Goal: Transaction & Acquisition: Book appointment/travel/reservation

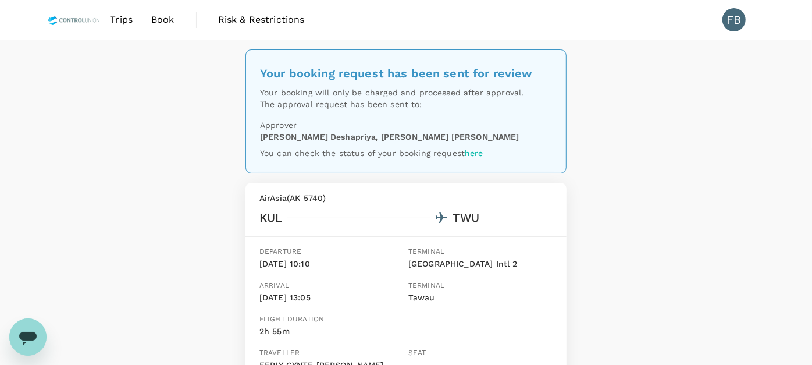
click at [87, 17] on img at bounding box center [74, 20] width 53 height 26
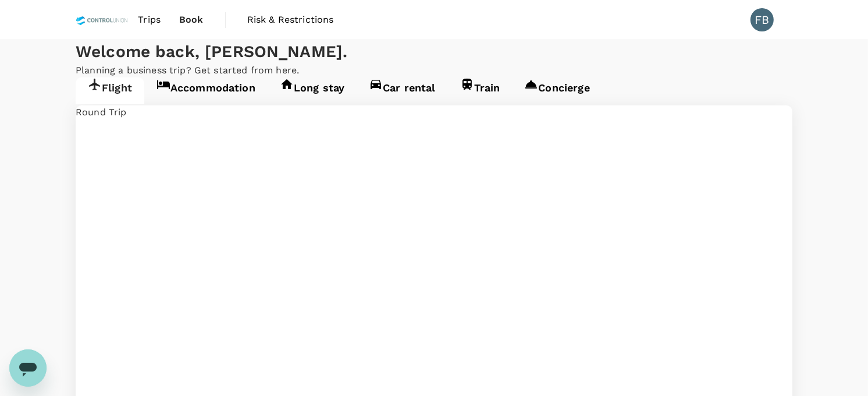
type input "Kuala Lumpur Intl ([GEOGRAPHIC_DATA])"
type input "Tawau (TWU)"
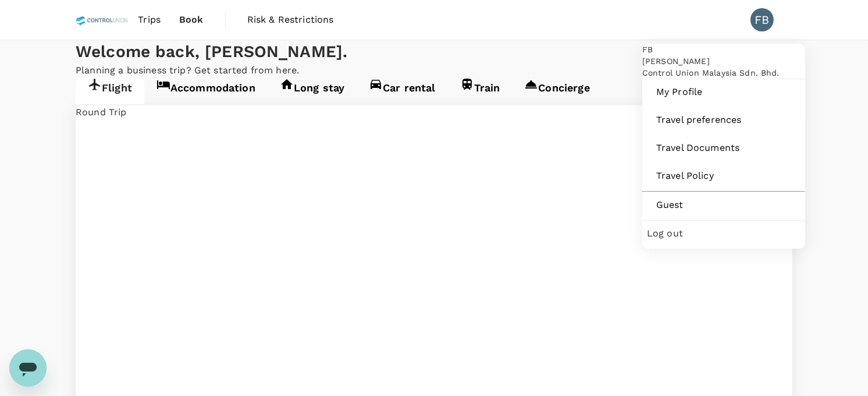
type input "Kuala Lumpur Intl (KUL)"
type input "Tawau (TWU)"
click at [698, 212] on span "Guest" at bounding box center [723, 205] width 135 height 14
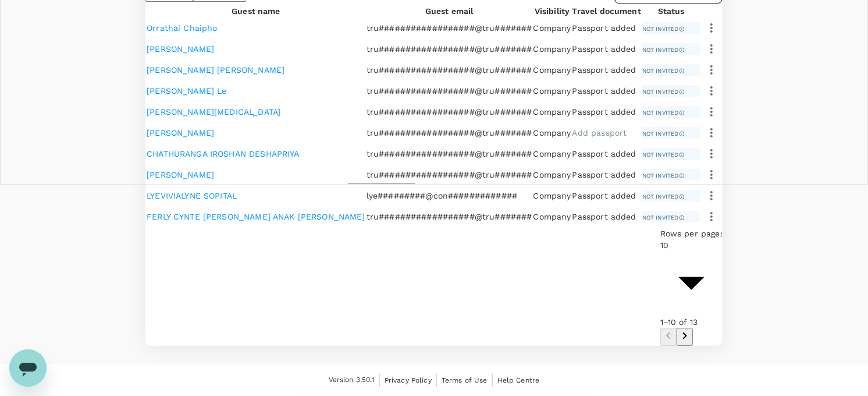
scroll to position [387, 0]
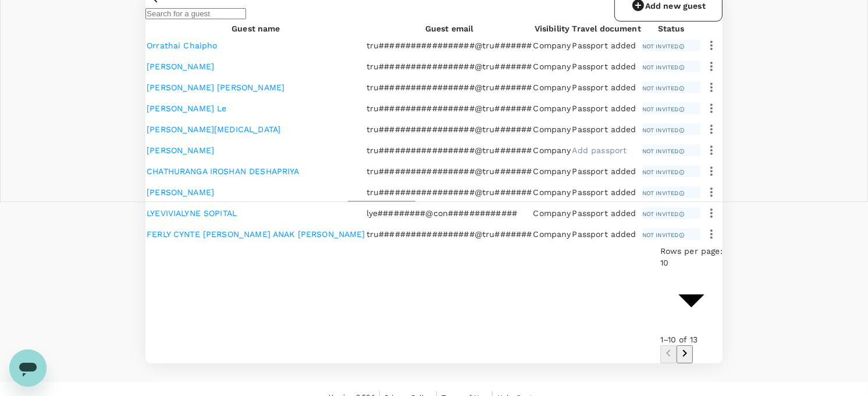
click at [647, 22] on link "Add new guest" at bounding box center [668, 6] width 108 height 31
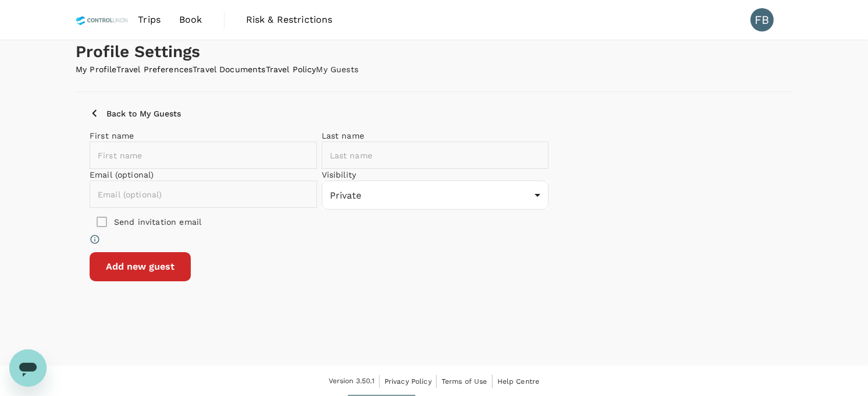
scroll to position [61, 0]
click at [305, 168] on input "text" at bounding box center [212, 153] width 244 height 27
type input "NUR IZZATI"
click at [487, 168] on input "text" at bounding box center [444, 153] width 244 height 27
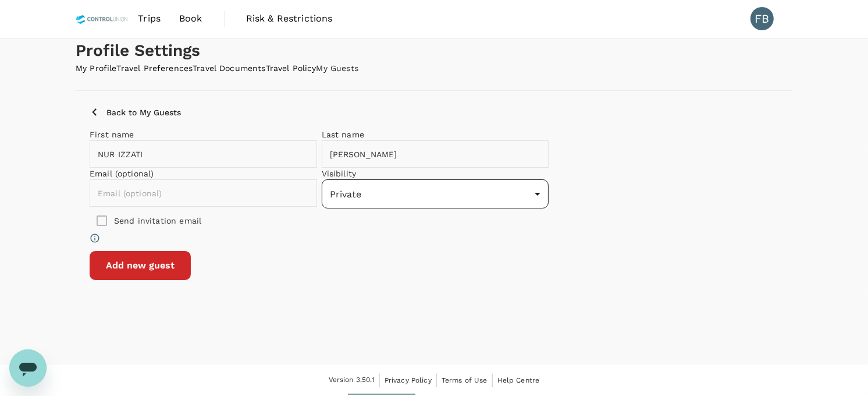
type input "BINTI ZAHARI"
click at [480, 235] on body "Trips Book Risk & Restrictions FB Profile Settings My Profile Travel Preference…" at bounding box center [434, 197] width 868 height 397
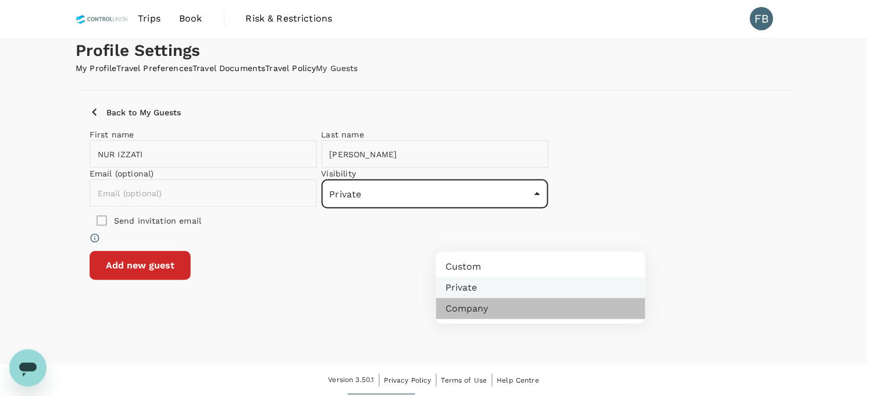
click at [478, 316] on li "Company" at bounding box center [540, 308] width 209 height 21
type input "company"
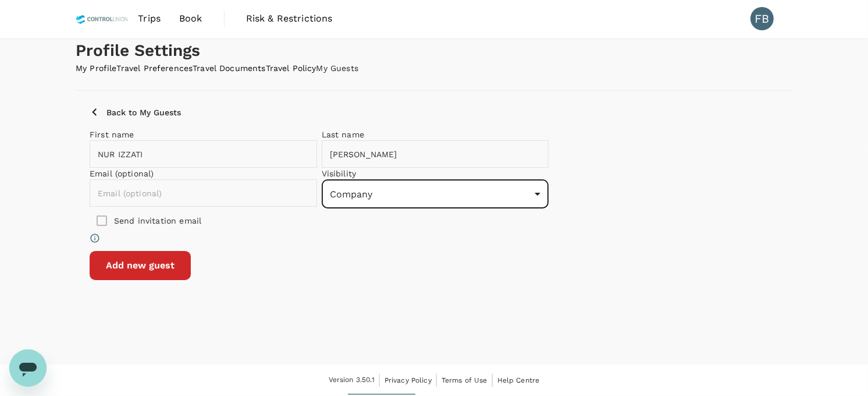
click at [298, 206] on input "text" at bounding box center [212, 192] width 244 height 27
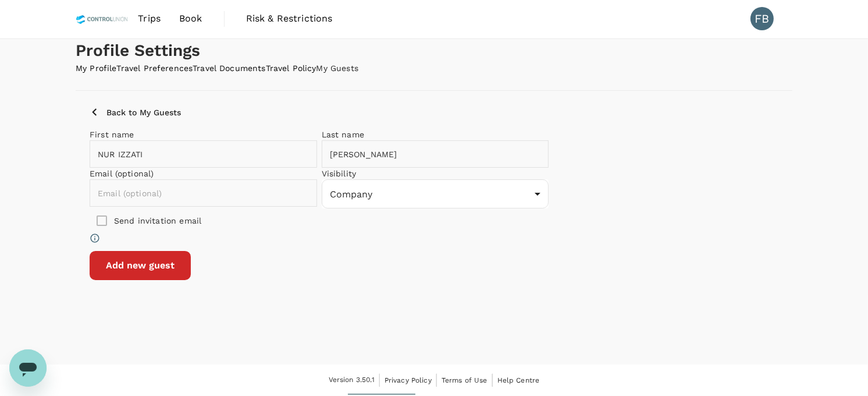
click at [288, 206] on input "text" at bounding box center [212, 192] width 244 height 27
paste input "izzati@controlunion.com"
type input "izzati@controlunion.com"
click at [191, 280] on button "Add new guest" at bounding box center [140, 265] width 101 height 29
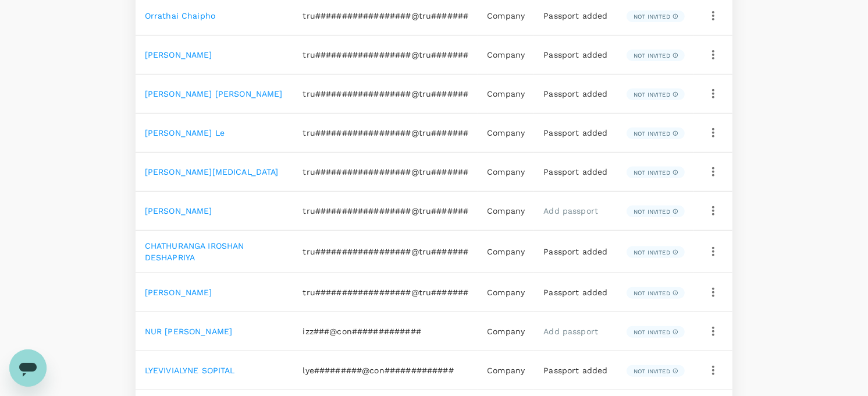
scroll to position [551, 0]
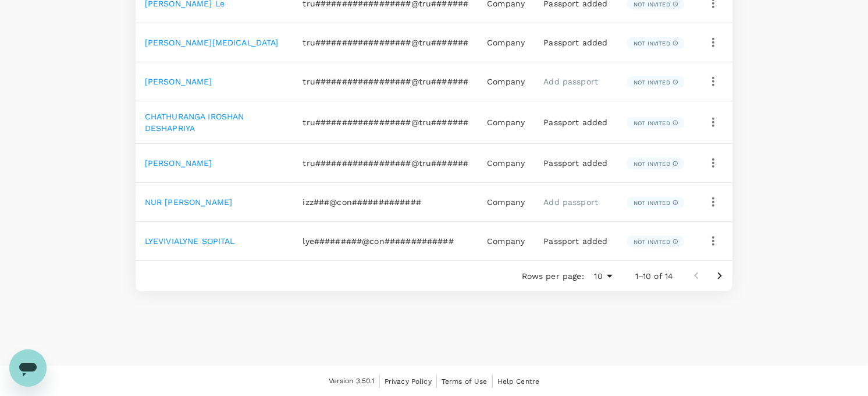
click at [575, 201] on link "Add passport" at bounding box center [570, 201] width 55 height 9
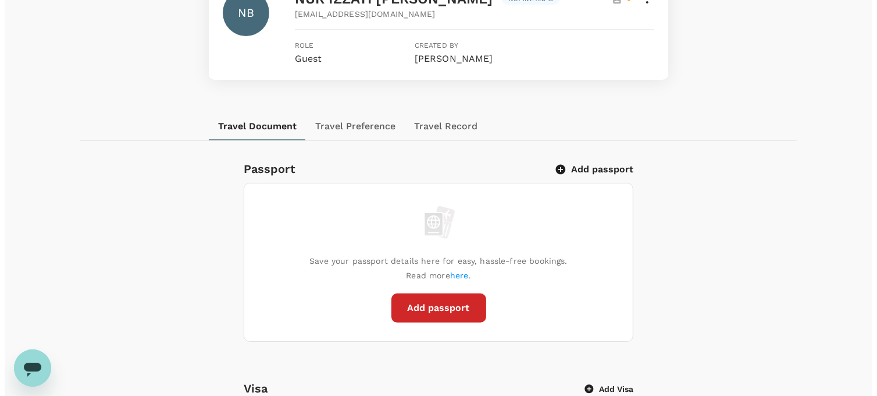
scroll to position [258, 0]
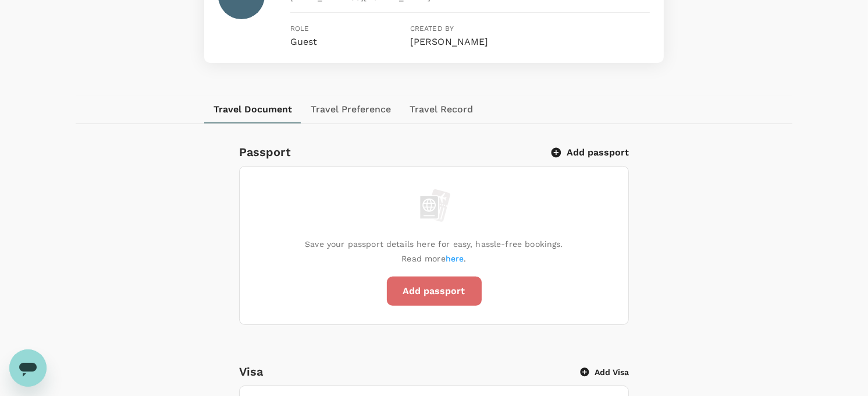
click at [408, 305] on button "Add passport" at bounding box center [434, 290] width 95 height 29
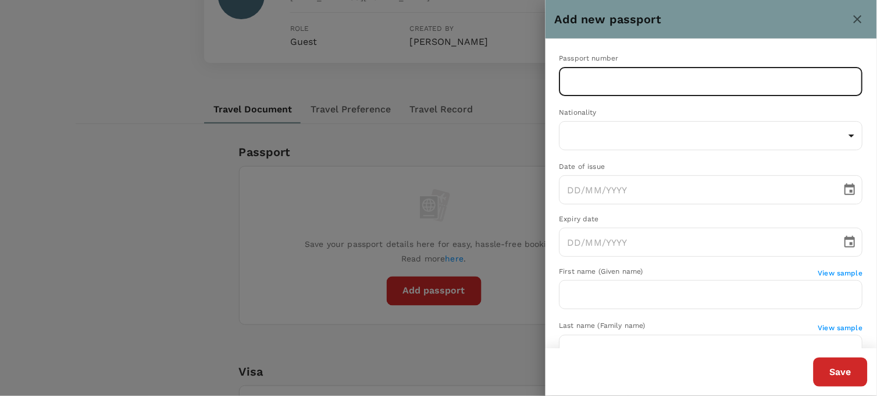
click at [615, 79] on input "text" at bounding box center [712, 81] width 304 height 29
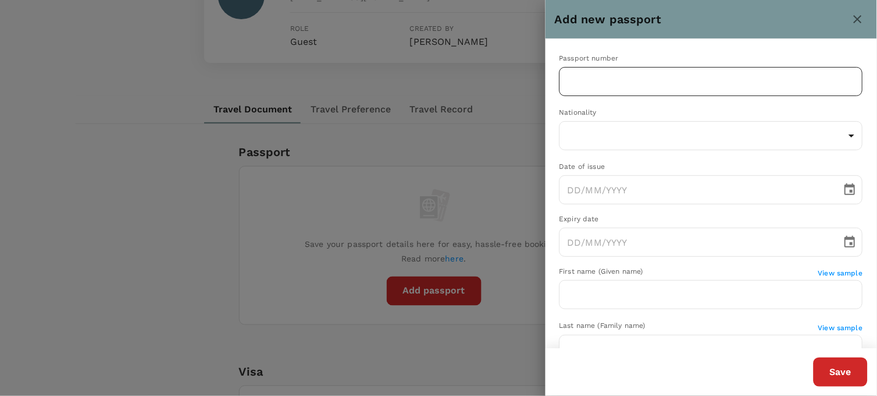
click at [586, 83] on input "text" at bounding box center [712, 81] width 304 height 29
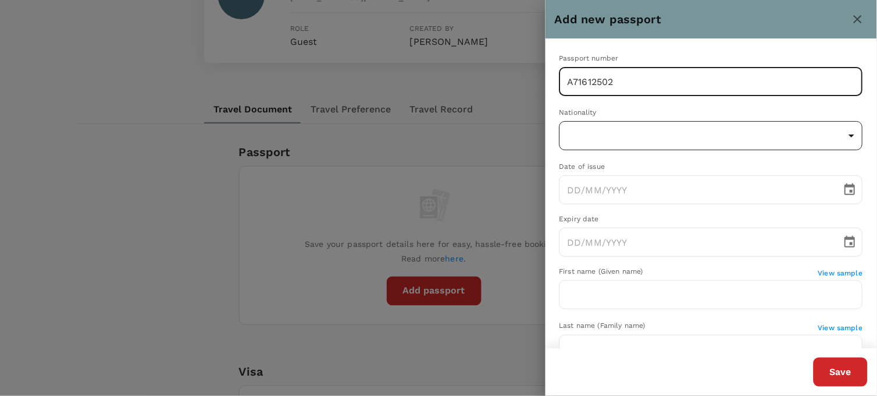
type input "A71612502"
click at [618, 137] on body "Trips Book Risk & Restrictions FB Profile Settings My Profile Travel Preference…" at bounding box center [438, 332] width 877 height 1180
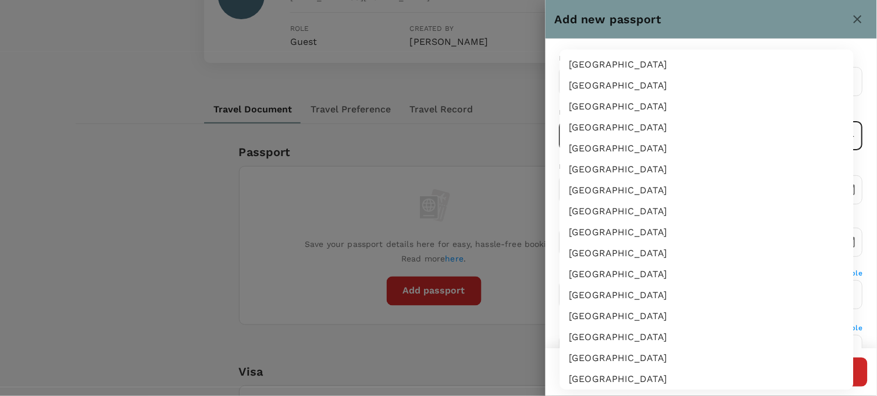
scroll to position [2022, 0]
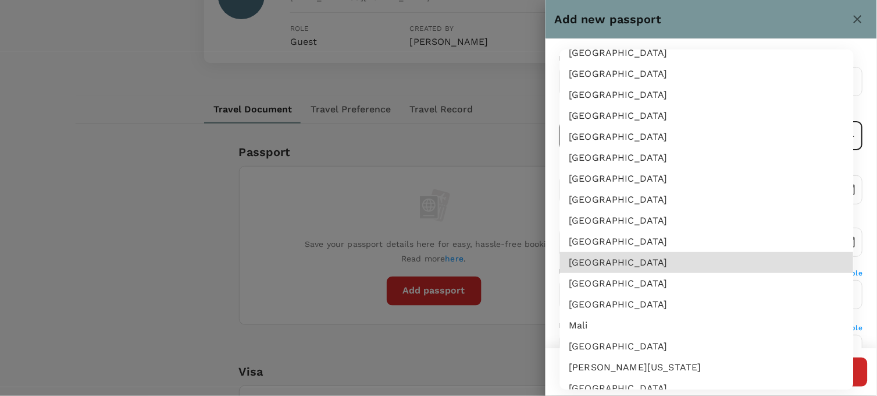
type input "MY"
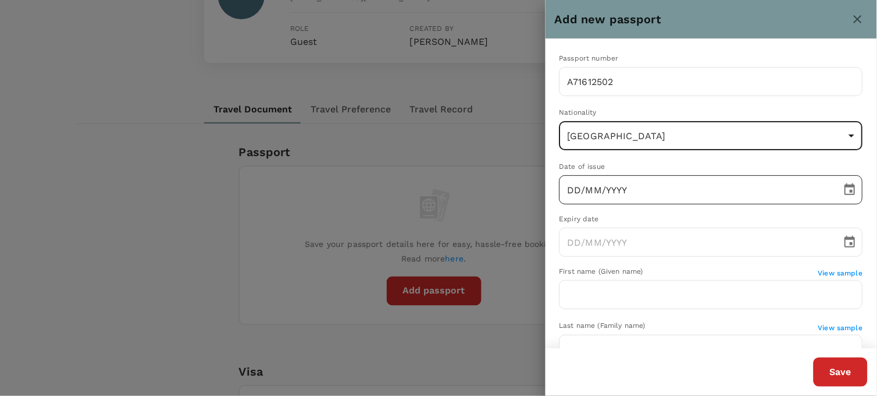
click at [567, 187] on input "DD/MM/YYYY" at bounding box center [697, 189] width 275 height 29
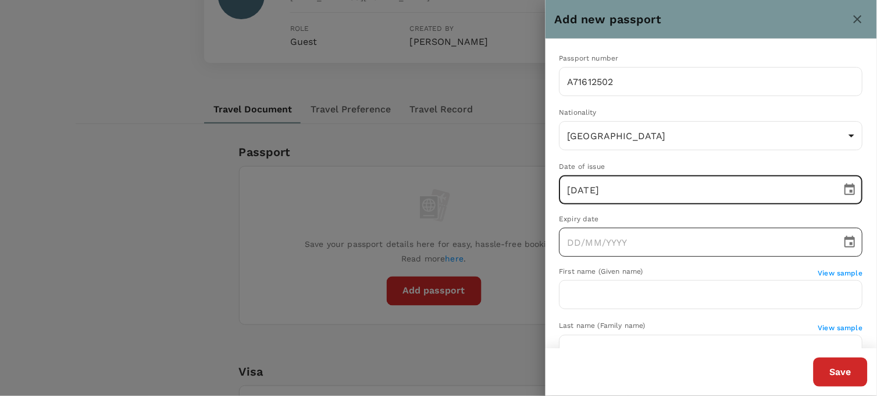
type input "26/08/2025"
click at [574, 238] on input "DD/MM/YYYY" at bounding box center [697, 241] width 275 height 29
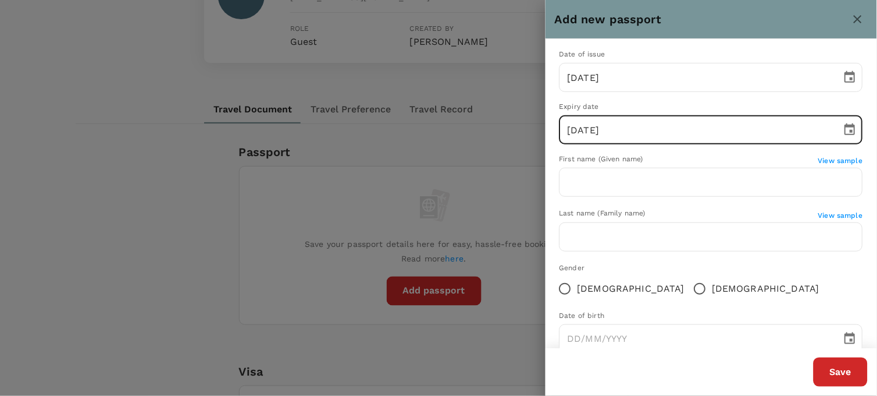
scroll to position [140, 0]
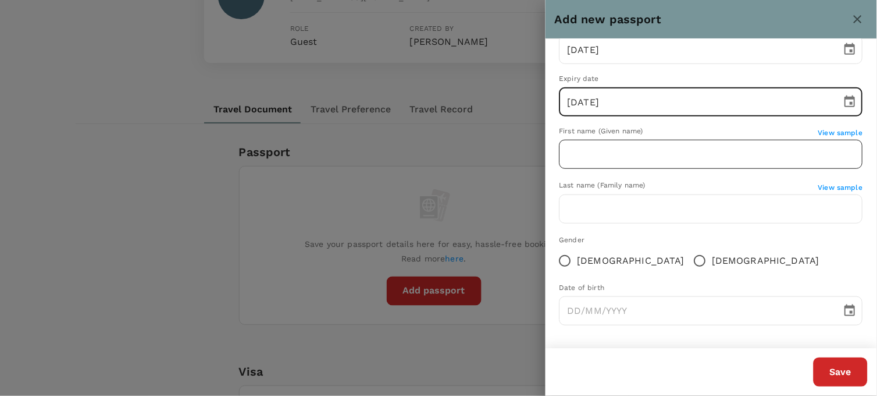
type input "26/08/2030"
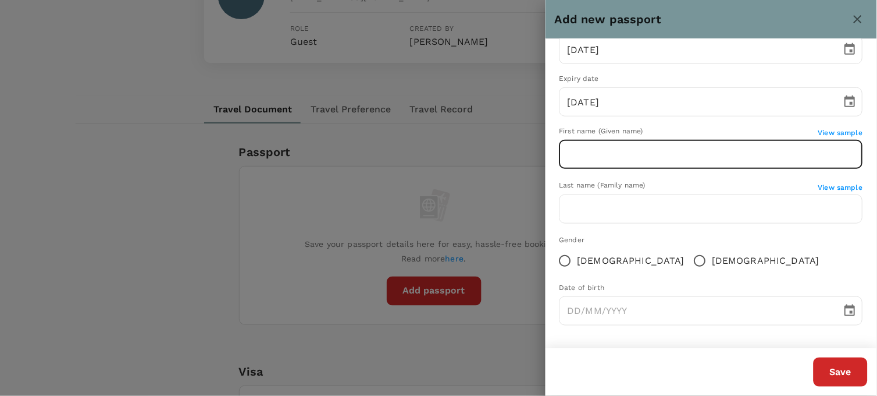
click at [622, 155] on input "text" at bounding box center [712, 154] width 304 height 29
type input "NUR IZZATI"
type input "BINTI ZAHARI"
click at [563, 254] on input "Female" at bounding box center [565, 260] width 24 height 24
radio input "true"
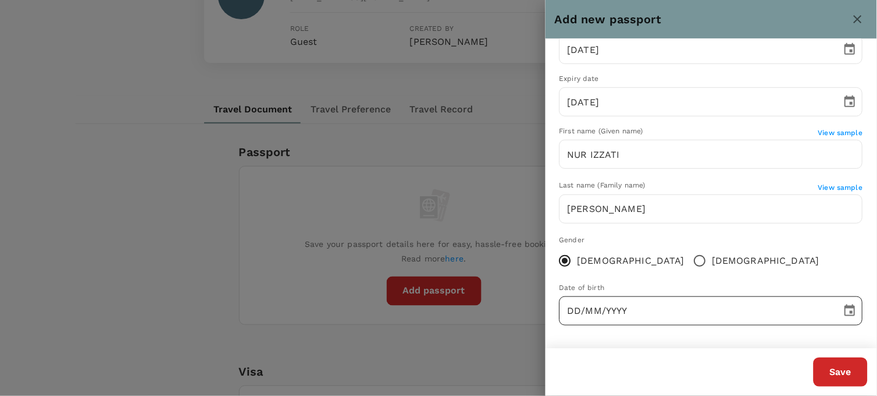
click at [567, 302] on input "DD/MM/YYYY" at bounding box center [697, 310] width 275 height 29
type input "09/11/1991"
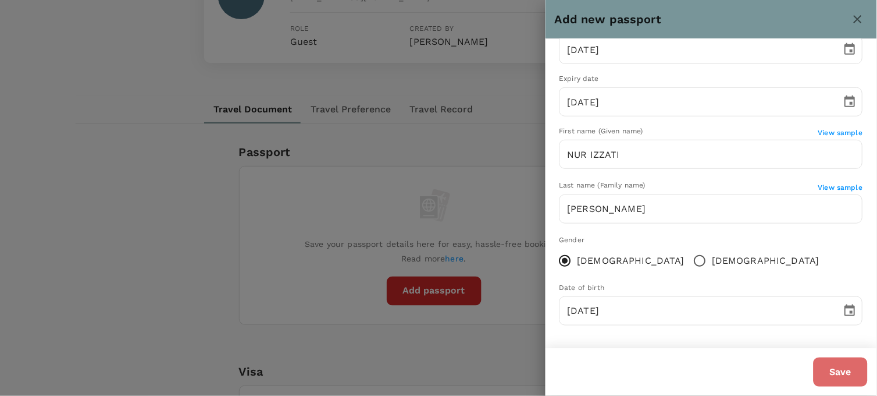
click at [840, 362] on button "Save" at bounding box center [841, 371] width 54 height 29
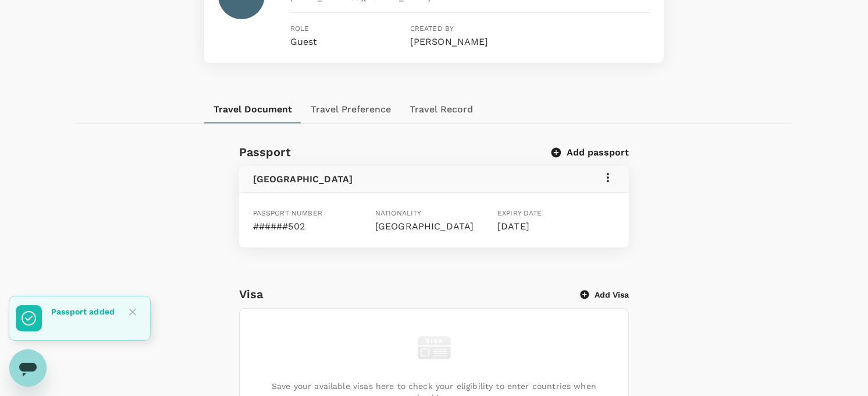
click at [611, 184] on icon at bounding box center [608, 177] width 14 height 14
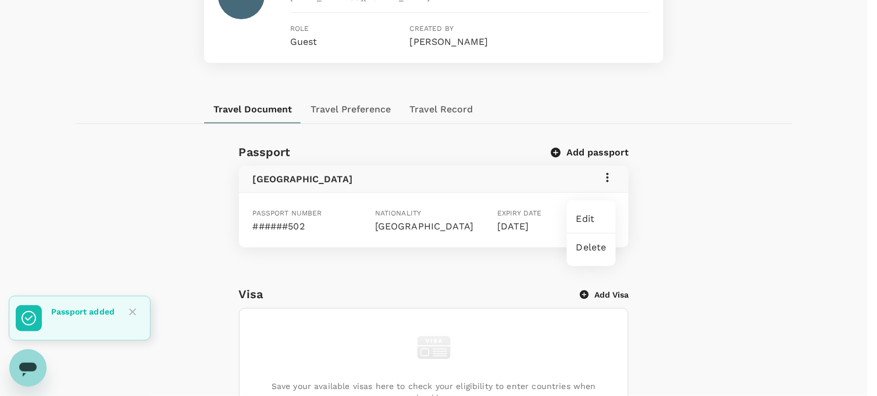
click at [595, 220] on span "Edit" at bounding box center [591, 219] width 30 height 14
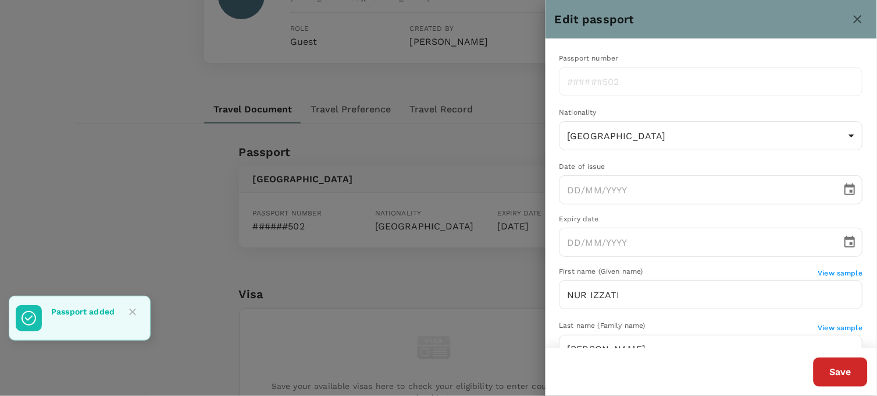
type input "26/08/2025"
type input "26/08/2030"
type input "09/11/1991"
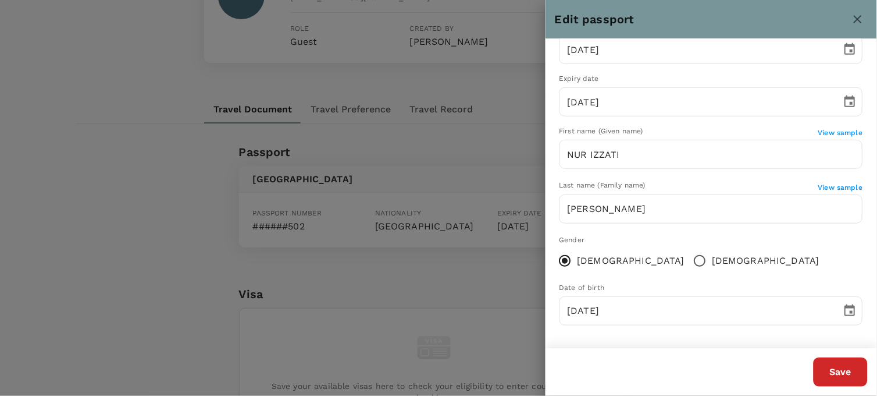
click at [859, 15] on icon "close" at bounding box center [858, 19] width 14 height 14
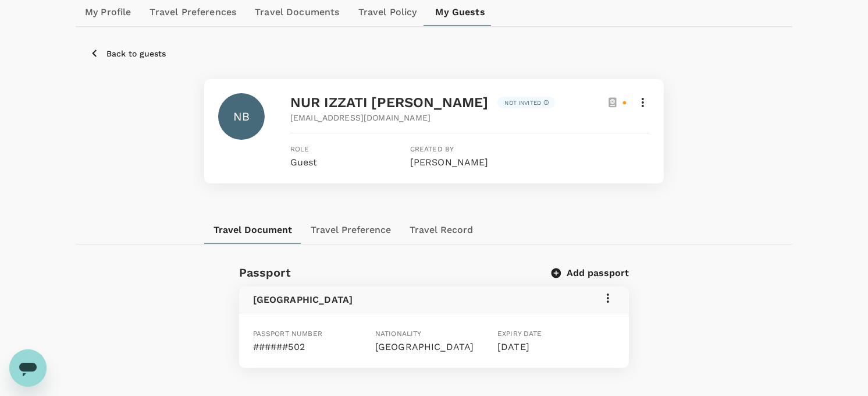
scroll to position [0, 0]
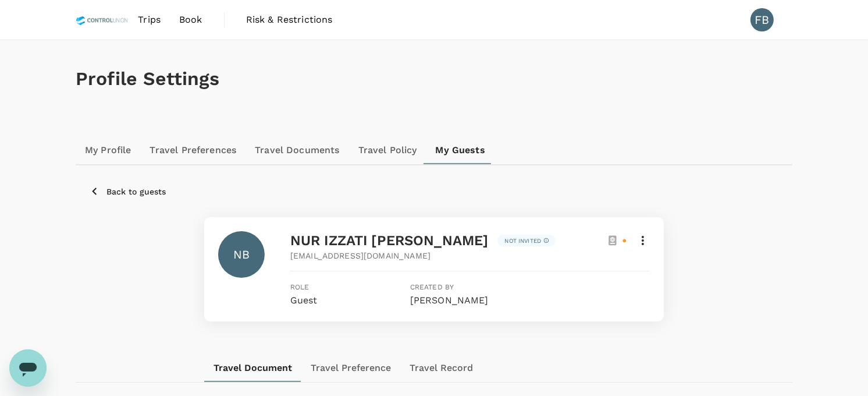
click at [184, 25] on span "Book" at bounding box center [190, 20] width 23 height 14
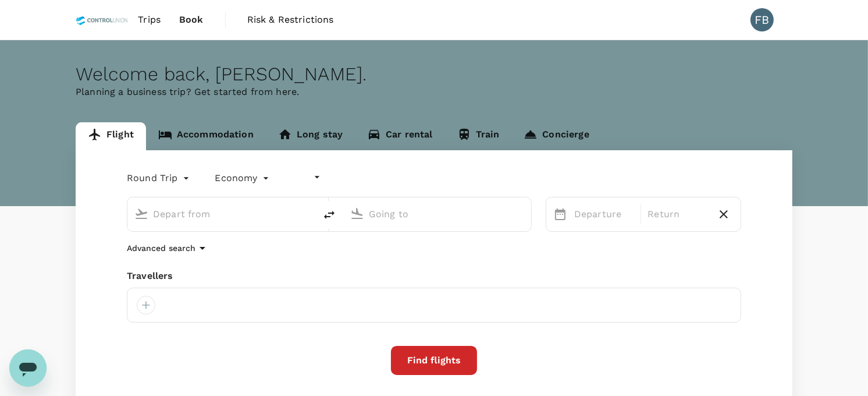
type input "undefined, undefined (any)"
type input "Kuala Lumpur Intl (KUL)"
type input "Tawau (TWU)"
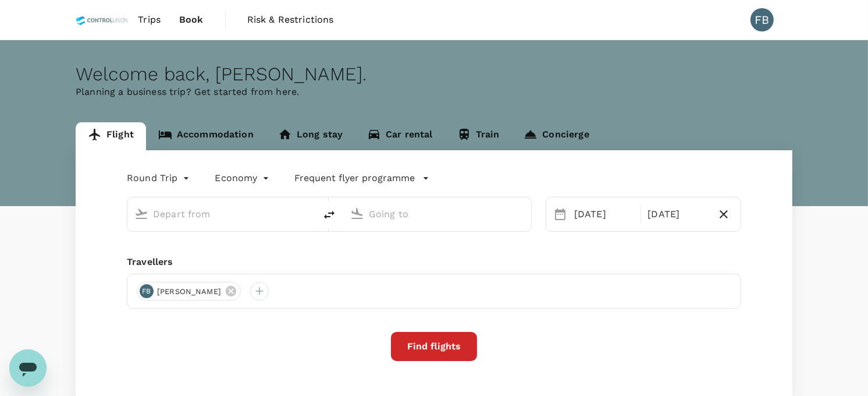
type input "Kuala Lumpur Intl (KUL)"
type input "Tawau (TWU)"
type input "Kuala Lumpur Intl (KUL)"
type input "Tawau (TWU)"
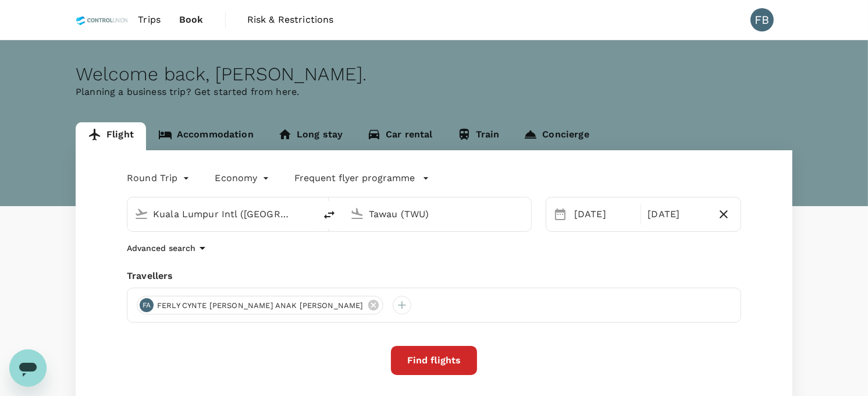
click at [255, 213] on input "Kuala Lumpur Intl (KUL)" at bounding box center [222, 214] width 138 height 18
click at [359, 247] on div "Advanced search" at bounding box center [434, 248] width 614 height 14
click at [367, 310] on icon at bounding box center [373, 304] width 13 height 13
click at [146, 304] on div at bounding box center [146, 304] width 19 height 19
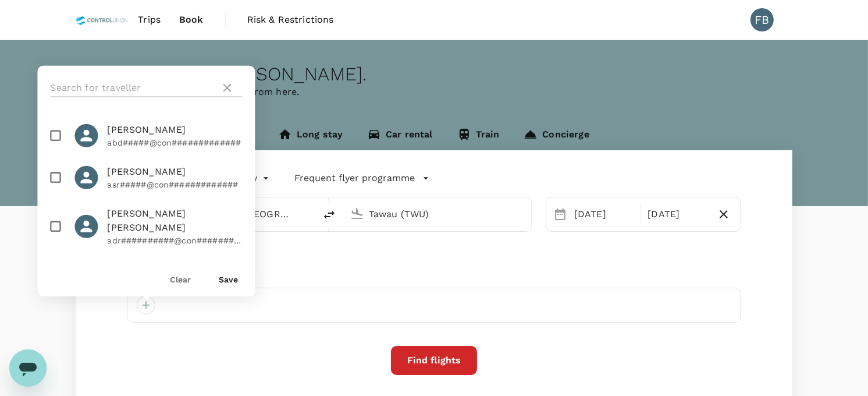
click at [94, 89] on input "text" at bounding box center [132, 88] width 165 height 19
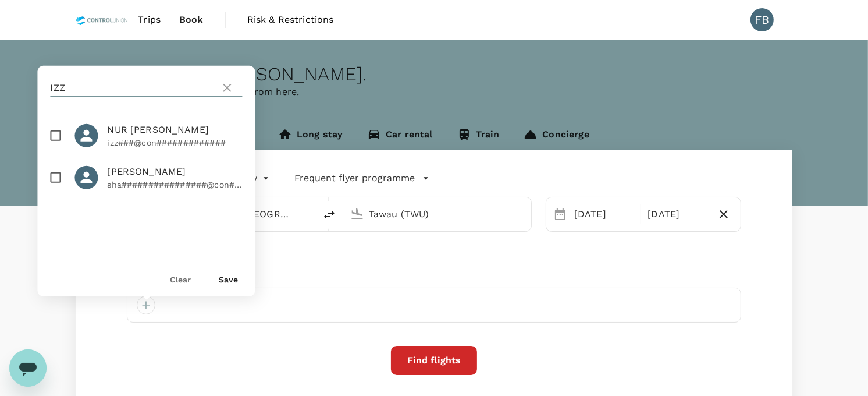
type input "IZZ"
click at [50, 133] on input "checkbox" at bounding box center [55, 135] width 24 height 24
checkbox input "true"
click at [230, 278] on button "Save" at bounding box center [228, 279] width 19 height 9
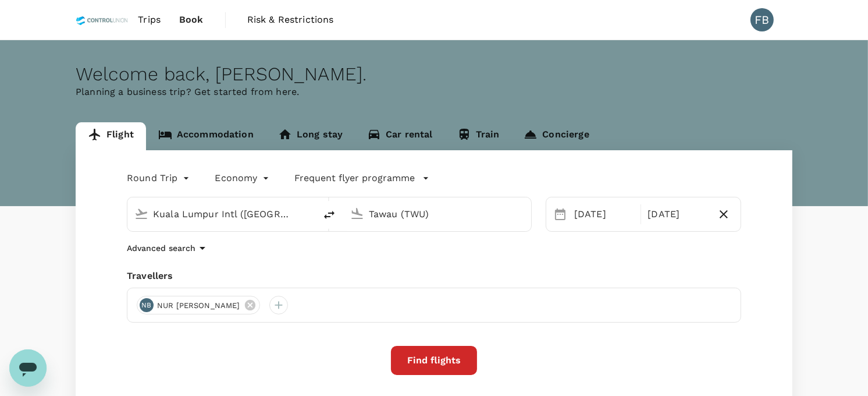
click at [172, 177] on body "Trips Book Risk & Restrictions FB Welcome back , Farah Amalin . Planning a busi…" at bounding box center [434, 276] width 868 height 552
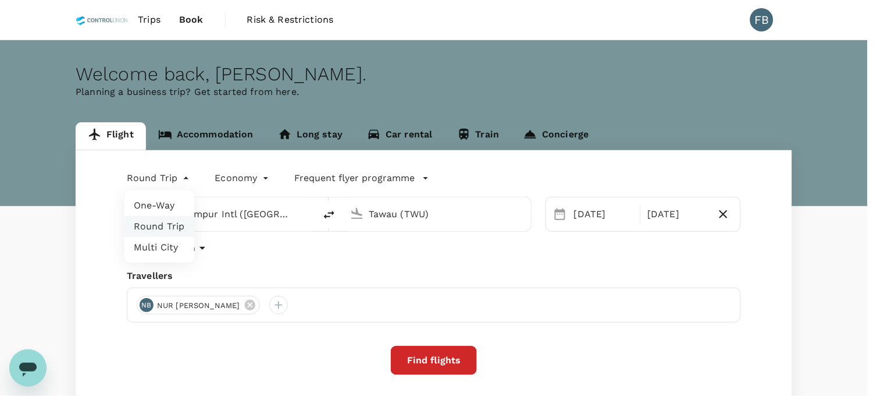
click at [172, 177] on div at bounding box center [438, 198] width 877 height 396
click at [172, 177] on body "Trips Book Risk & Restrictions FB Welcome back , Farah Amalin . Planning a busi…" at bounding box center [438, 276] width 877 height 552
click at [170, 208] on li "One-Way" at bounding box center [159, 205] width 70 height 21
type input "oneway"
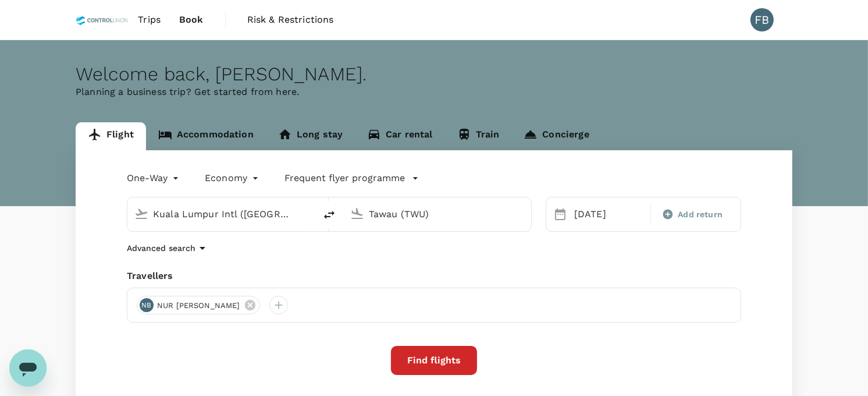
click at [225, 216] on input "Kuala Lumpur Intl (KUL)" at bounding box center [222, 214] width 138 height 18
click at [423, 213] on input "Tawau (TWU)" at bounding box center [438, 214] width 138 height 18
click at [426, 231] on p "Ho Chi Minh City, Vietnam" at bounding box center [455, 237] width 233 height 12
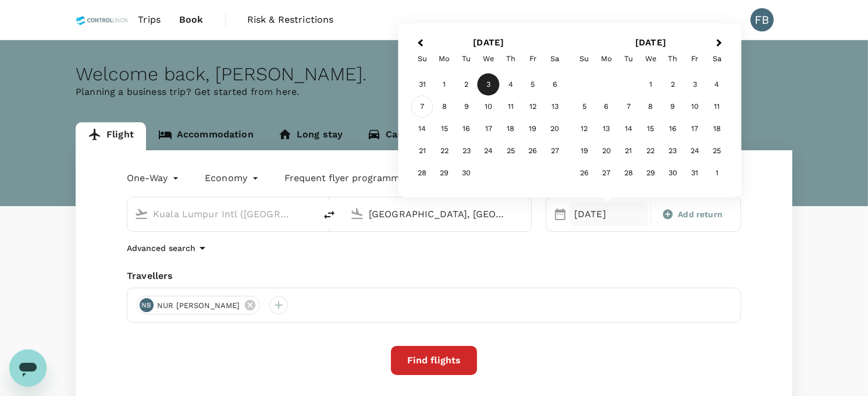
type input "Ho Chi Minh City, Vietnam (any)"
click at [422, 106] on div "7" at bounding box center [422, 106] width 22 height 22
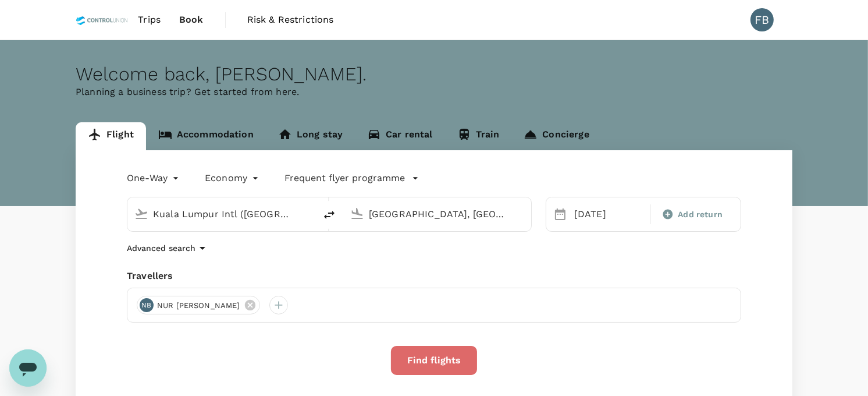
click at [415, 368] on button "Find flights" at bounding box center [434, 359] width 86 height 29
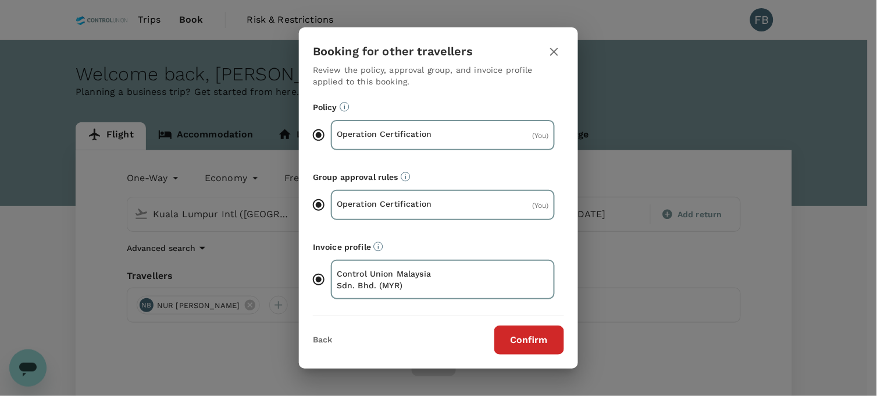
click at [547, 343] on button "Confirm" at bounding box center [529, 339] width 70 height 29
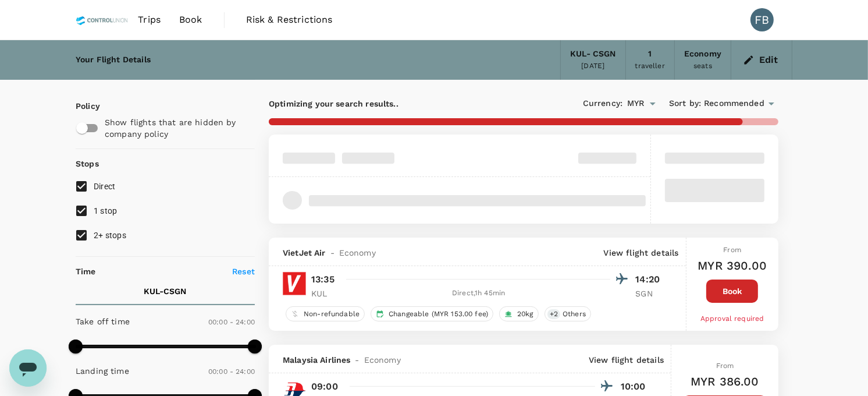
drag, startPoint x: 82, startPoint y: 234, endPoint x: 82, endPoint y: 219, distance: 15.7
click at [82, 234] on input "2+ stops" at bounding box center [81, 235] width 24 height 24
checkbox input "false"
click at [81, 210] on input "1 stop" at bounding box center [81, 210] width 24 height 24
checkbox input "false"
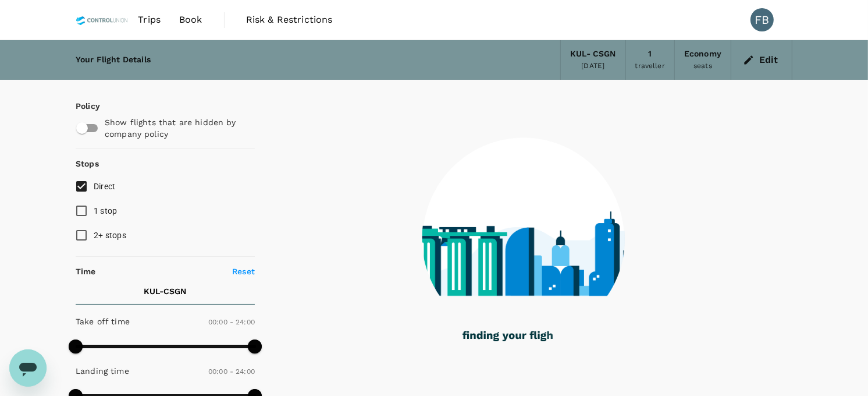
type input "1750"
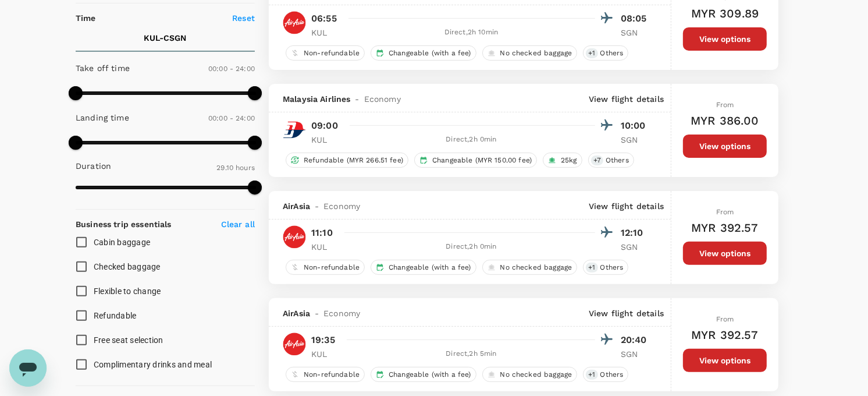
scroll to position [258, 0]
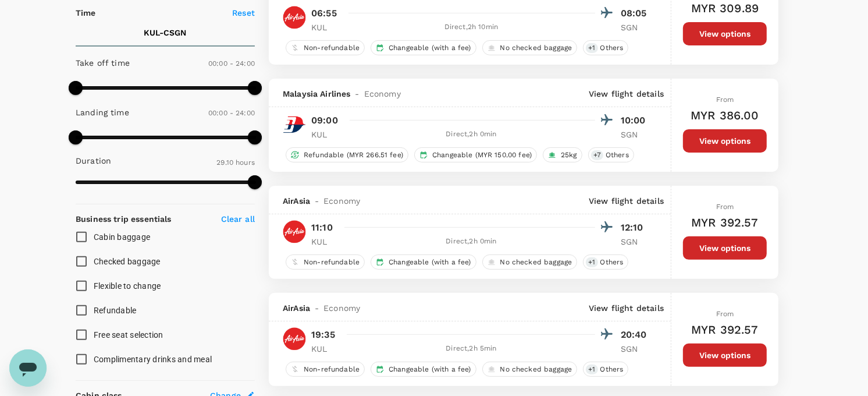
click at [711, 249] on button "View options" at bounding box center [725, 247] width 84 height 23
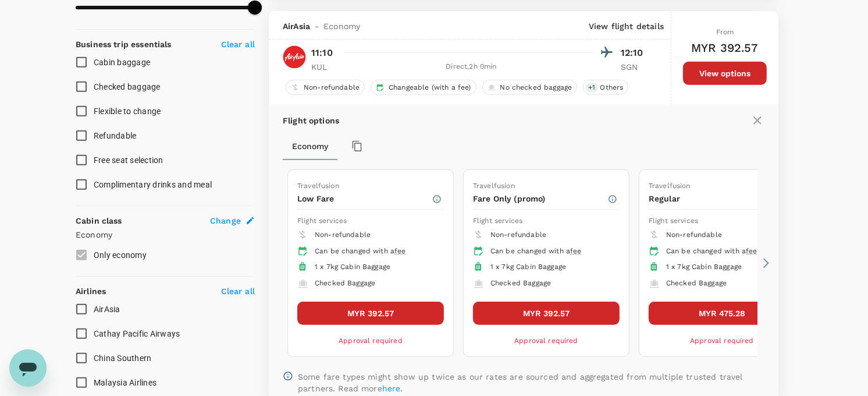
scroll to position [445, 0]
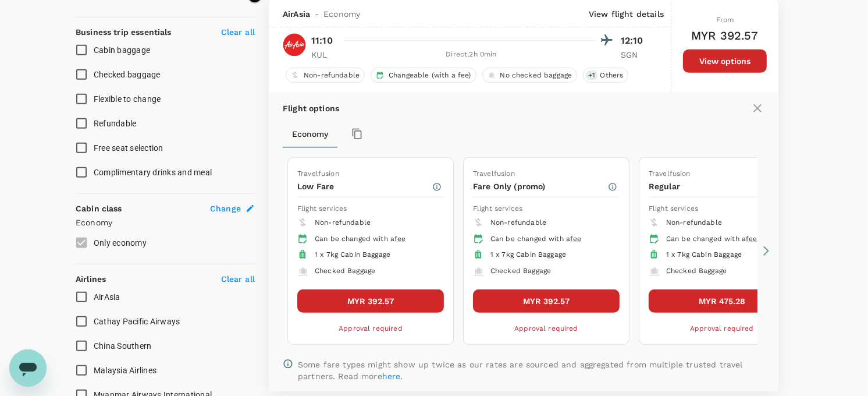
click at [763, 253] on icon at bounding box center [766, 251] width 12 height 12
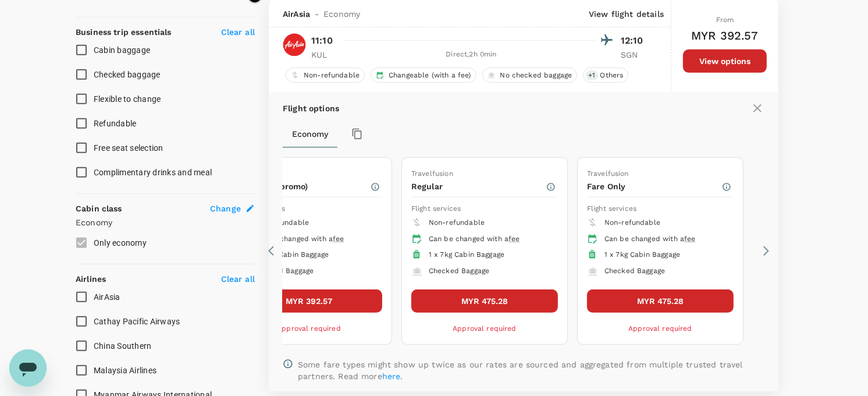
click at [268, 248] on icon at bounding box center [274, 251] width 12 height 12
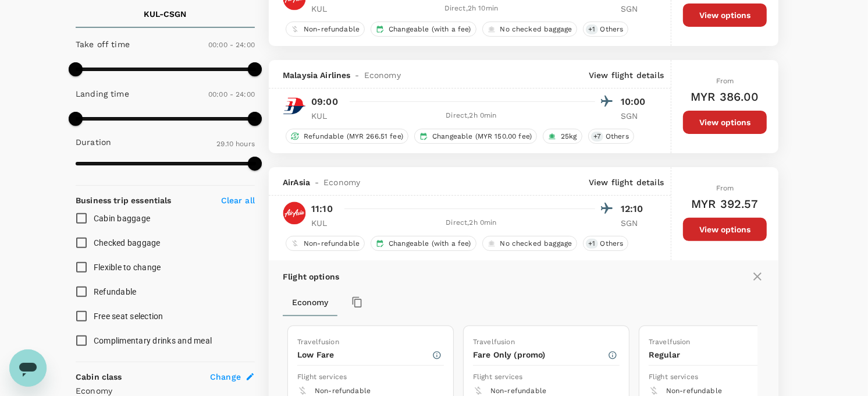
scroll to position [0, 0]
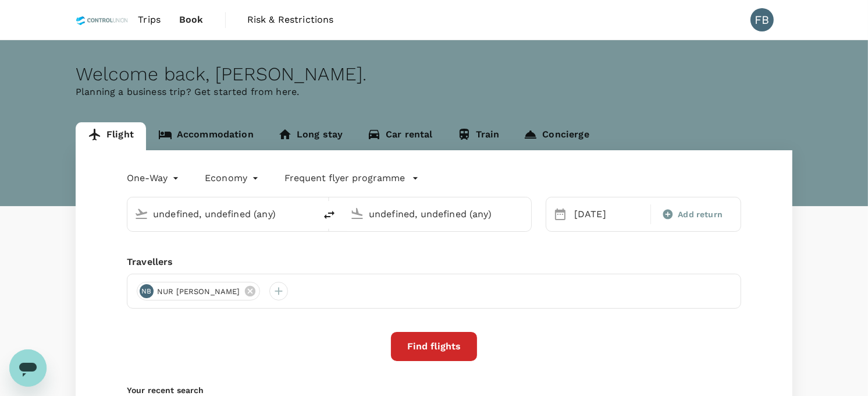
type input "Kuala Lumpur Intl (KUL)"
type input "Ho Chi Minh City, Vietnam (any)"
type input "Kuala Lumpur Intl (KUL)"
type input "Ho Chi Minh City, Vietnam (any)"
type input "Kuala Lumpur Intl (KUL)"
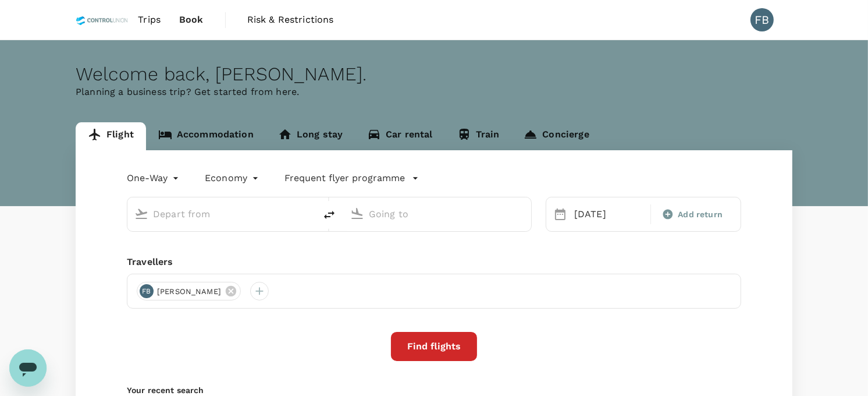
type input "Ho Chi Minh City, Vietnam (any)"
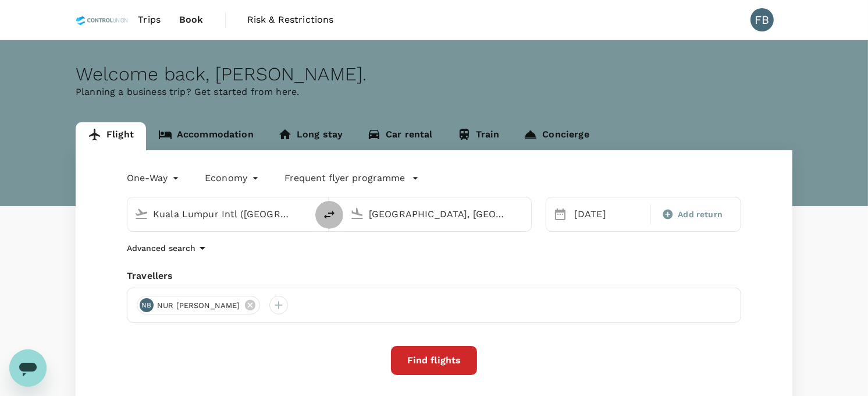
click at [327, 216] on icon "delete" at bounding box center [329, 215] width 10 height 8
type input "Ho Chi Minh City, Vietnam (any)"
type input "Kuala Lumpur Intl (KUL)"
click at [590, 216] on div "07 Sep" at bounding box center [608, 213] width 79 height 23
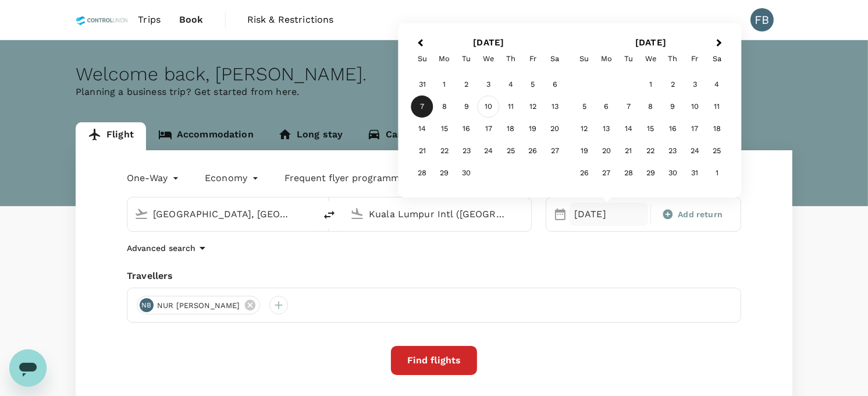
click at [489, 113] on div "10" at bounding box center [489, 106] width 22 height 22
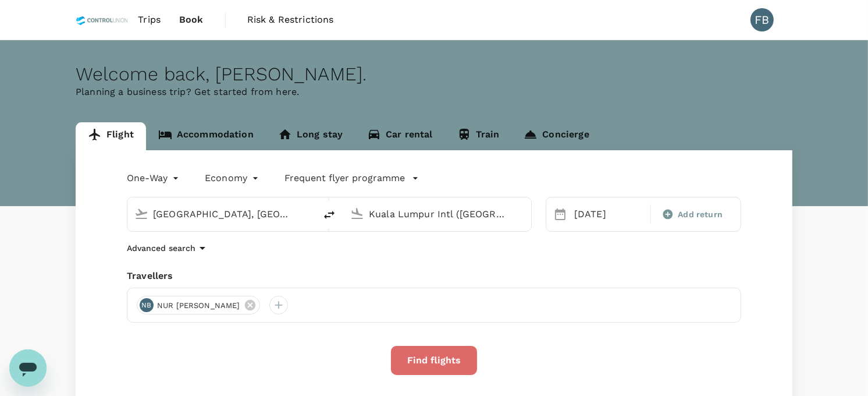
click at [431, 358] on button "Find flights" at bounding box center [434, 359] width 86 height 29
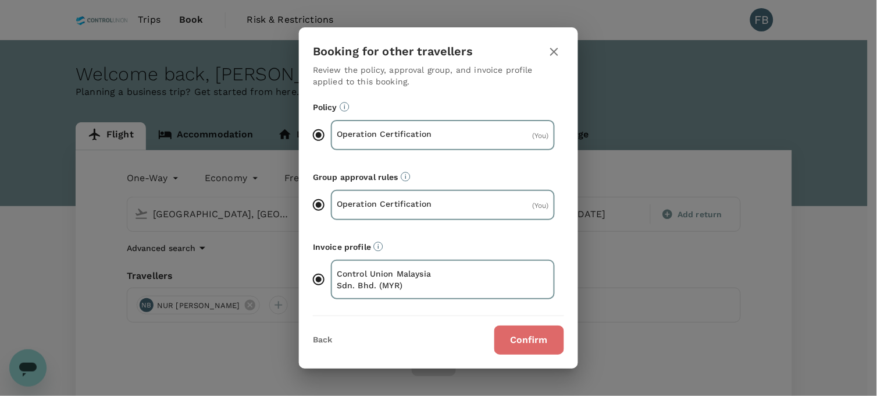
click at [524, 333] on button "Confirm" at bounding box center [529, 339] width 70 height 29
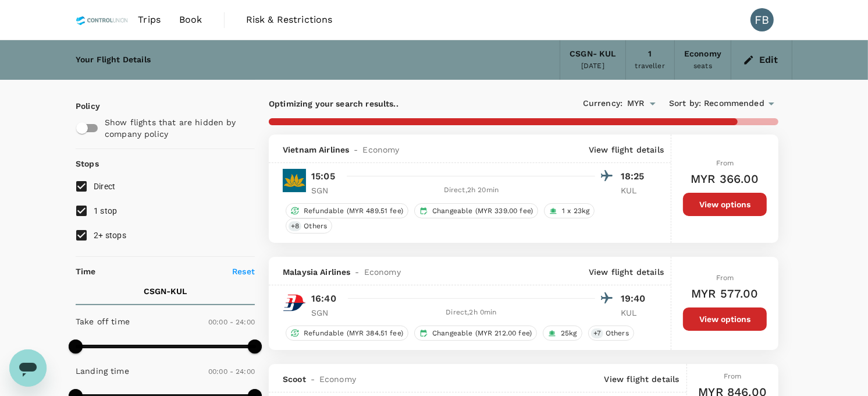
type input "1590"
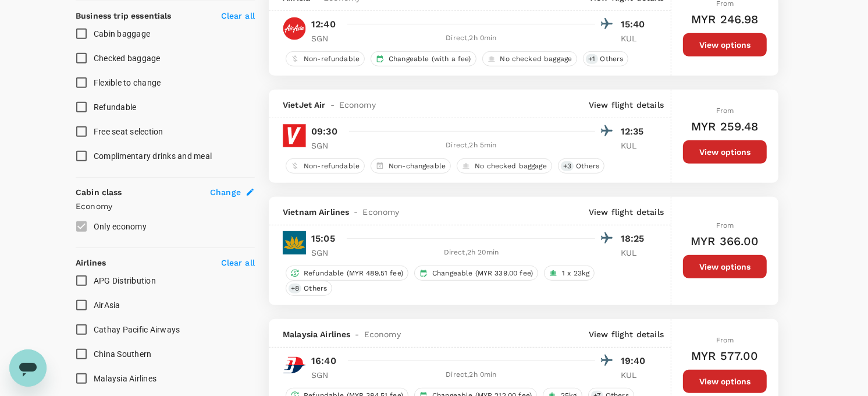
scroll to position [582, 0]
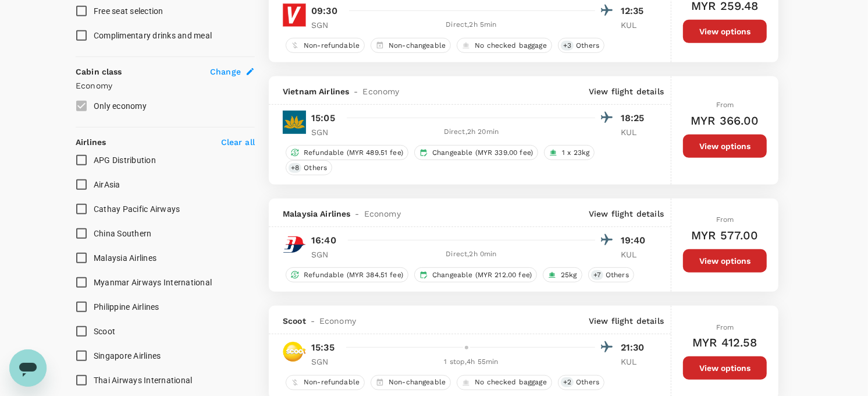
click at [78, 184] on input "AirAsia" at bounding box center [81, 184] width 24 height 24
checkbox input "true"
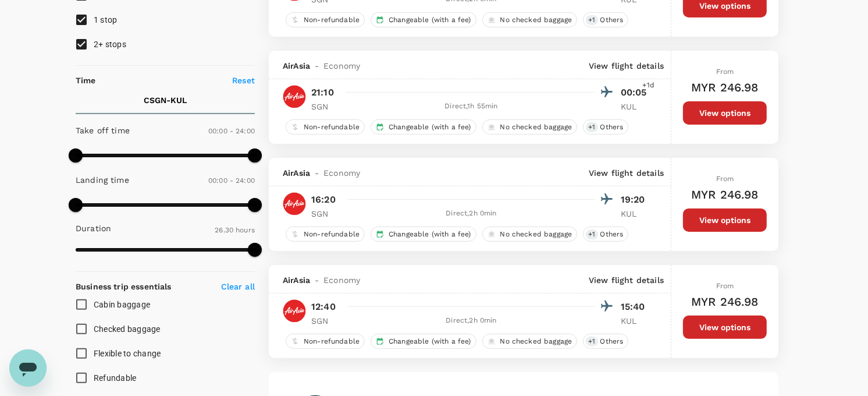
scroll to position [194, 0]
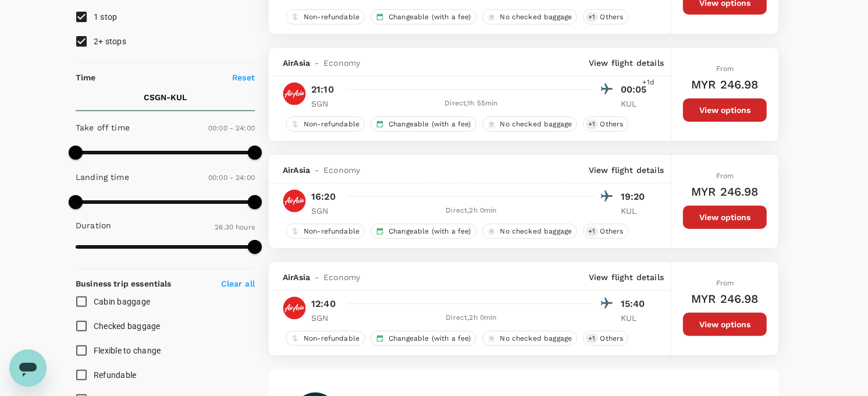
click at [695, 113] on button "View options" at bounding box center [725, 109] width 84 height 23
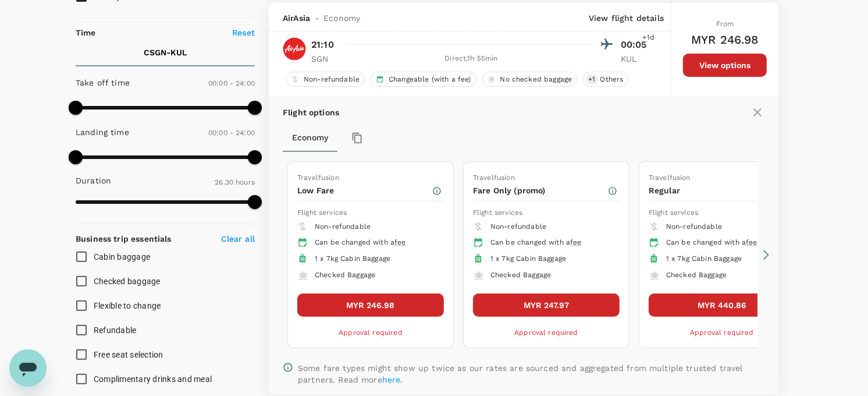
scroll to position [241, 0]
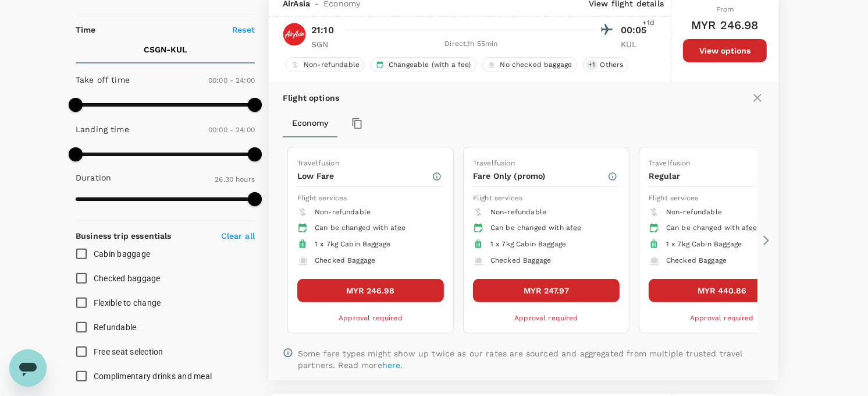
click at [768, 253] on div "Flight options Economy Travelfusion Low Fare Flight services Non-refundable Can…" at bounding box center [524, 230] width 510 height 298
click at [765, 241] on icon at bounding box center [766, 240] width 6 height 10
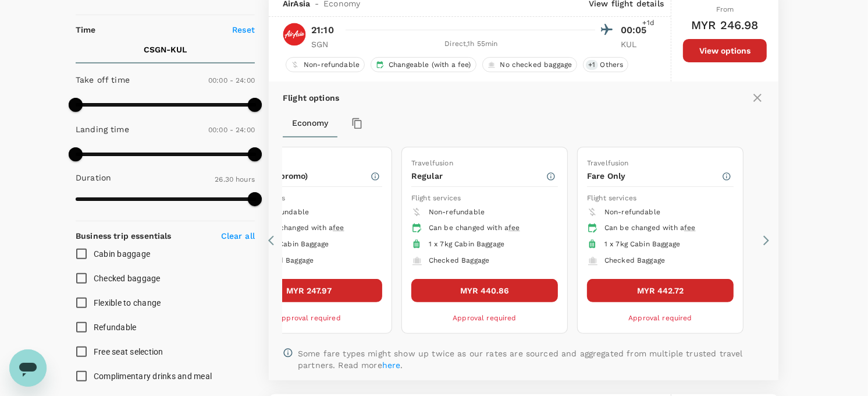
click at [273, 237] on icon at bounding box center [274, 240] width 12 height 12
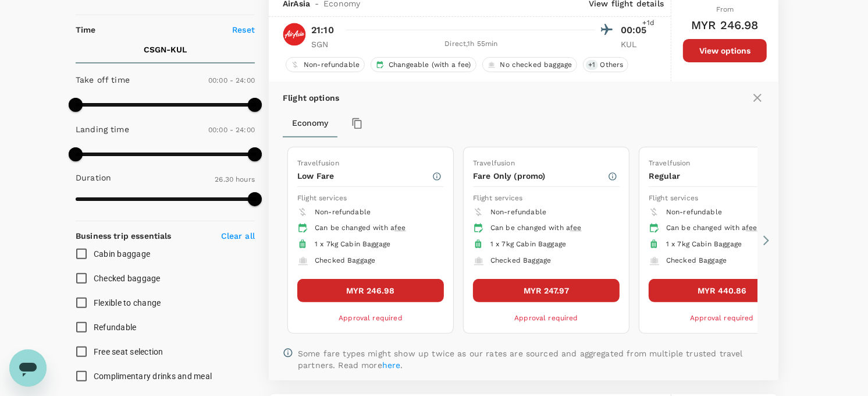
click at [686, 231] on div "Can be changed with a fee" at bounding box center [726, 228] width 120 height 12
click at [534, 293] on button "MYR 247.97" at bounding box center [546, 290] width 147 height 23
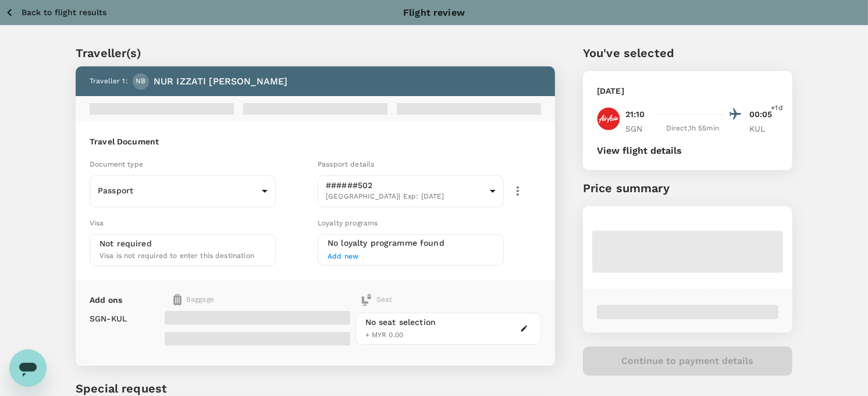
click at [632, 152] on button "View flight details" at bounding box center [639, 150] width 85 height 10
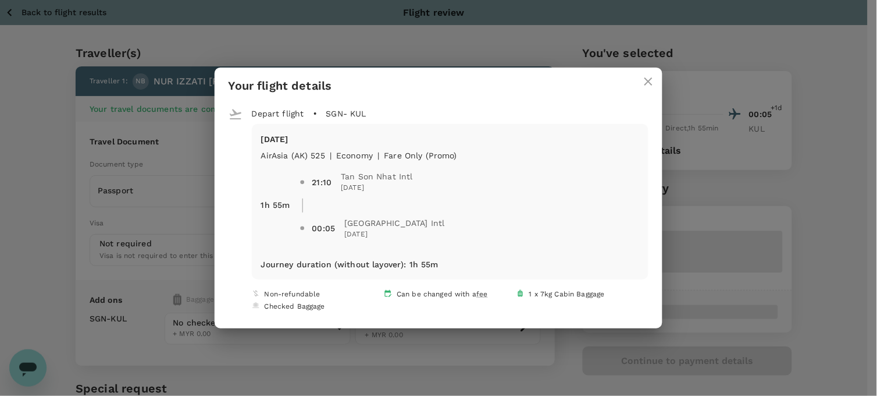
click at [630, 204] on span at bounding box center [470, 205] width 337 height 14
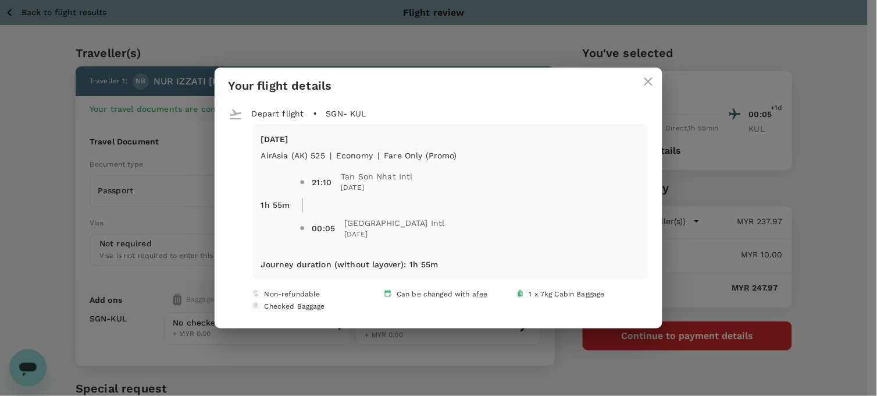
click at [647, 80] on icon "close" at bounding box center [648, 81] width 8 height 8
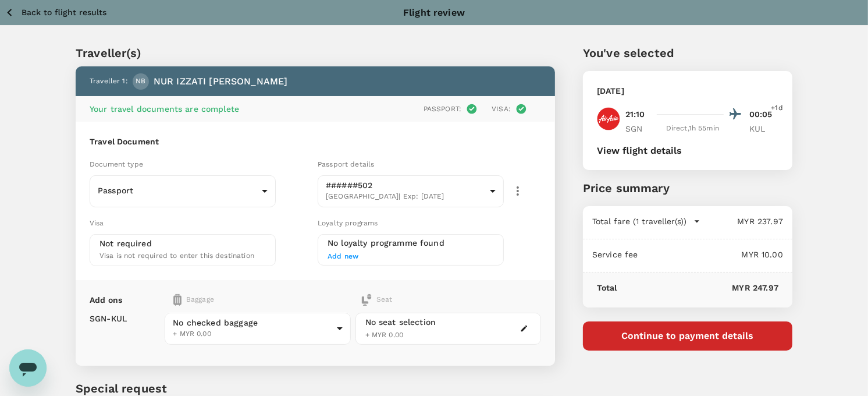
click at [44, 8] on p "Back to flight results" at bounding box center [64, 12] width 85 height 12
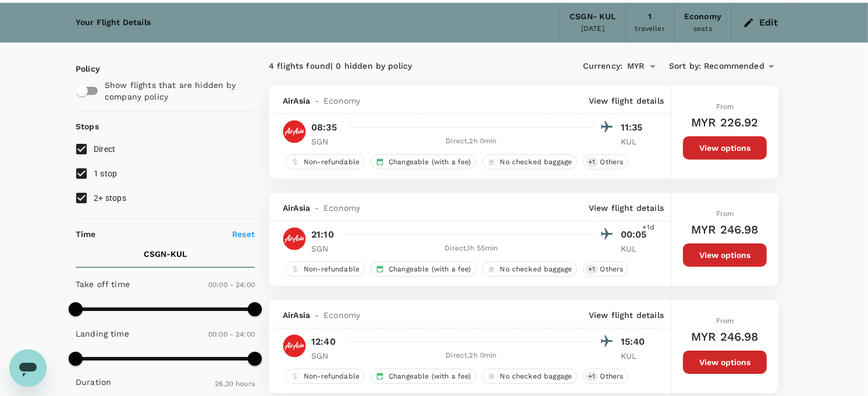
scroll to position [102, 0]
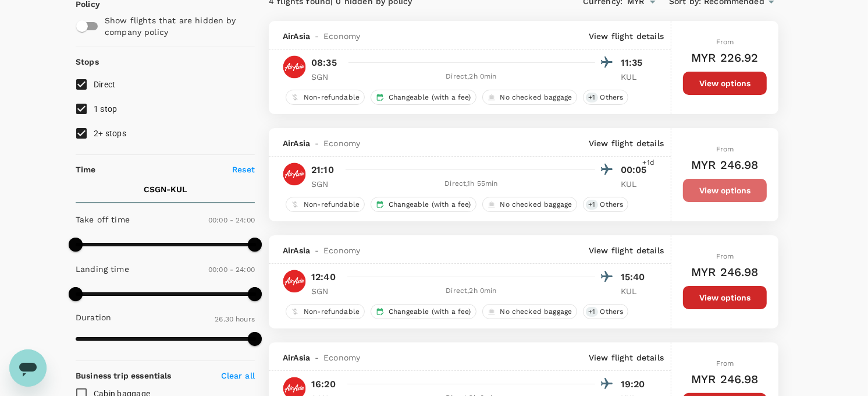
click at [701, 194] on button "View options" at bounding box center [725, 190] width 84 height 23
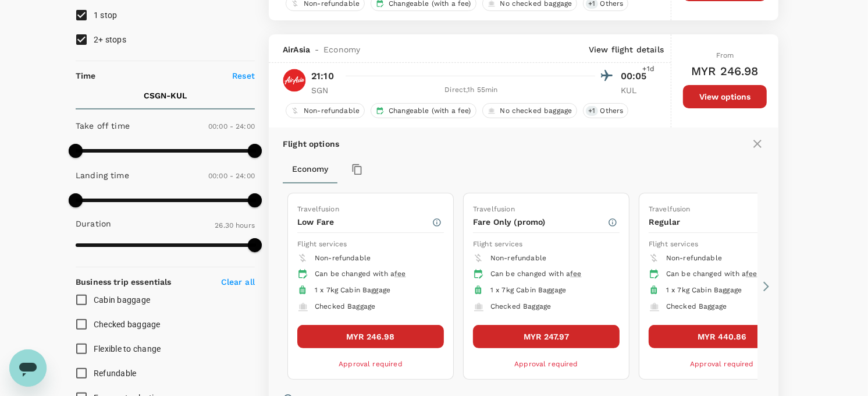
scroll to position [165, 0]
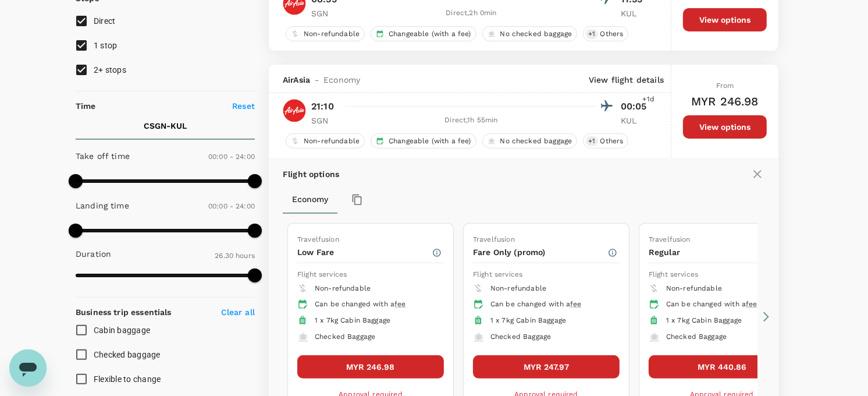
click at [754, 176] on icon at bounding box center [757, 174] width 8 height 8
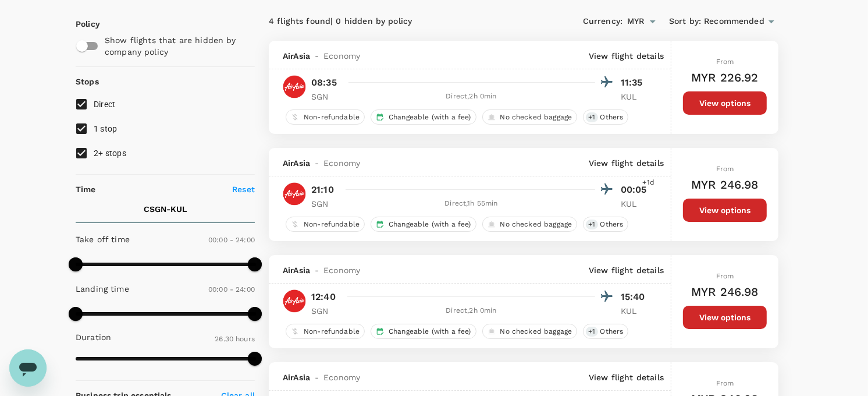
scroll to position [0, 0]
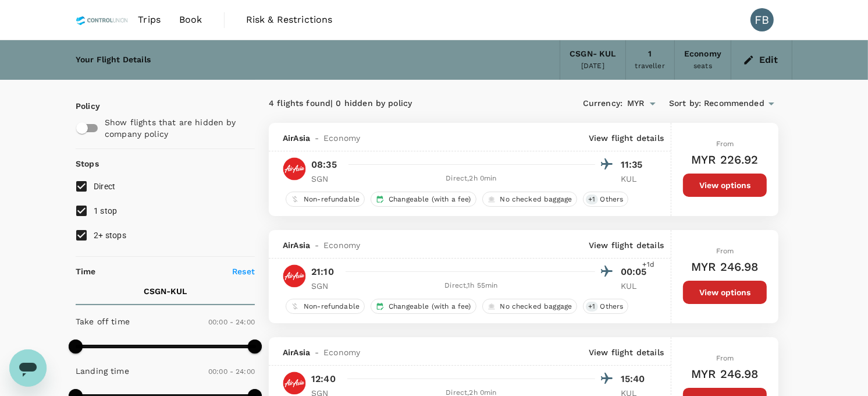
click at [105, 19] on img at bounding box center [102, 20] width 53 height 26
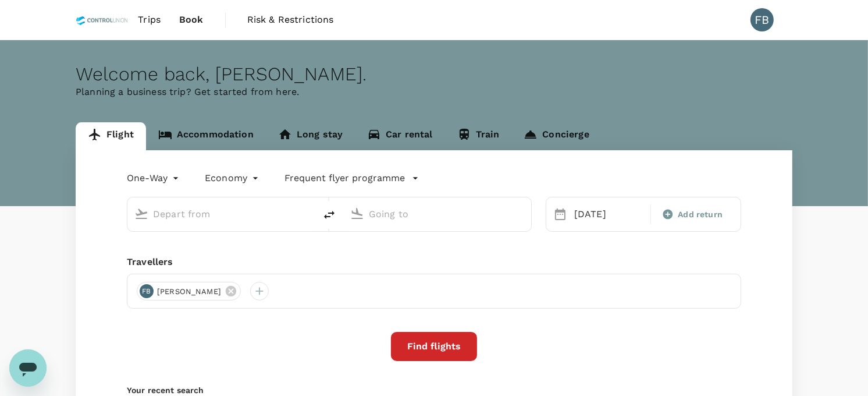
type input "Ho Chi Minh City, Vietnam (any)"
type input "Kuala Lumpur Intl (KUL)"
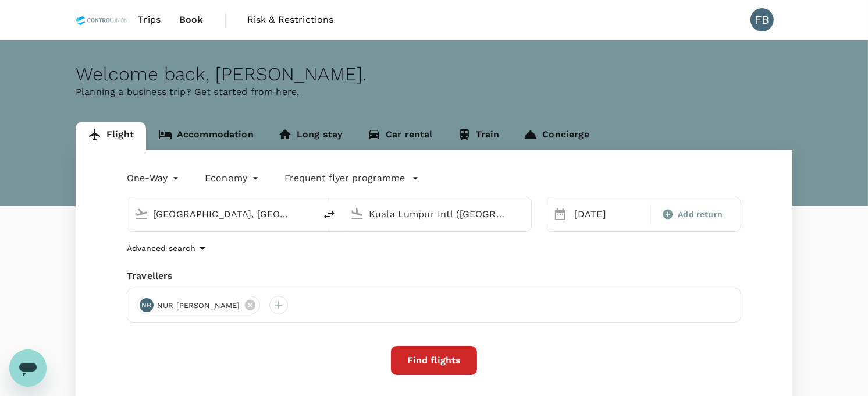
click at [166, 181] on body "Trips Book Risk & Restrictions FB Welcome back , Farah Amalin . Planning a busi…" at bounding box center [434, 276] width 868 height 552
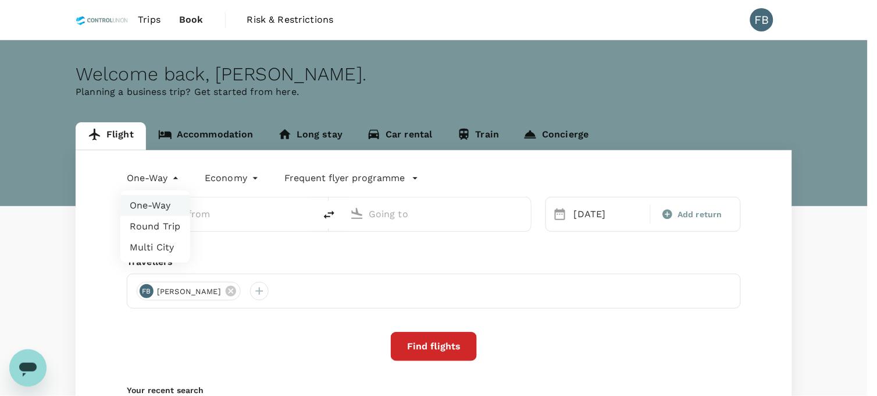
type input "Ho Chi Minh City, Vietnam (any)"
type input "Kuala Lumpur Intl (KUL)"
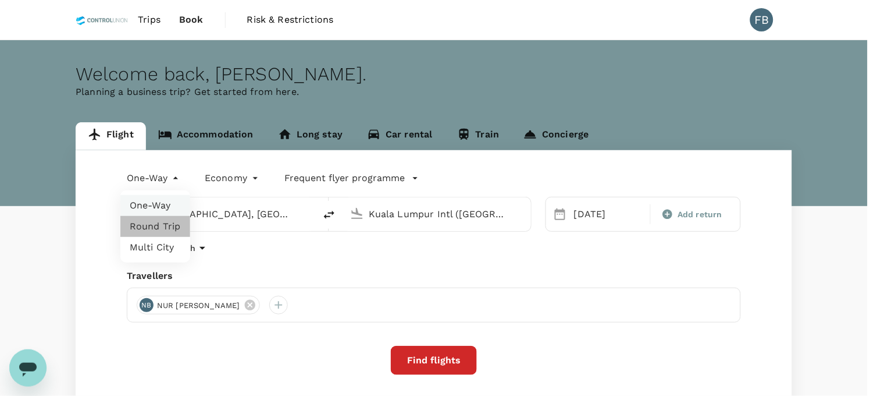
click at [171, 231] on li "Round Trip" at bounding box center [155, 226] width 70 height 21
type input "roundtrip"
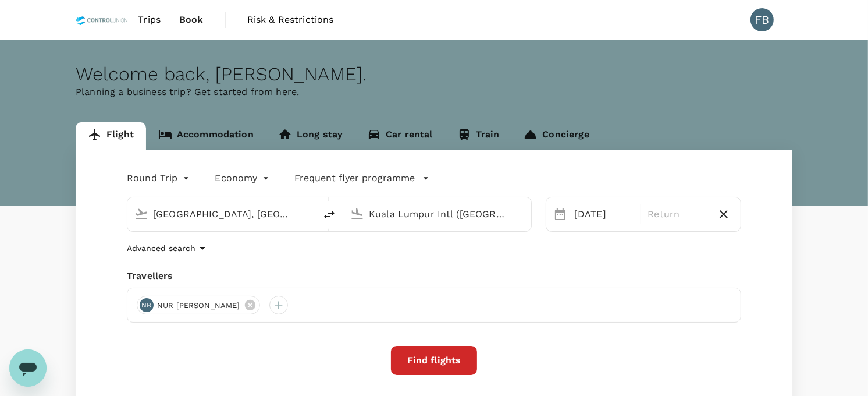
click at [326, 216] on icon "delete" at bounding box center [329, 215] width 10 height 8
type input "Kuala Lumpur Intl (KUL)"
type input "Ho Chi Minh City, Vietnam (any)"
click at [571, 216] on div "10 Sep" at bounding box center [603, 213] width 69 height 23
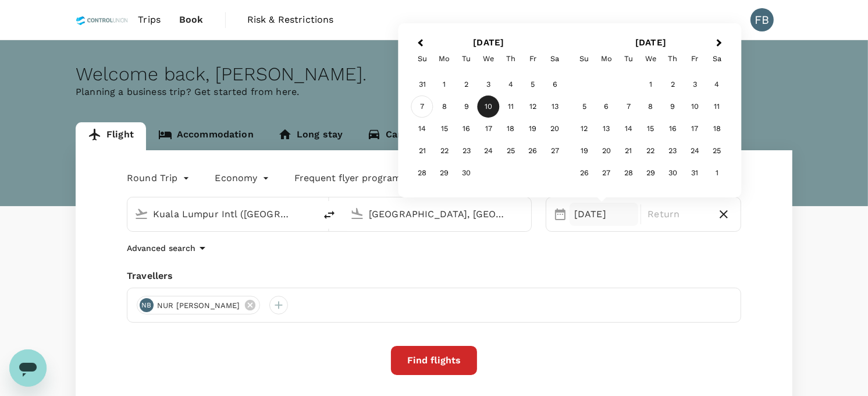
click at [421, 109] on div "7" at bounding box center [422, 106] width 22 height 22
click at [648, 213] on p "Return" at bounding box center [677, 214] width 59 height 14
click at [484, 108] on div "10" at bounding box center [489, 106] width 22 height 22
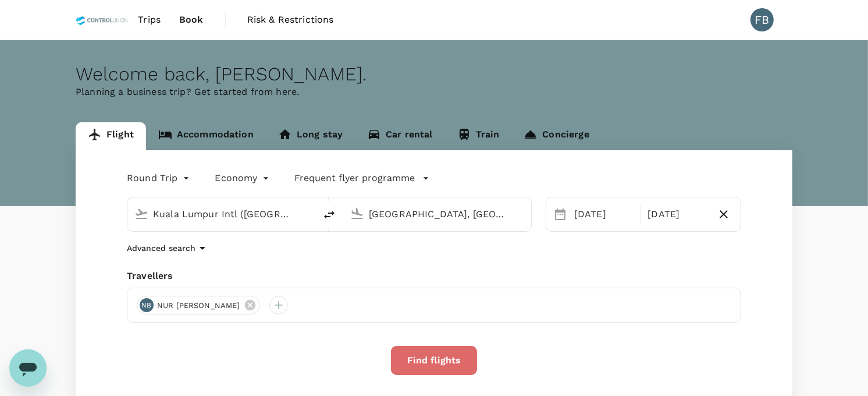
click at [444, 354] on button "Find flights" at bounding box center [434, 359] width 86 height 29
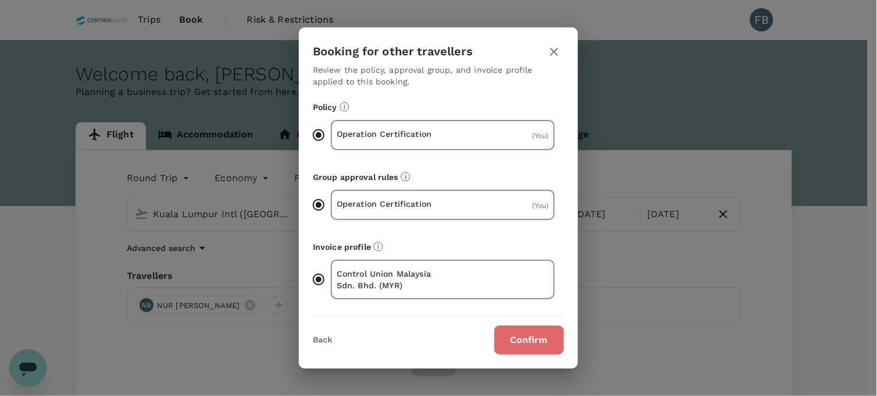
click at [524, 346] on button "Confirm" at bounding box center [529, 339] width 70 height 29
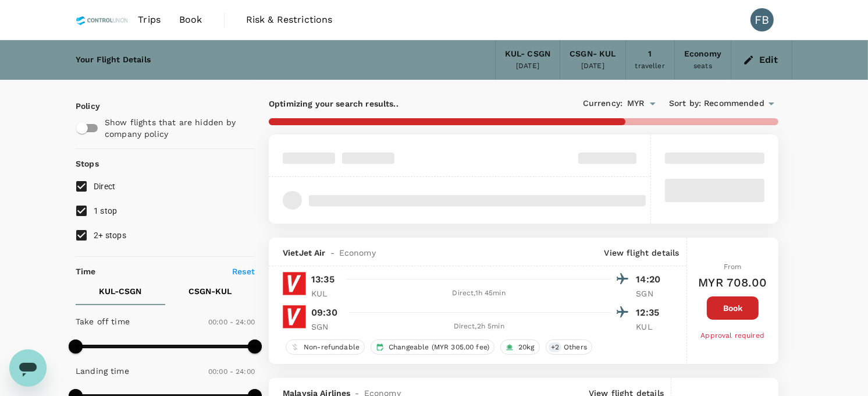
drag, startPoint x: 86, startPoint y: 235, endPoint x: 85, endPoint y: 225, distance: 9.9
click at [85, 234] on input "2+ stops" at bounding box center [81, 235] width 24 height 24
checkbox input "false"
click at [80, 210] on input "1 stop" at bounding box center [81, 210] width 24 height 24
checkbox input "false"
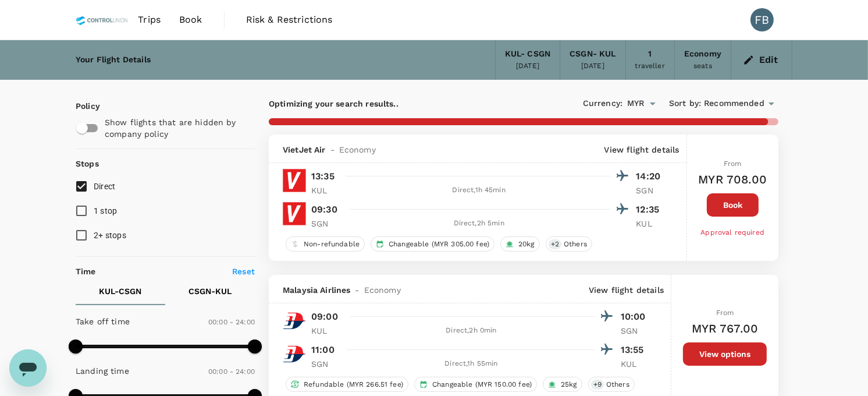
type input "1615"
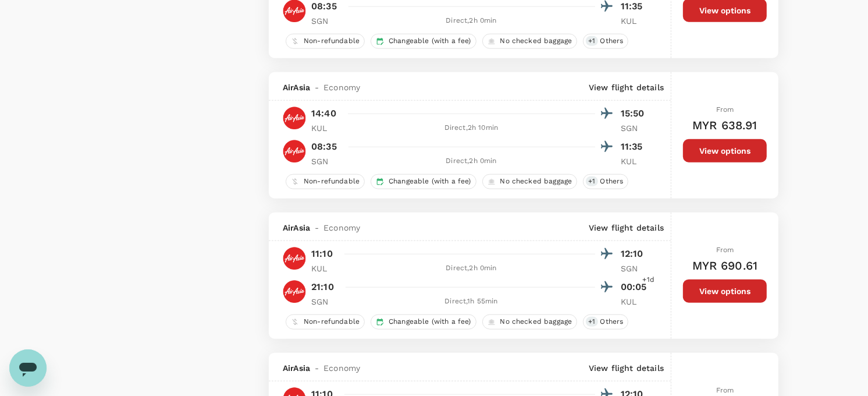
scroll to position [1034, 0]
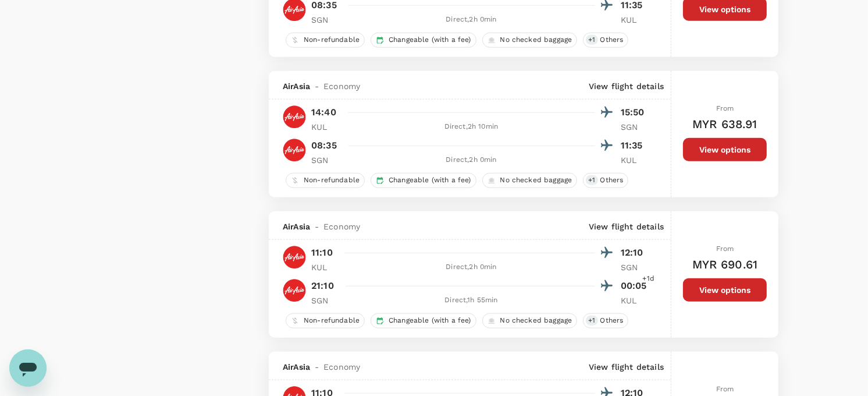
click at [715, 300] on button "View options" at bounding box center [725, 289] width 84 height 23
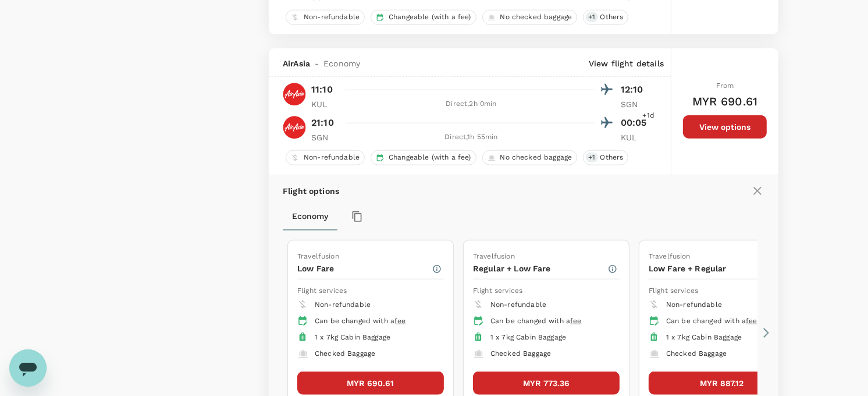
scroll to position [1250, 0]
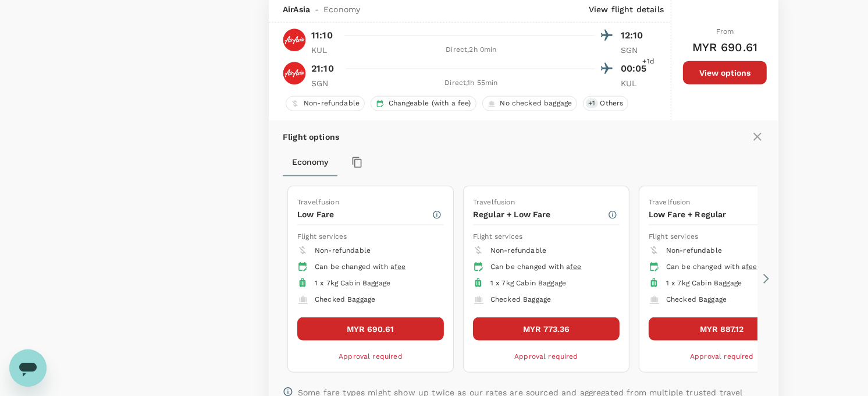
click at [769, 284] on icon at bounding box center [766, 279] width 12 height 12
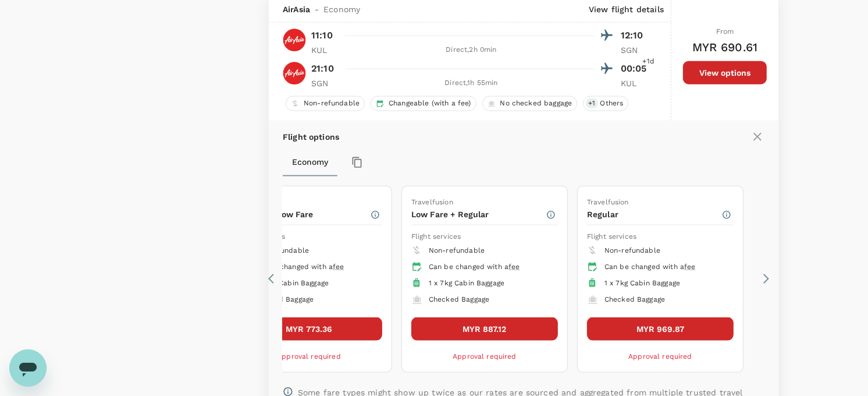
click at [269, 284] on icon at bounding box center [274, 279] width 12 height 12
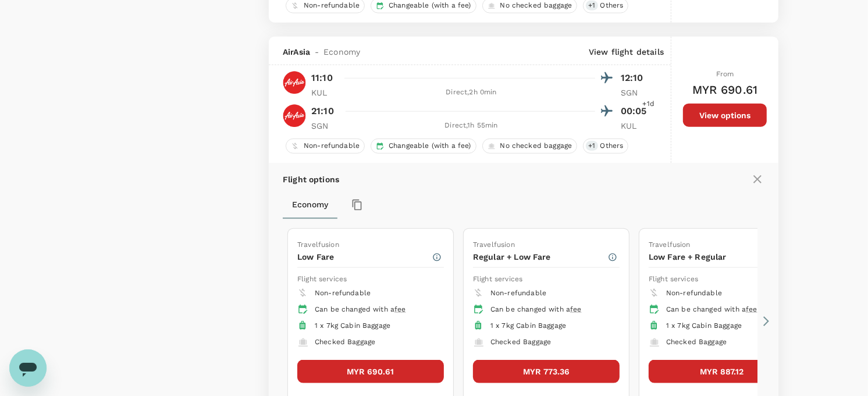
scroll to position [1185, 0]
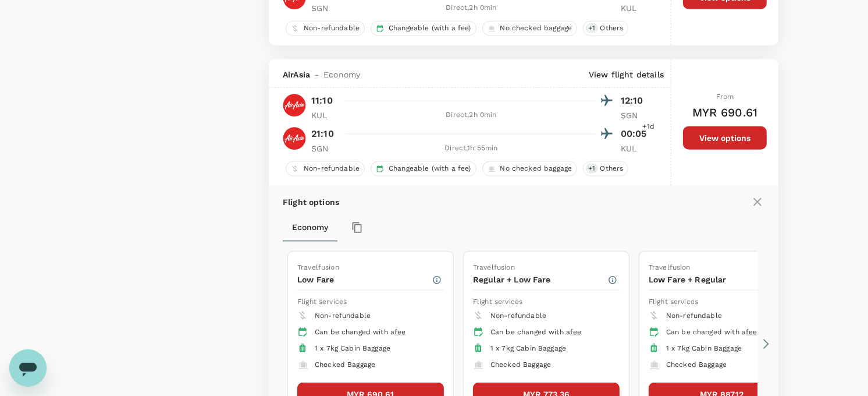
click at [710, 145] on button "View options" at bounding box center [725, 137] width 84 height 23
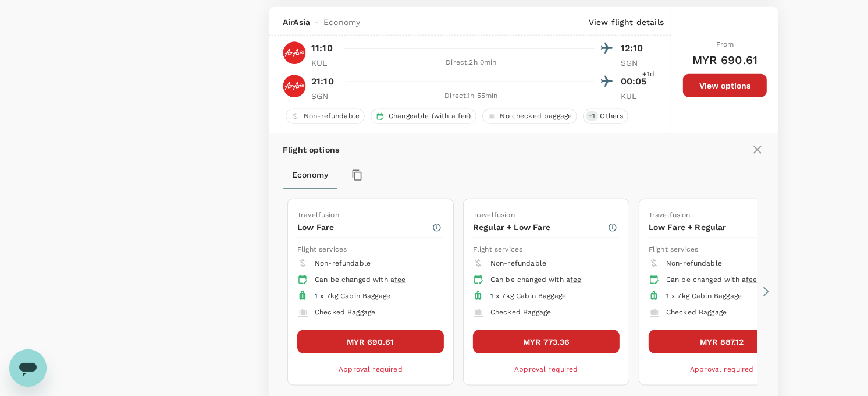
scroll to position [1250, 0]
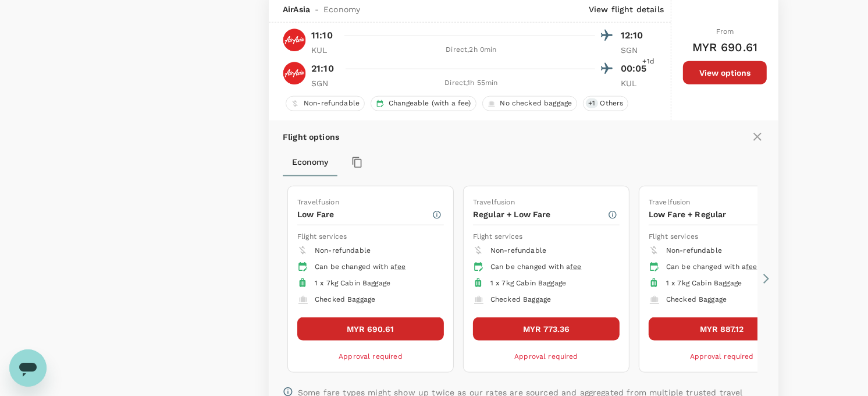
click at [556, 329] on button "MYR 773.36" at bounding box center [546, 328] width 147 height 23
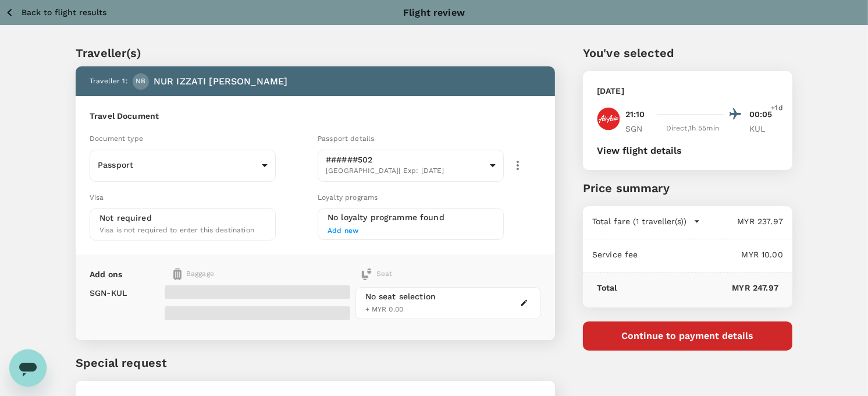
click at [660, 150] on button "View flight details" at bounding box center [639, 150] width 85 height 10
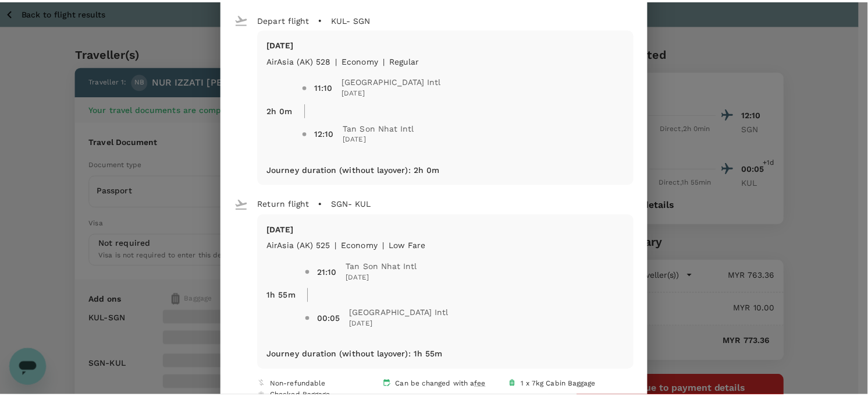
scroll to position [24, 0]
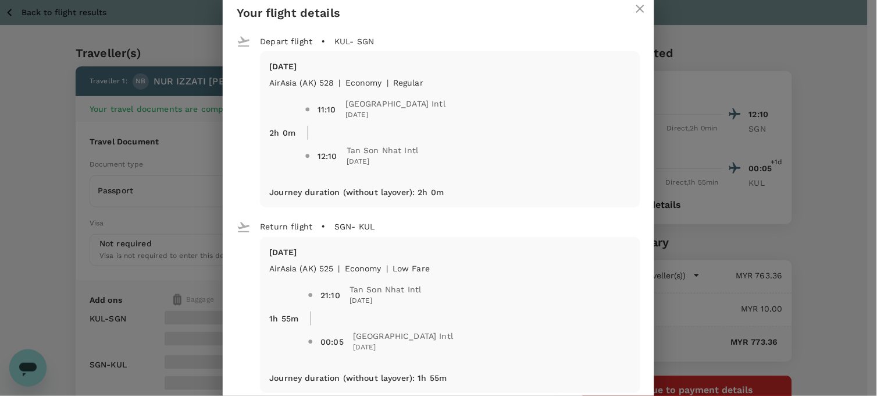
click at [666, 247] on div "Your flight details Depart flight KUL - SGN Sun, 07 Sep AirAsia (AK) 528 | econ…" at bounding box center [438, 198] width 877 height 396
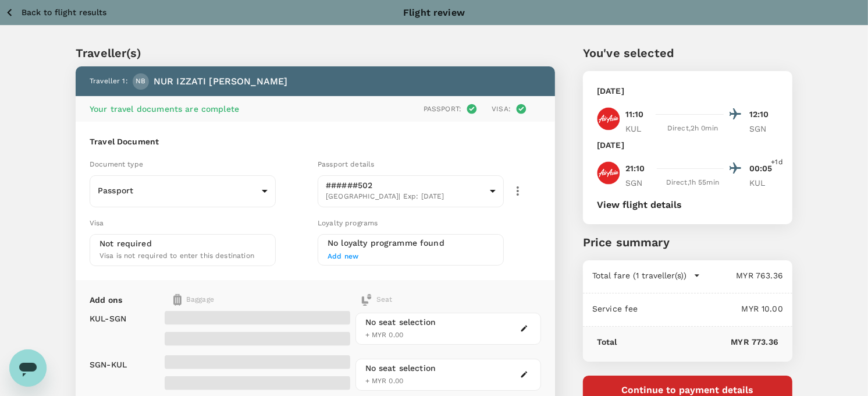
click at [47, 9] on p "Back to flight results" at bounding box center [64, 12] width 85 height 12
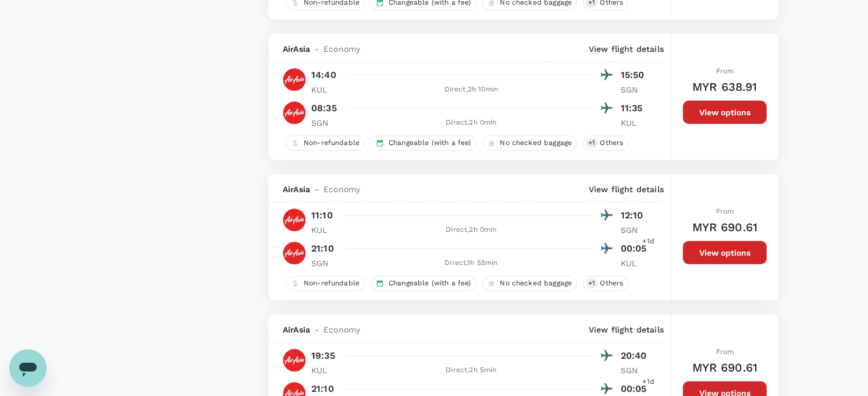
scroll to position [1071, 0]
click at [706, 261] on button "View options" at bounding box center [725, 251] width 84 height 23
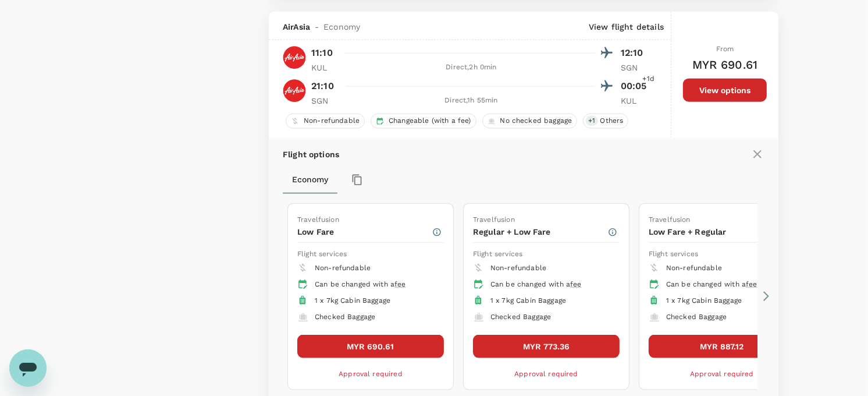
scroll to position [1250, 0]
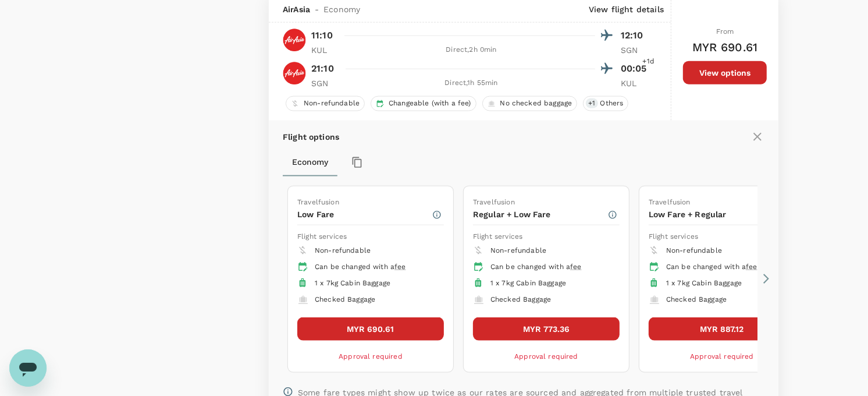
click at [407, 326] on button "MYR 690.61" at bounding box center [370, 328] width 147 height 23
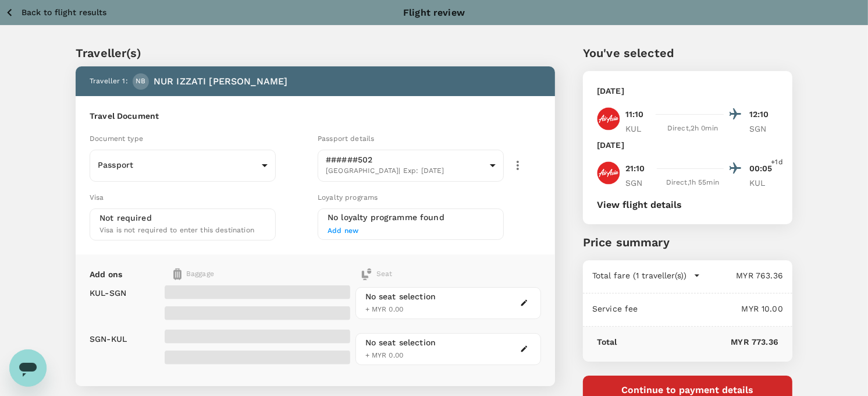
click at [664, 206] on button "View flight details" at bounding box center [639, 204] width 85 height 10
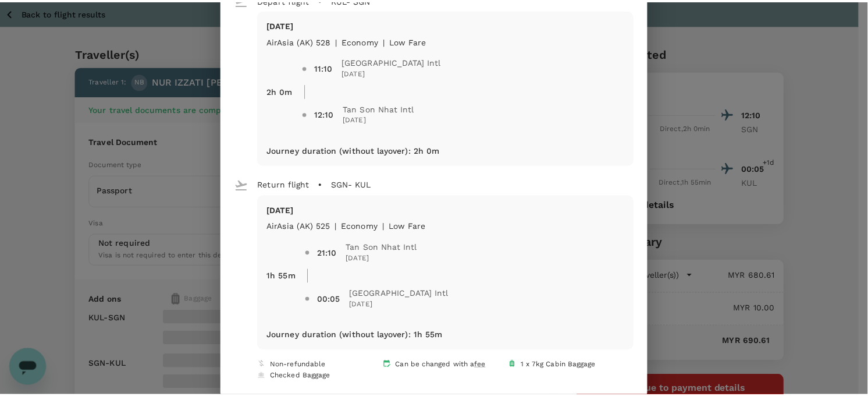
scroll to position [88, 0]
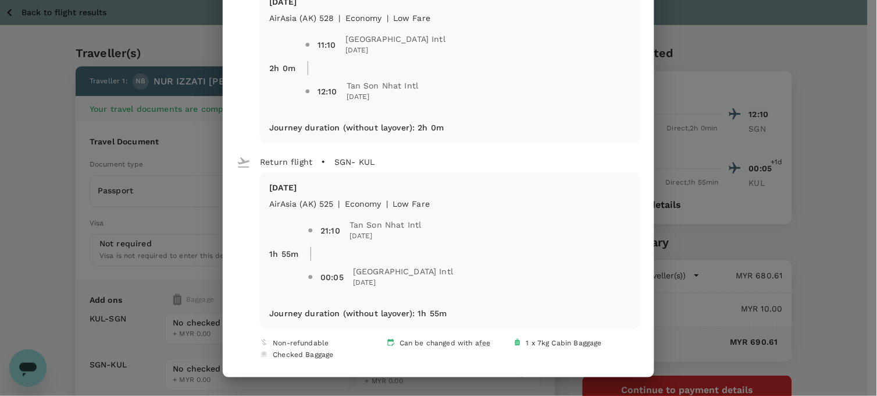
click at [818, 173] on div "Your flight details Depart flight KUL - SGN Sun, 07 Sep AirAsia (AK) 528 | econ…" at bounding box center [438, 198] width 877 height 396
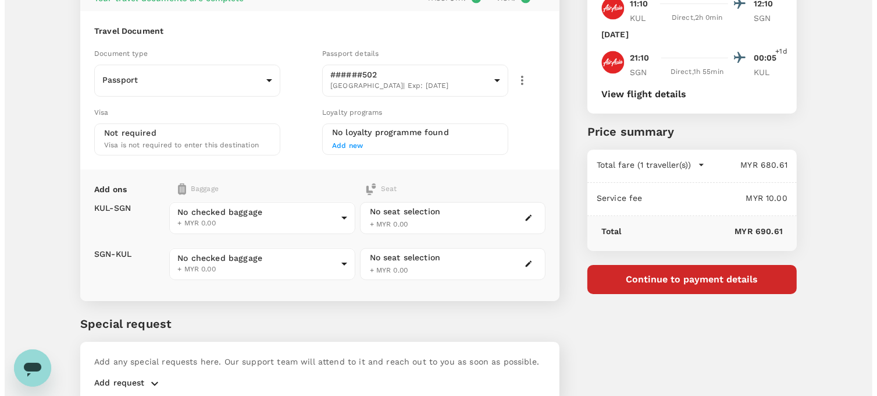
scroll to position [33, 0]
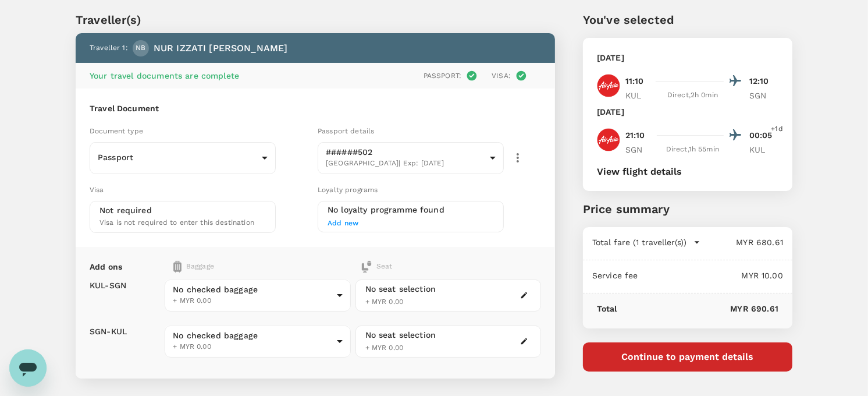
click at [630, 172] on button "View flight details" at bounding box center [639, 171] width 85 height 10
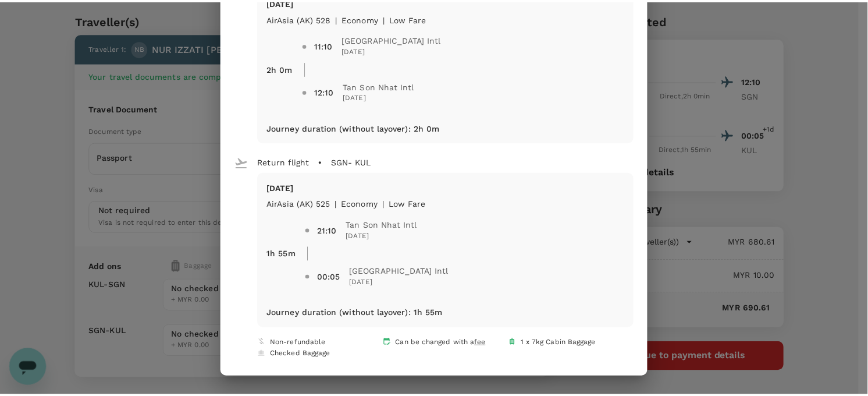
scroll to position [24, 0]
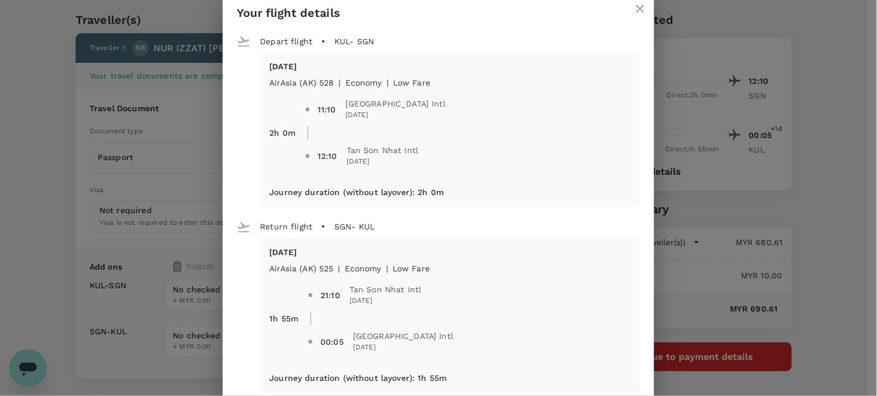
click at [633, 9] on icon "close" at bounding box center [640, 9] width 14 height 14
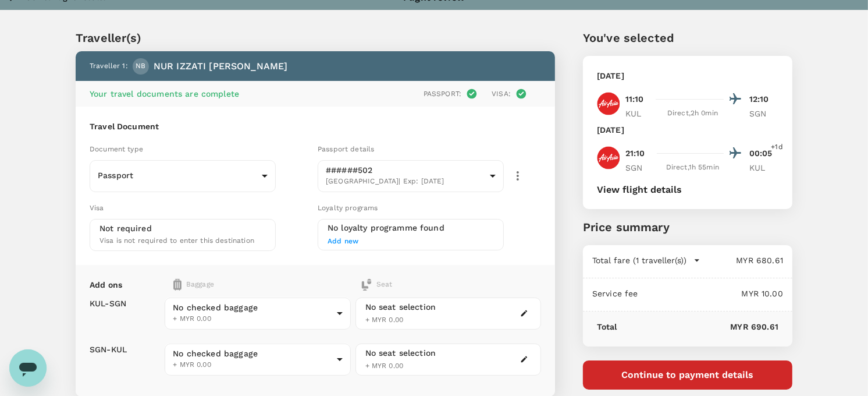
scroll to position [0, 0]
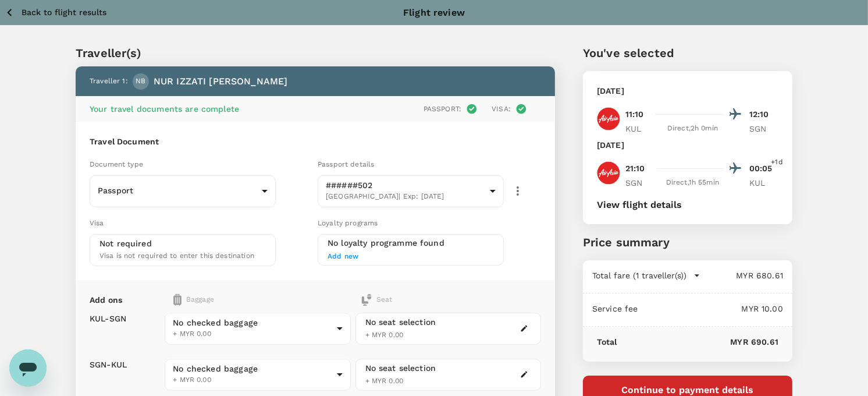
click at [67, 15] on p "Back to flight results" at bounding box center [64, 12] width 85 height 12
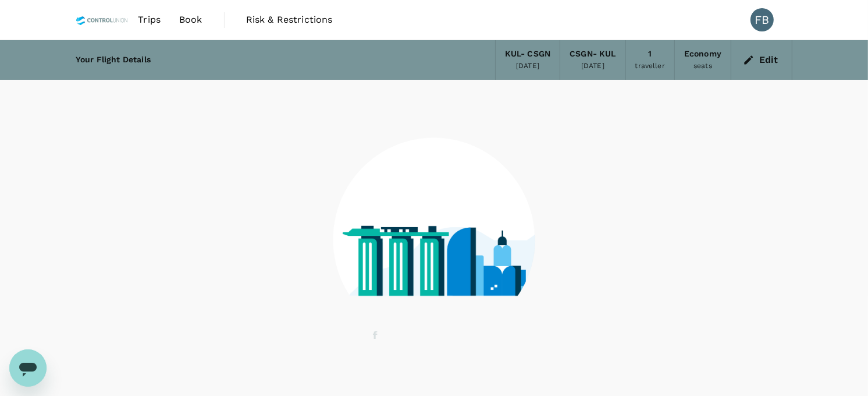
scroll to position [37, 0]
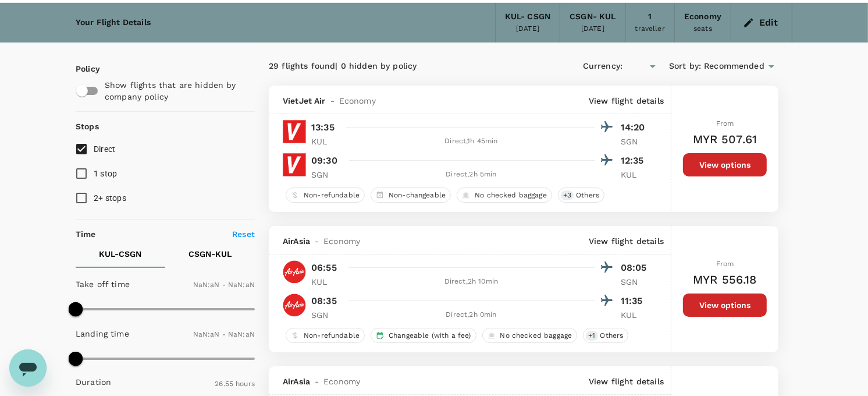
type input "MYR"
type input "1440"
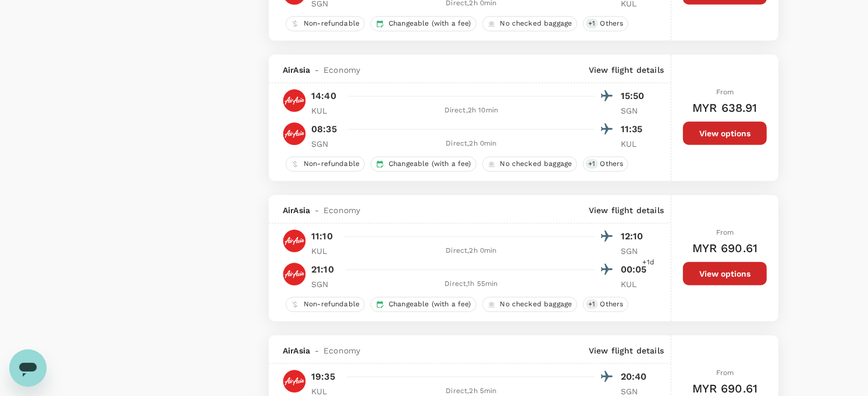
scroll to position [1071, 0]
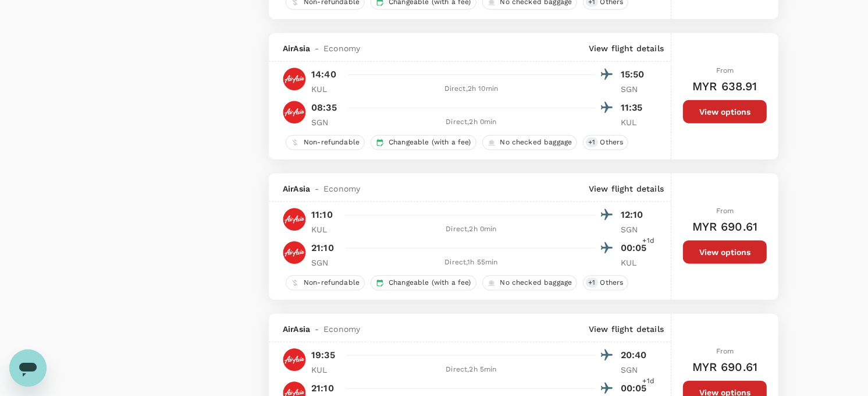
click at [740, 261] on button "View options" at bounding box center [725, 251] width 84 height 23
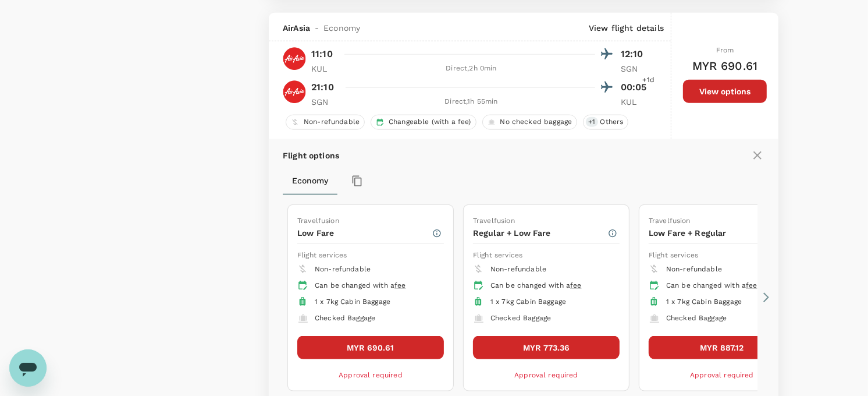
scroll to position [1250, 0]
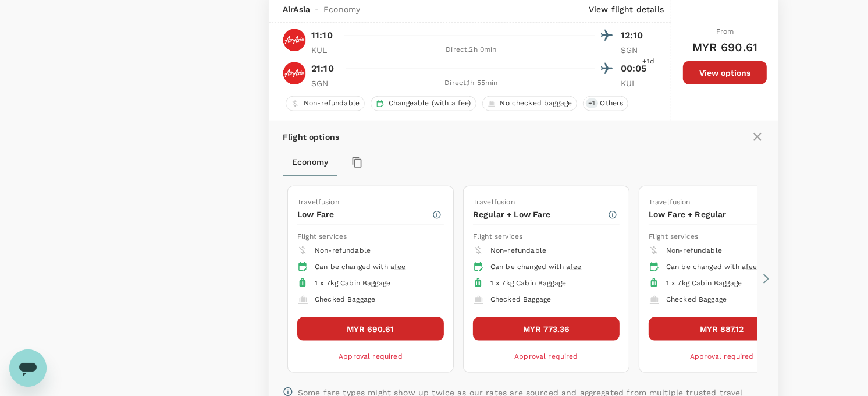
click at [521, 330] on button "MYR 773.36" at bounding box center [546, 328] width 147 height 23
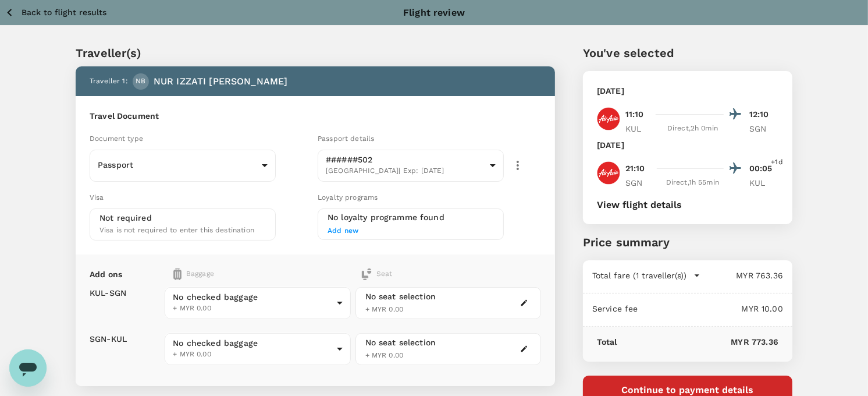
click at [640, 204] on button "View flight details" at bounding box center [639, 204] width 85 height 10
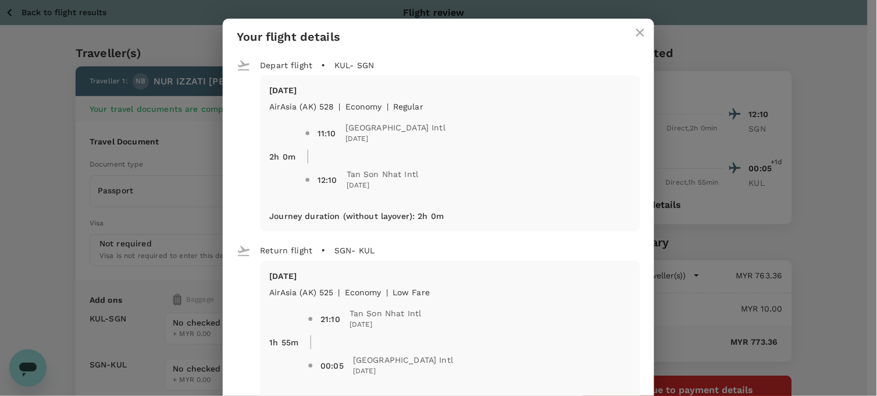
click at [633, 34] on icon "close" at bounding box center [640, 33] width 14 height 14
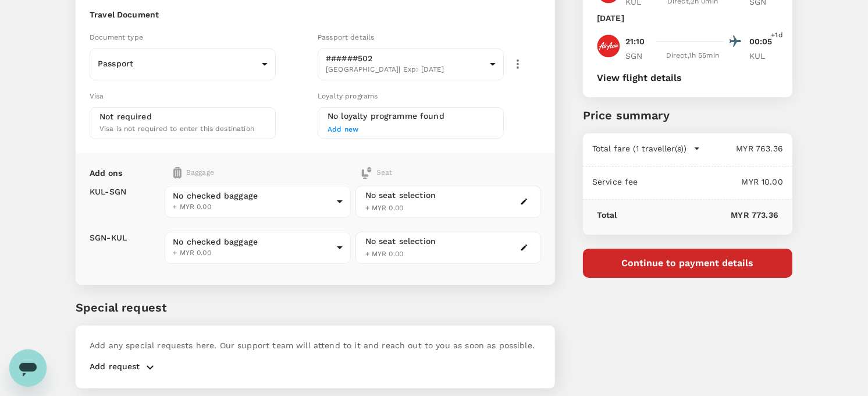
scroll to position [129, 0]
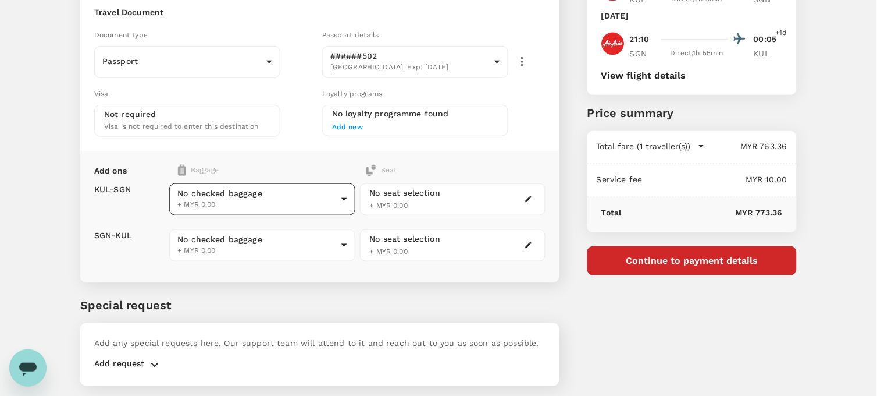
click at [230, 200] on body "Back to flight results Flight review Traveller(s) Traveller 1 : NB NUR IZZATI B…" at bounding box center [438, 151] width 877 height 560
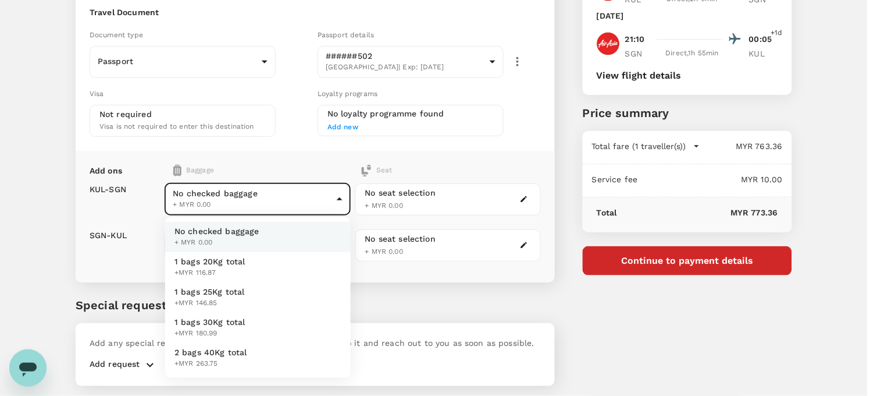
click at [247, 268] on li "1 bags 20Kg total +MYR 116.87" at bounding box center [258, 267] width 186 height 30
type input "1 - 116.87"
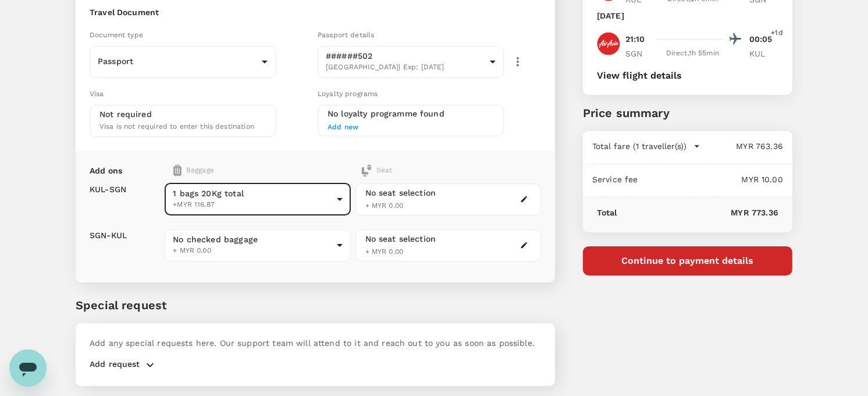
click at [247, 241] on body "Back to flight results Flight review Traveller(s) Traveller 1 : NB NUR IZZATI B…" at bounding box center [434, 151] width 868 height 560
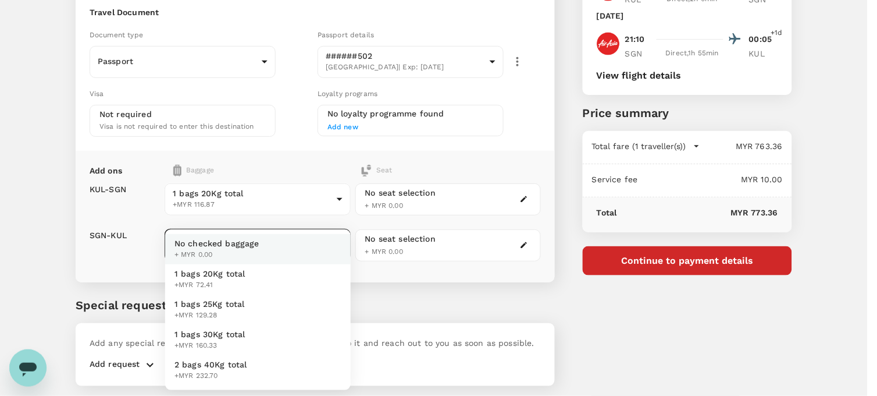
click at [239, 276] on span "1 bags 20Kg total" at bounding box center [209, 274] width 71 height 12
type input "1 - 72.41"
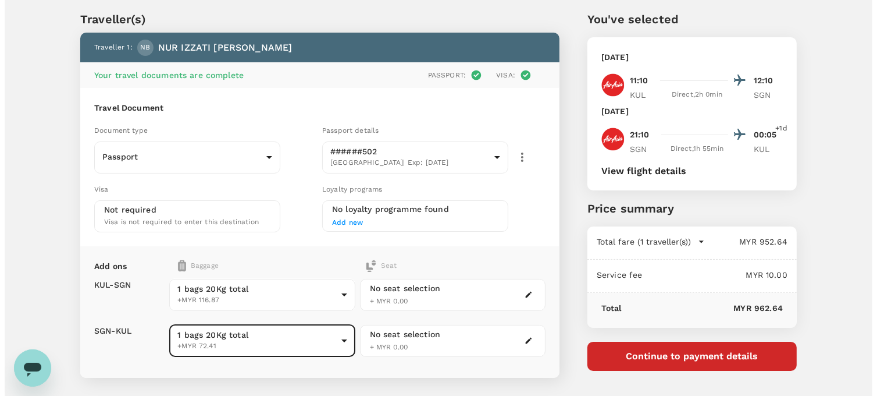
scroll to position [65, 0]
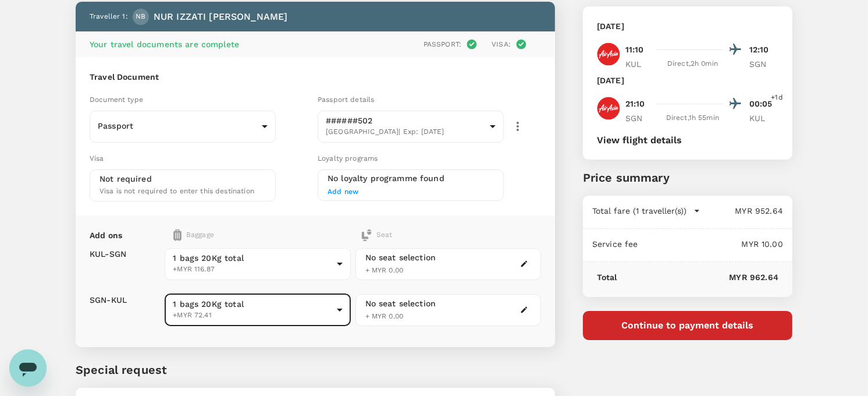
click at [525, 262] on icon "button" at bounding box center [524, 264] width 6 height 6
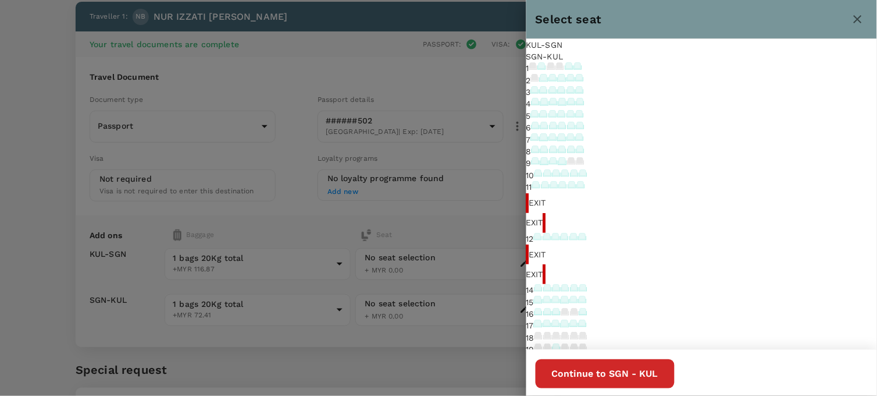
scroll to position [129, 0]
click at [542, 176] on icon at bounding box center [539, 172] width 6 height 6
click at [627, 54] on div "SGN - KUL" at bounding box center [701, 57] width 351 height 12
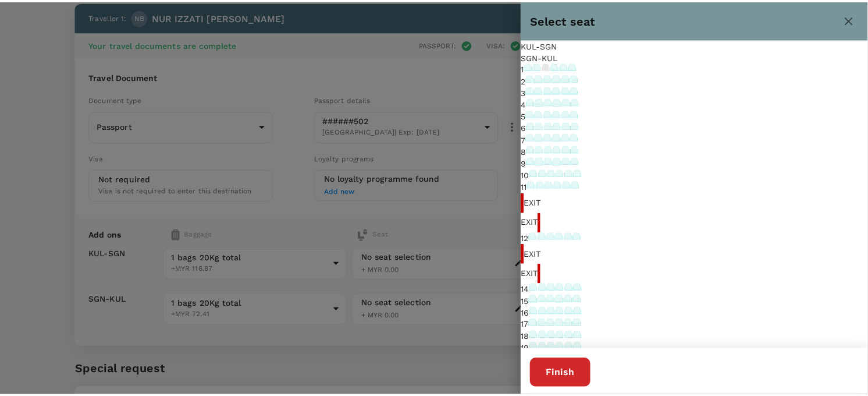
scroll to position [194, 0]
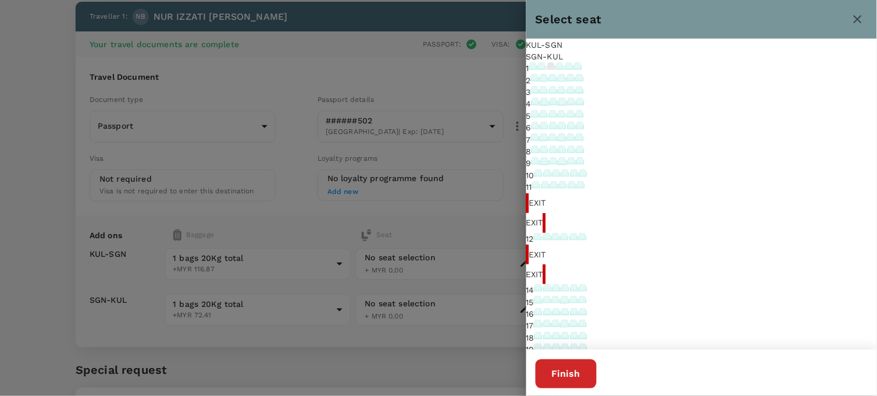
click at [540, 188] on icon at bounding box center [536, 184] width 6 height 6
click at [835, 216] on div "1 2 3 4 5 6 7 8 9 10 11 Exit Exit 12 Exit Exit 14 15 16 17 18 19 20 21 22 23 24…" at bounding box center [701, 279] width 351 height 435
click at [414, 351] on div at bounding box center [438, 198] width 877 height 396
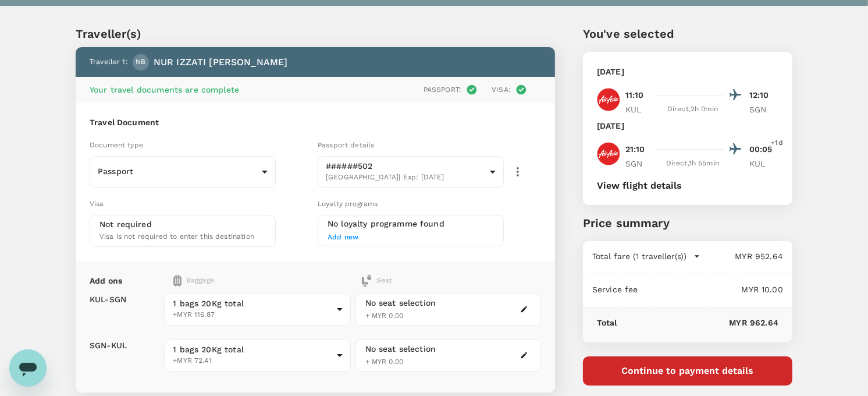
scroll to position [0, 0]
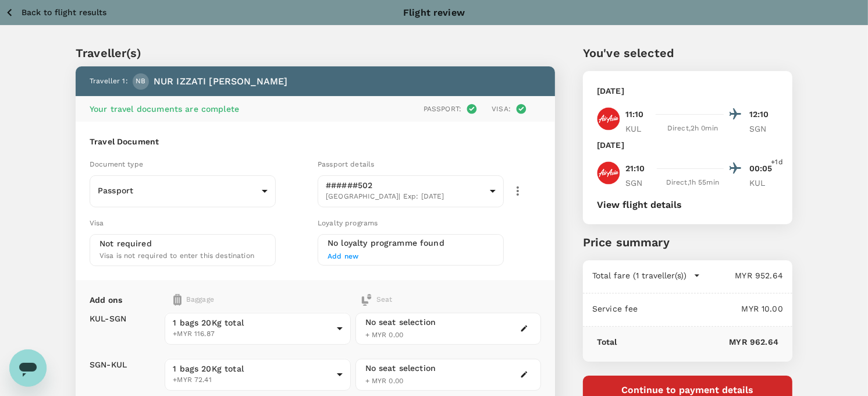
click at [22, 19] on button "Back to flight results" at bounding box center [56, 12] width 102 height 15
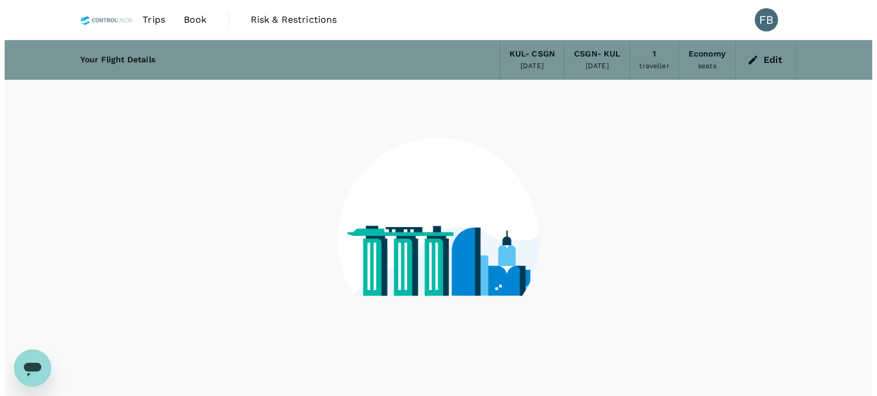
scroll to position [37, 0]
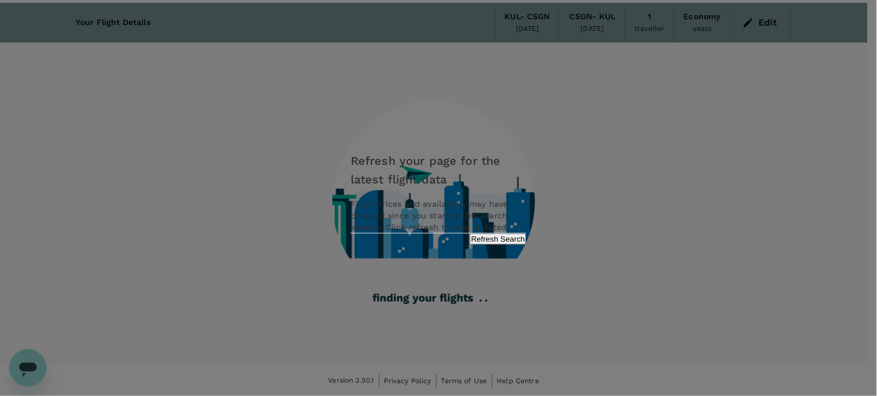
click at [506, 244] on button "Refresh Search" at bounding box center [498, 238] width 56 height 11
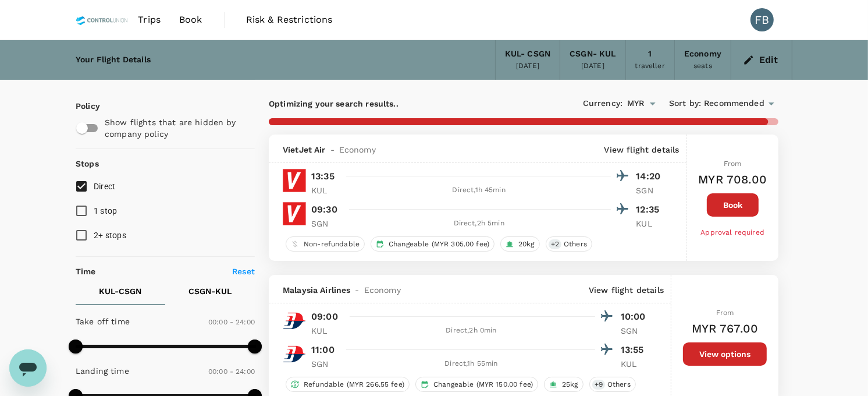
type input "1615"
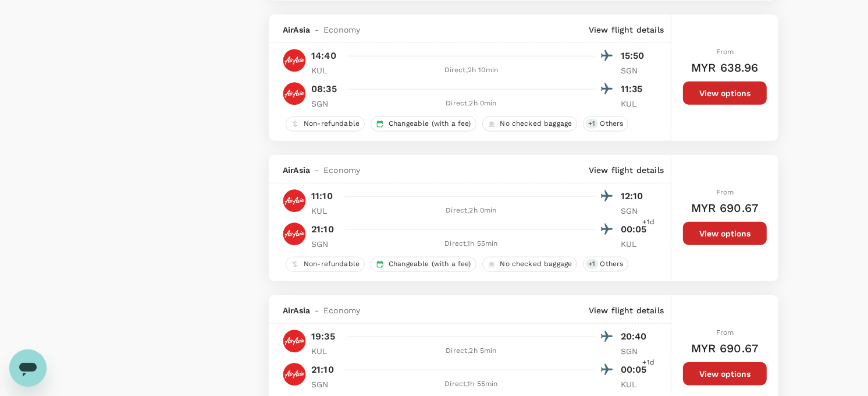
scroll to position [1098, 0]
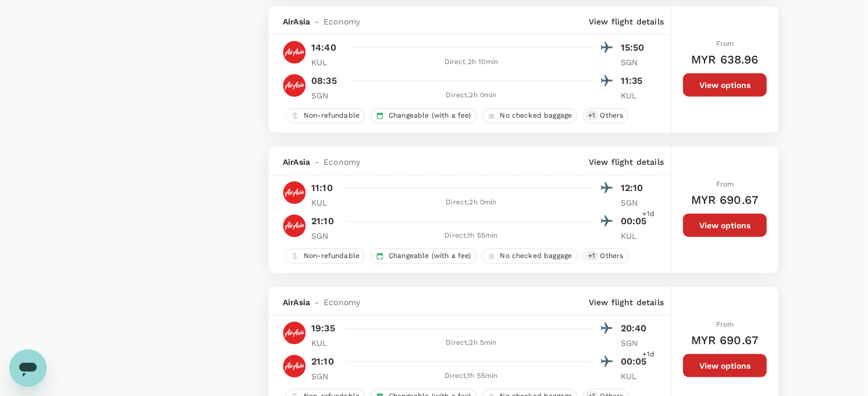
click at [706, 234] on button "View options" at bounding box center [725, 224] width 84 height 23
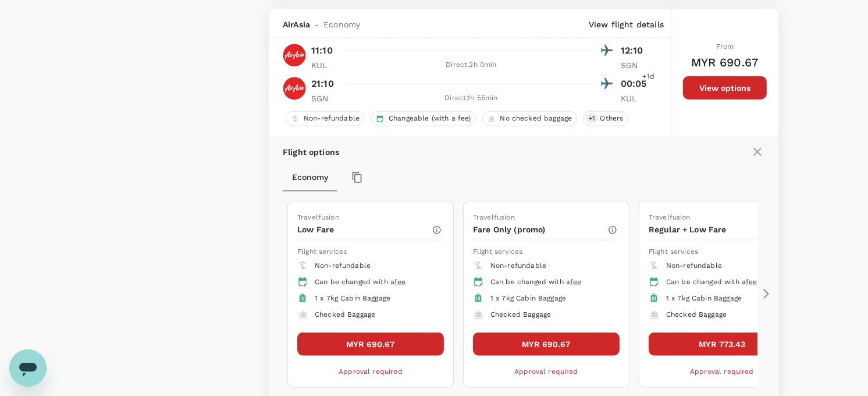
scroll to position [1250, 0]
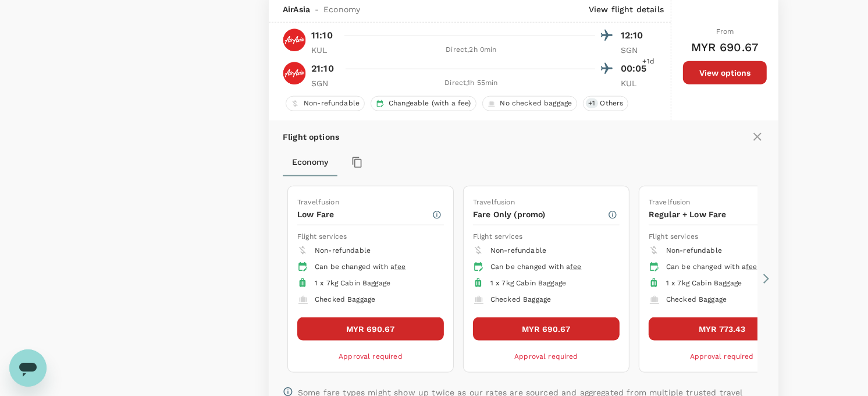
click at [381, 329] on button "MYR 690.67" at bounding box center [370, 328] width 147 height 23
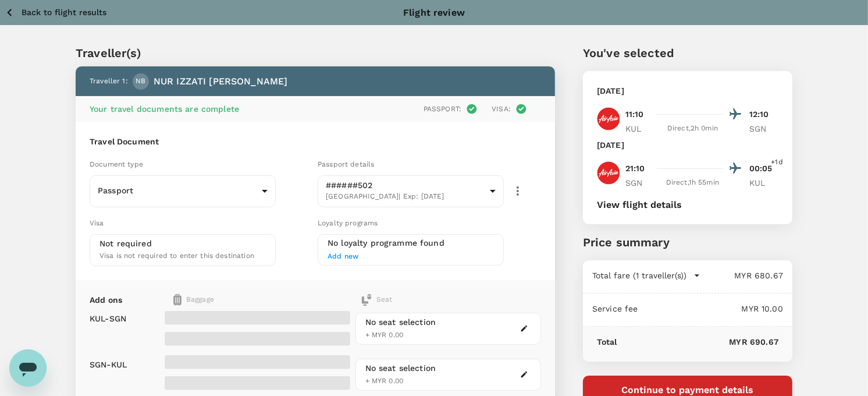
click at [627, 205] on button "View flight details" at bounding box center [639, 204] width 85 height 10
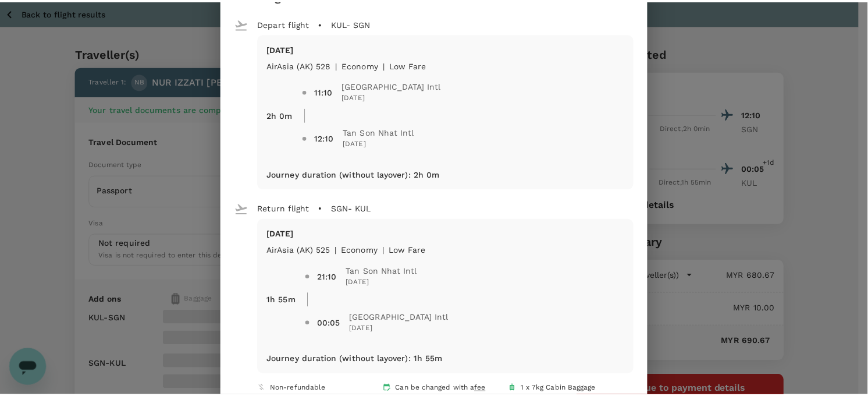
scroll to position [65, 0]
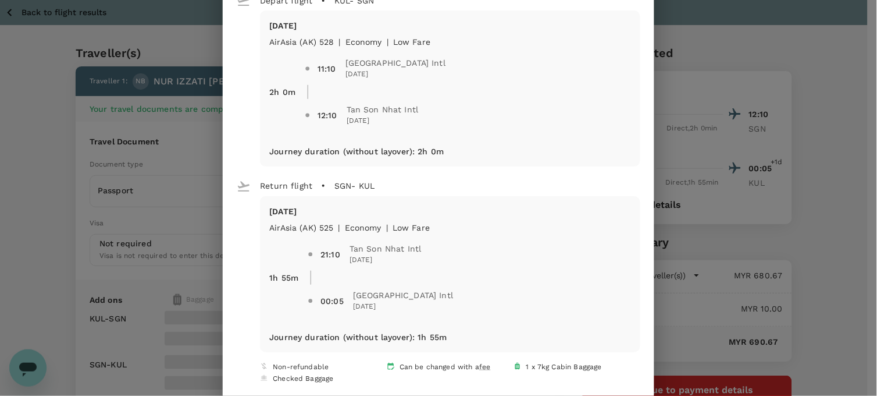
click at [822, 170] on div "Your flight details Depart flight KUL - SGN Sun, 07 Sep AirAsia (AK) 528 | econ…" at bounding box center [438, 198] width 877 height 396
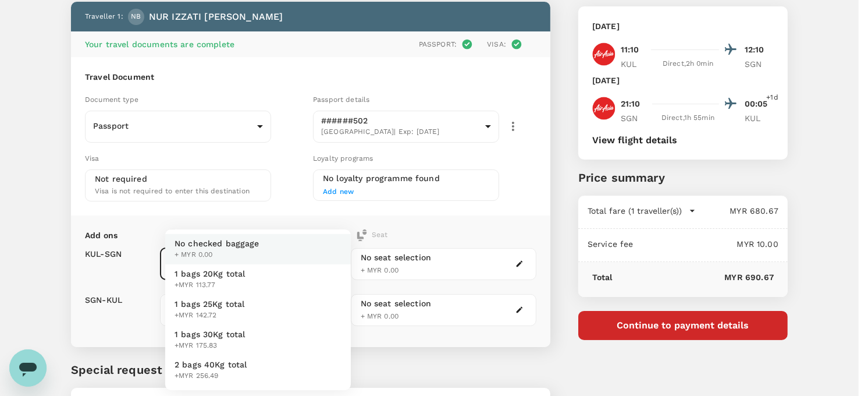
click at [277, 268] on body "Back to flight results Flight review Traveller(s) Traveller 1 : NB NUR IZZATI B…" at bounding box center [434, 215] width 868 height 560
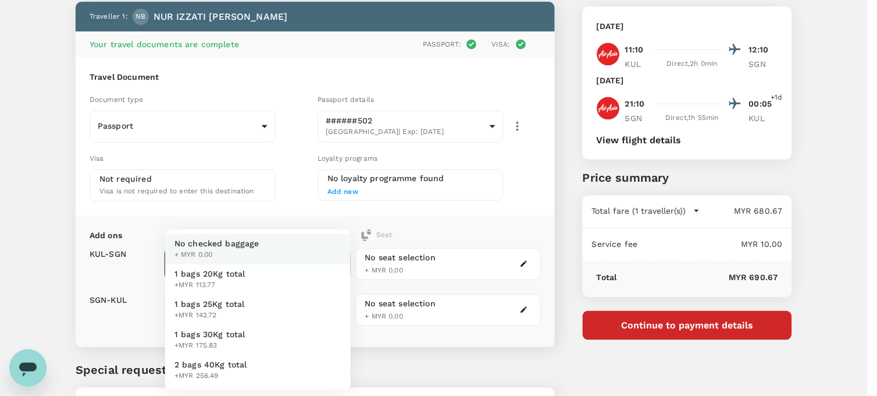
click at [252, 283] on li "1 bags 20Kg total +MYR 113.77" at bounding box center [258, 279] width 186 height 30
type input "1 - 113.77"
click at [241, 298] on body "Back to flight results Flight review Traveller(s) Traveller 1 : NB NUR IZZATI B…" at bounding box center [438, 215] width 877 height 560
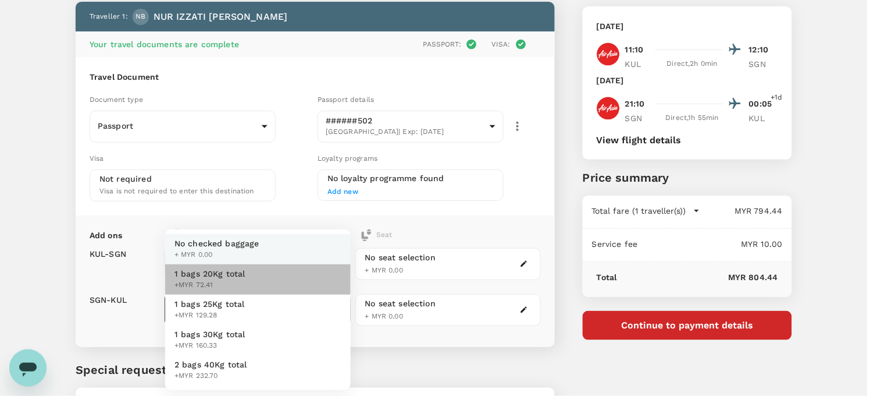
click at [240, 283] on span "+MYR 72.41" at bounding box center [209, 285] width 71 height 12
type input "1 - 72.41"
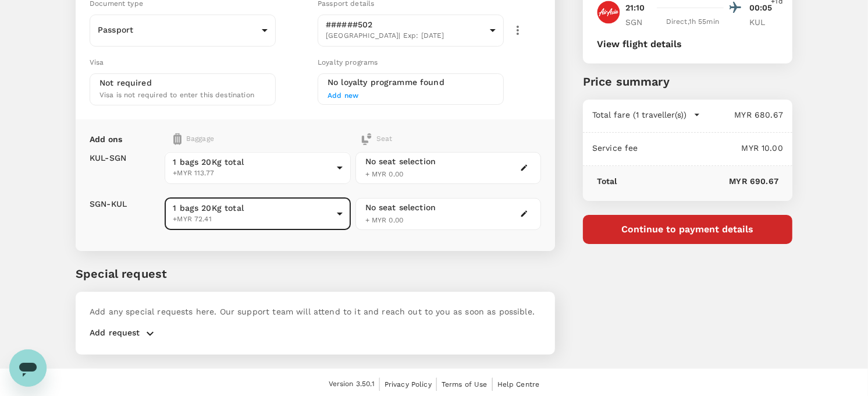
scroll to position [163, 0]
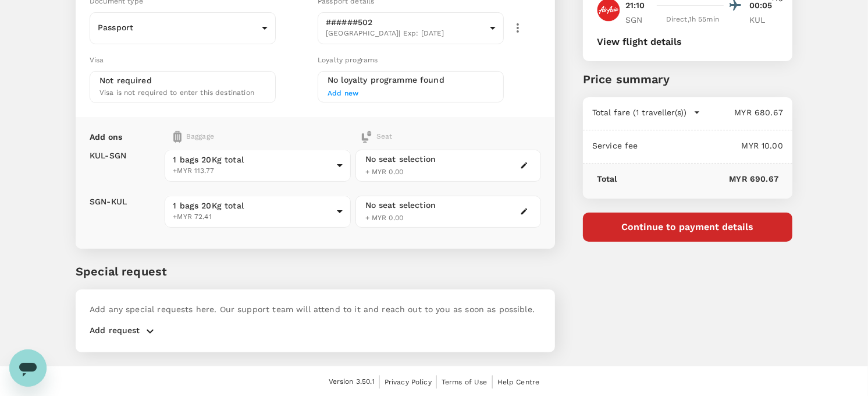
click at [112, 324] on p "Add request" at bounding box center [115, 331] width 51 height 14
click at [152, 329] on icon "button" at bounding box center [150, 331] width 7 height 4
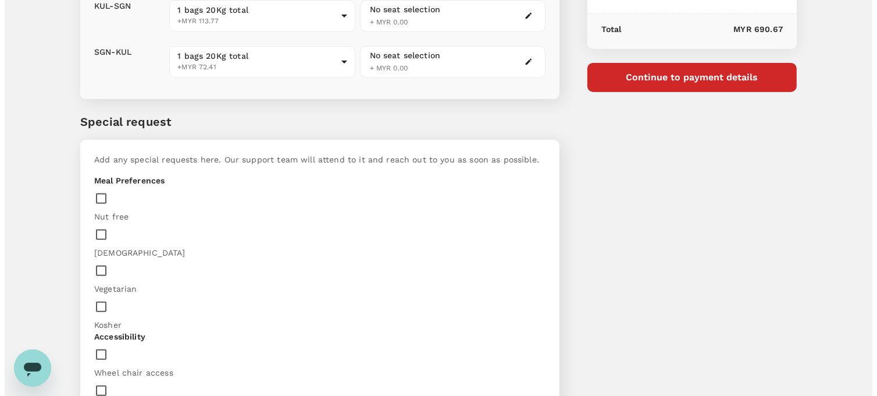
scroll to position [348, 0]
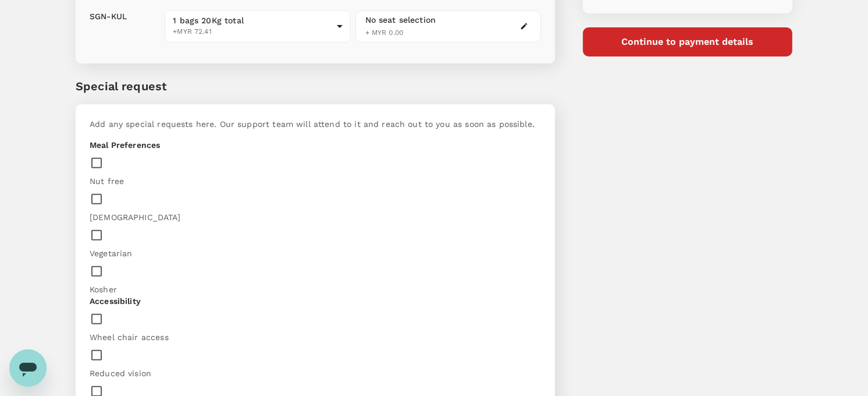
type textarea "I want to add food for this booking"
click at [667, 37] on button "Continue to payment details" at bounding box center [687, 41] width 209 height 29
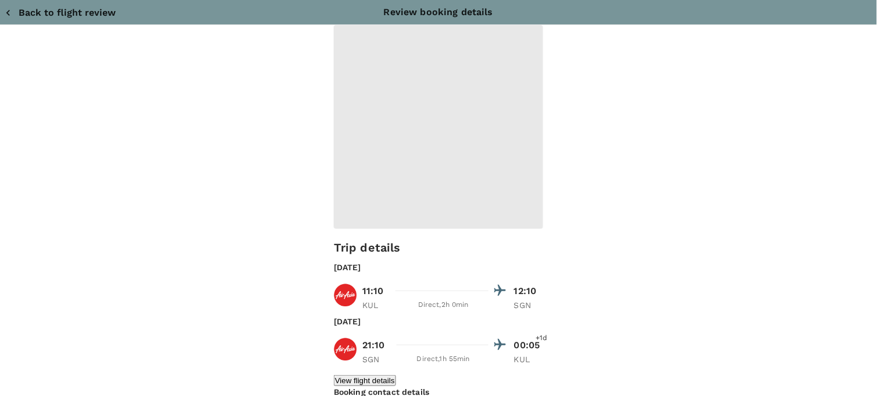
type input "9e254831-a140-43d4-90d9-f4bdc71b84d3"
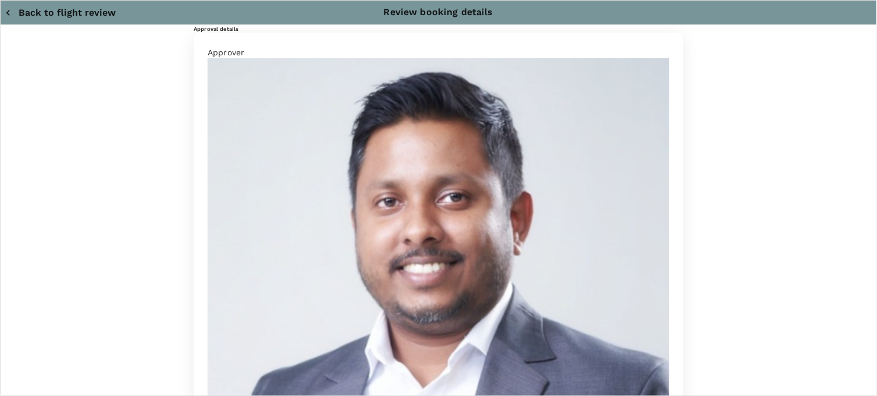
paste textarea "Aquaculture & Fishery Harmonization Training"
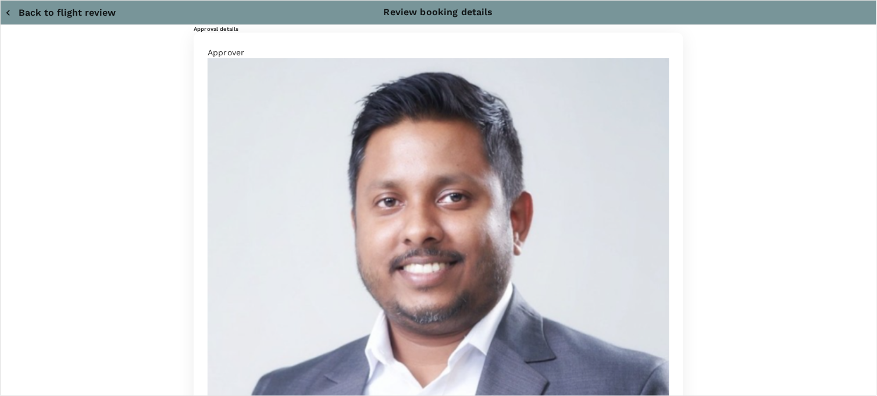
type textarea "Dear Hariz/Chathuranga, Kindly assist to review and approve the flight booking:…"
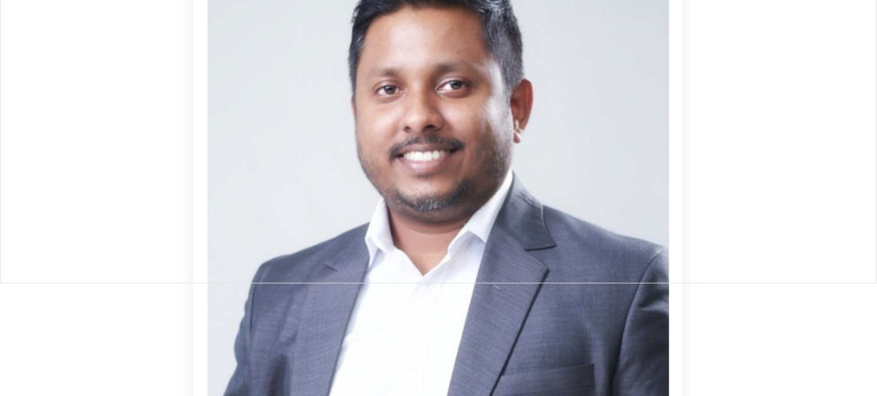
scroll to position [97, 0]
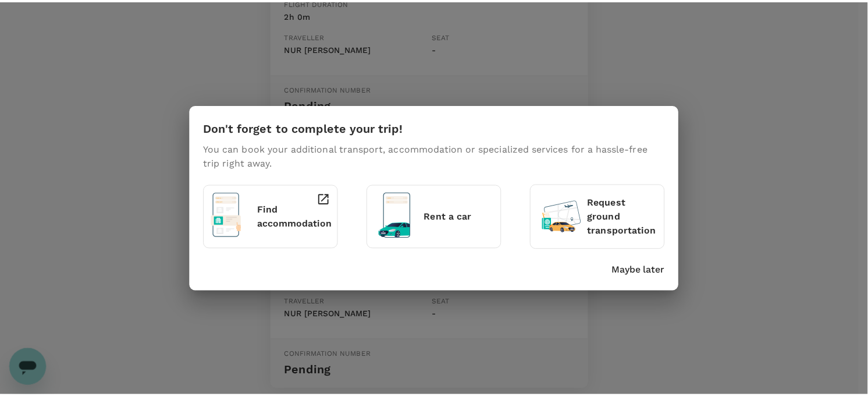
scroll to position [323, 0]
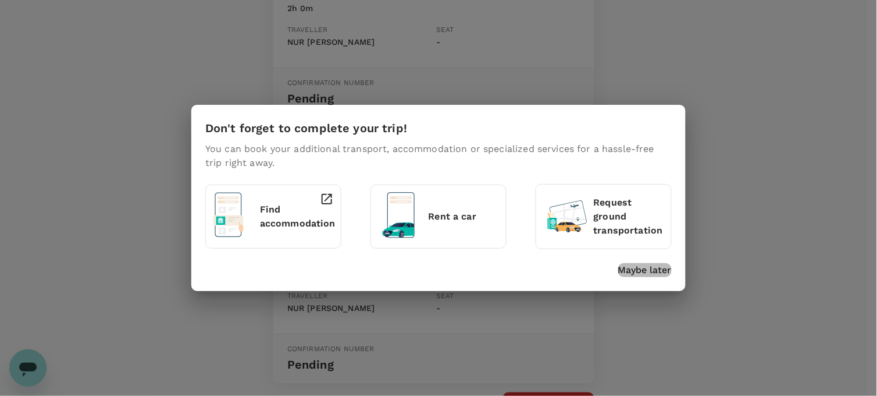
click at [649, 266] on p "Maybe later" at bounding box center [645, 270] width 54 height 14
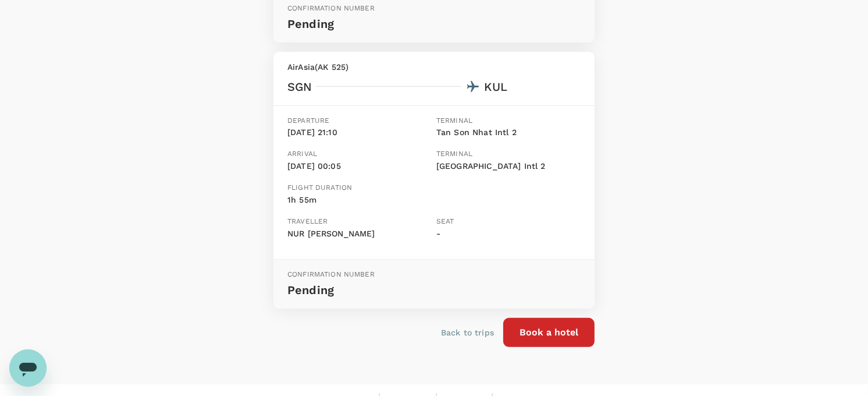
scroll to position [416, 0]
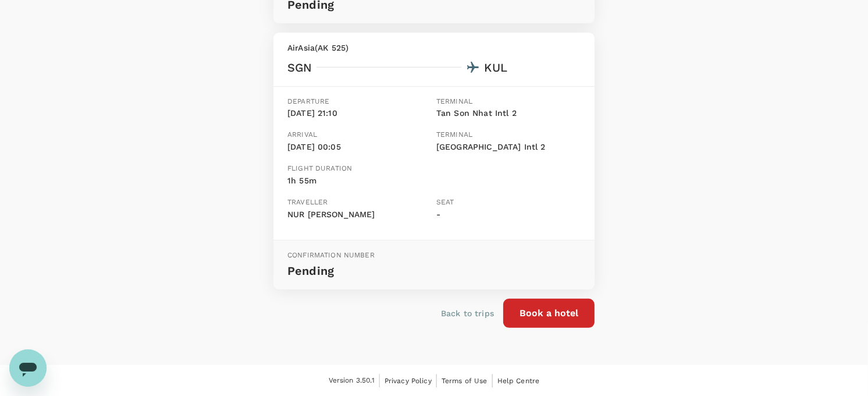
click at [562, 314] on button "Book a hotel" at bounding box center [548, 312] width 91 height 29
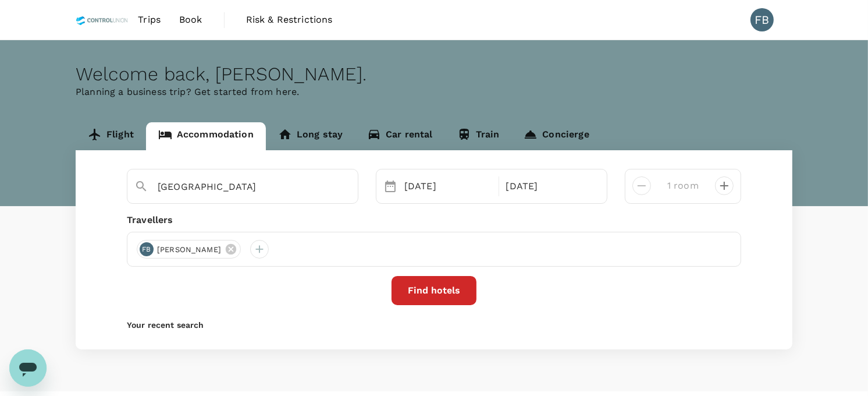
type input "KSB Village Resort"
click at [237, 247] on icon at bounding box center [231, 249] width 13 height 13
click at [196, 17] on span "Book" at bounding box center [190, 20] width 23 height 14
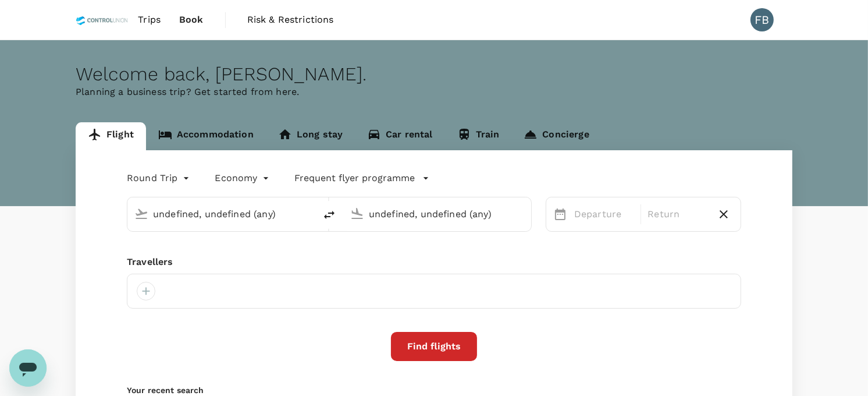
type input "Kuala Lumpur Intl (KUL)"
type input "Ho Chi Minh City, Vietnam (any)"
click at [167, 15] on link "Trips" at bounding box center [149, 20] width 41 height 40
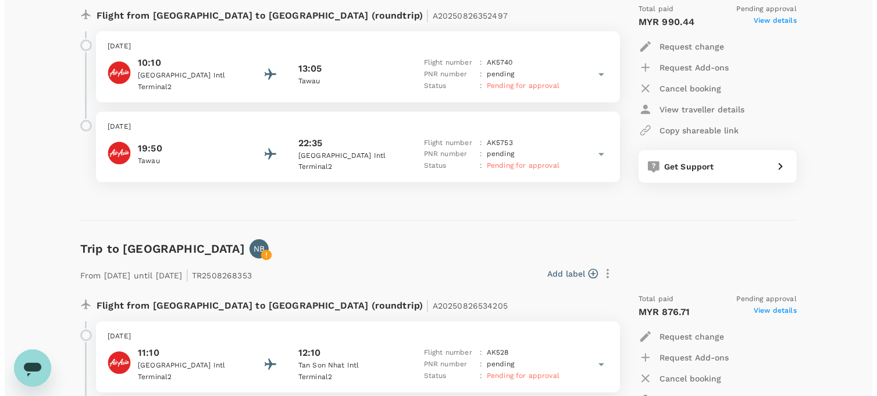
scroll to position [764, 0]
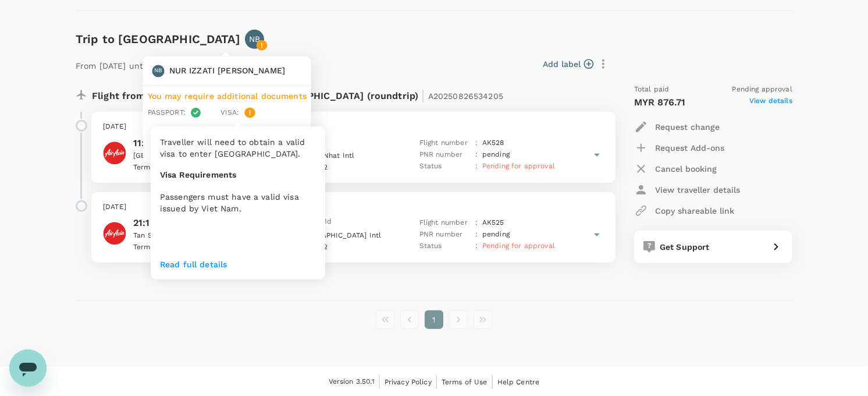
click at [198, 262] on p "Read full details" at bounding box center [238, 264] width 156 height 12
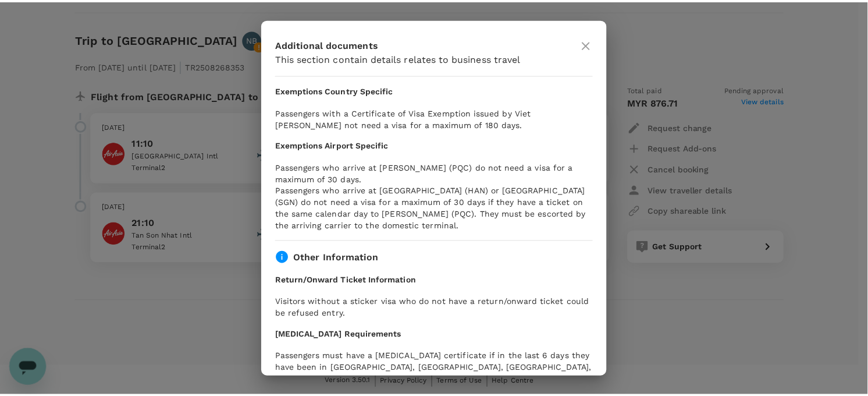
scroll to position [323, 0]
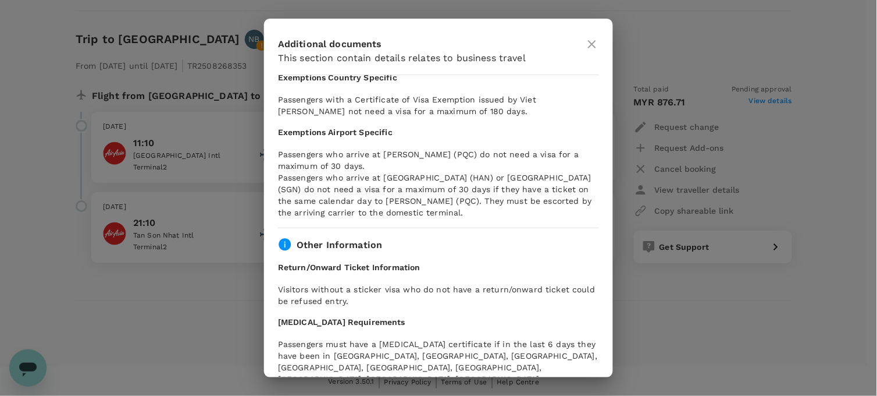
click at [678, 292] on div "Additional documents This section contain details relates to business travel Pa…" at bounding box center [438, 198] width 877 height 396
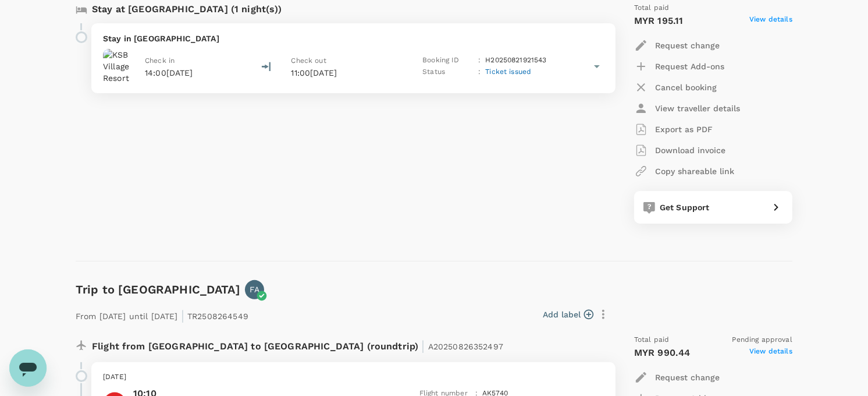
scroll to position [0, 0]
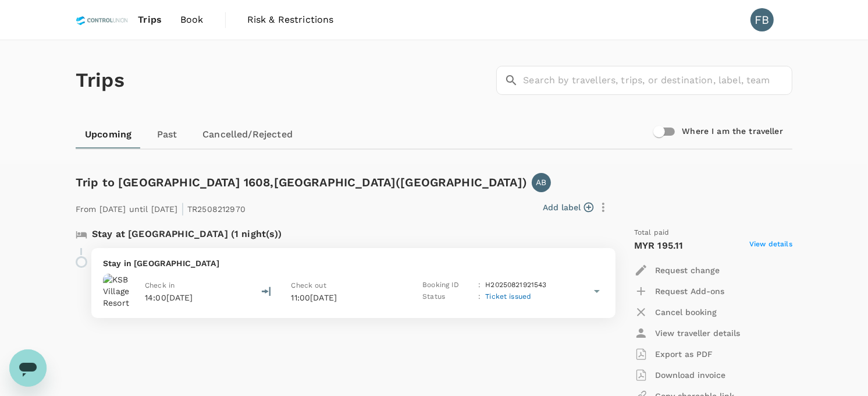
click at [187, 20] on span "Book" at bounding box center [191, 20] width 23 height 14
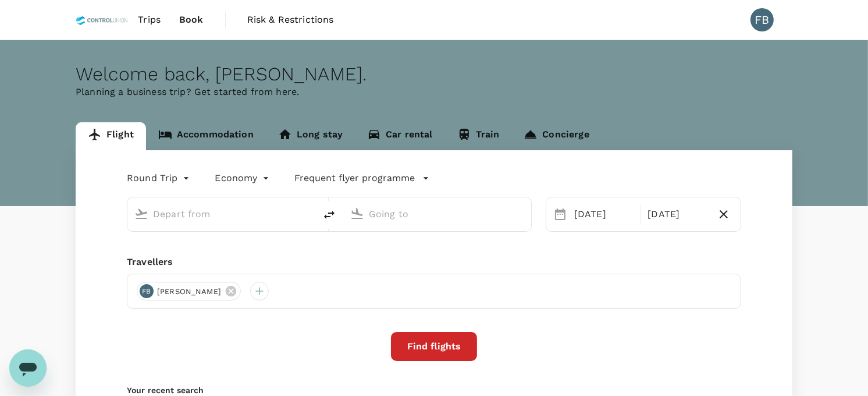
type input "Kuala Lumpur Intl (KUL)"
type input "Ho Chi Minh City, Vietnam (any)"
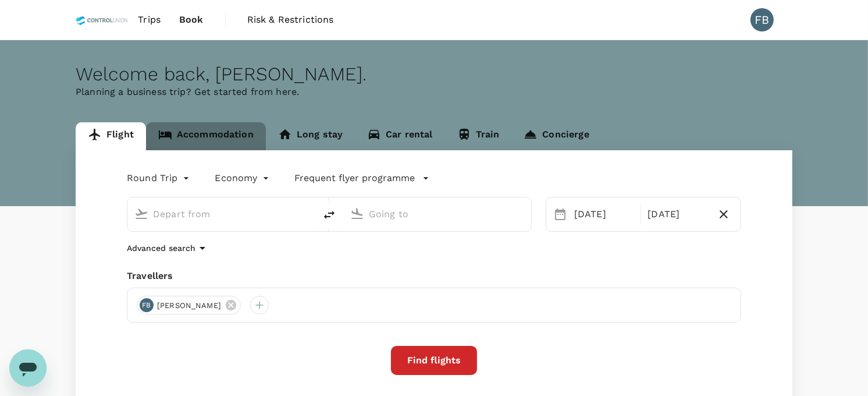
type input "Kuala Lumpur Intl (KUL)"
type input "Ho Chi Minh City, Vietnam (any)"
click at [211, 134] on link "Accommodation" at bounding box center [206, 136] width 120 height 28
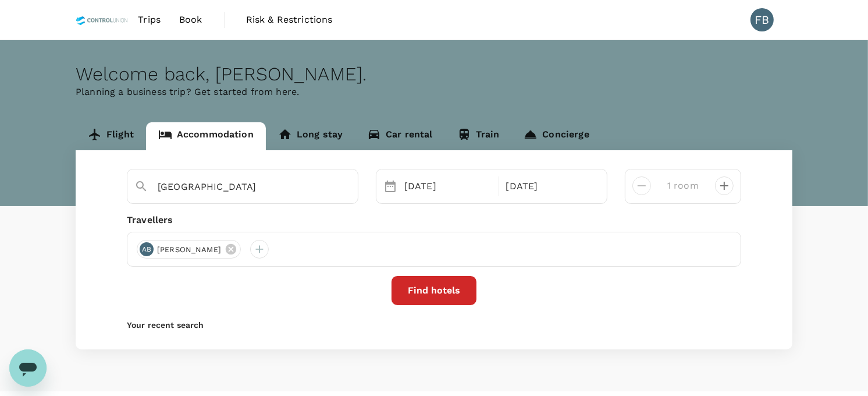
click at [236, 249] on icon at bounding box center [231, 249] width 10 height 10
click at [150, 249] on div at bounding box center [146, 249] width 19 height 19
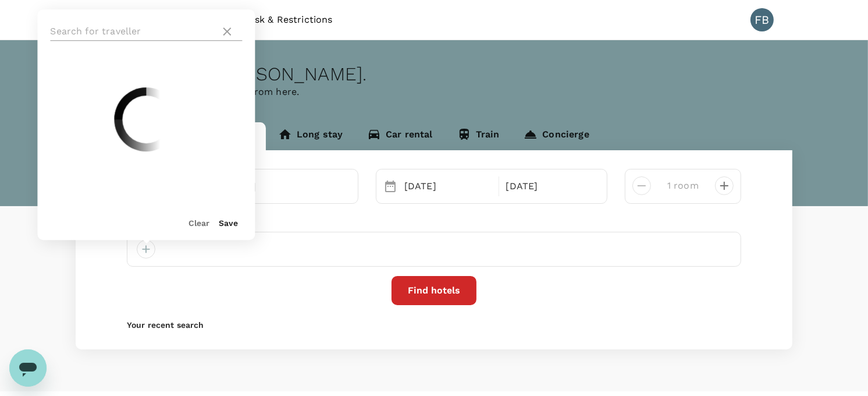
click at [150, 27] on input "text" at bounding box center [132, 31] width 165 height 19
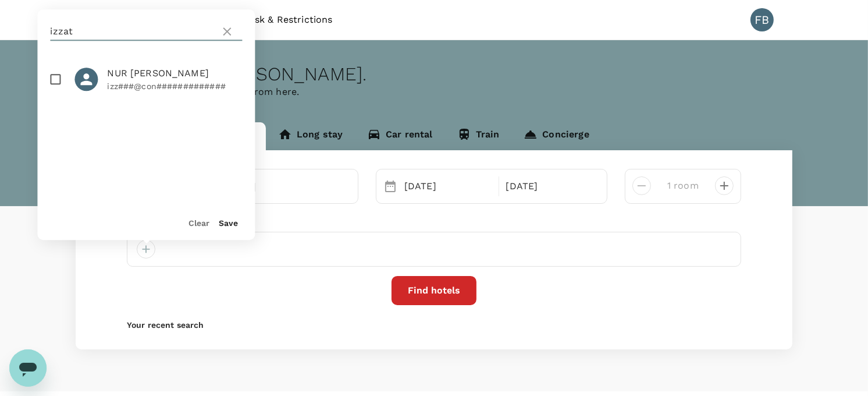
type input "izzat"
click at [51, 76] on input "checkbox" at bounding box center [55, 79] width 24 height 24
checkbox input "true"
click at [222, 226] on button "Save" at bounding box center [228, 222] width 19 height 9
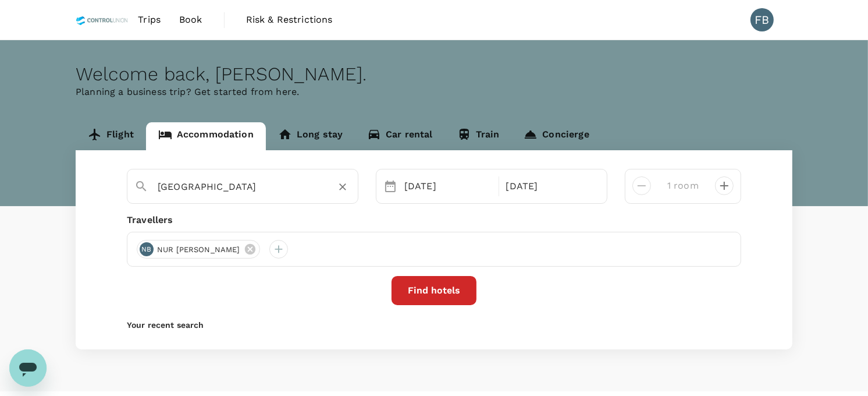
click at [306, 184] on input "KSB Village Resort" at bounding box center [238, 186] width 161 height 18
click at [337, 188] on icon "Clear" at bounding box center [343, 187] width 12 height 12
click at [248, 184] on input "text" at bounding box center [238, 186] width 161 height 18
paste input "COMMON INN Thao Dien Hotel"
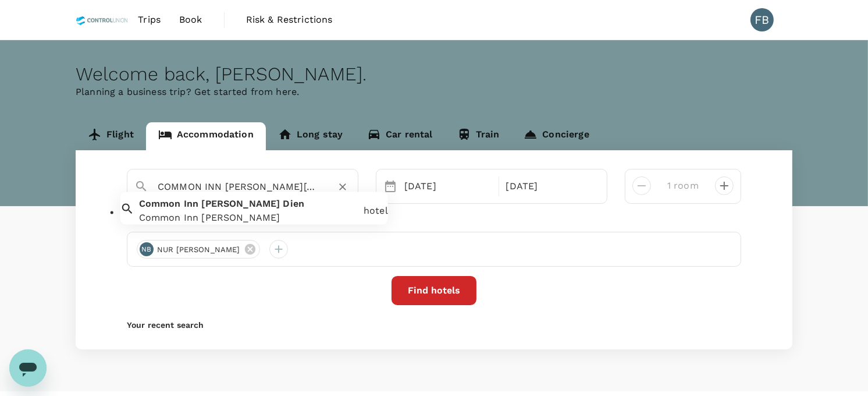
click at [311, 184] on input "COMMON INN Thao Dien Hotel" at bounding box center [238, 186] width 161 height 18
click at [305, 213] on div "Common Inn Thao Dien Common Inn Thao Dien" at bounding box center [246, 208] width 225 height 33
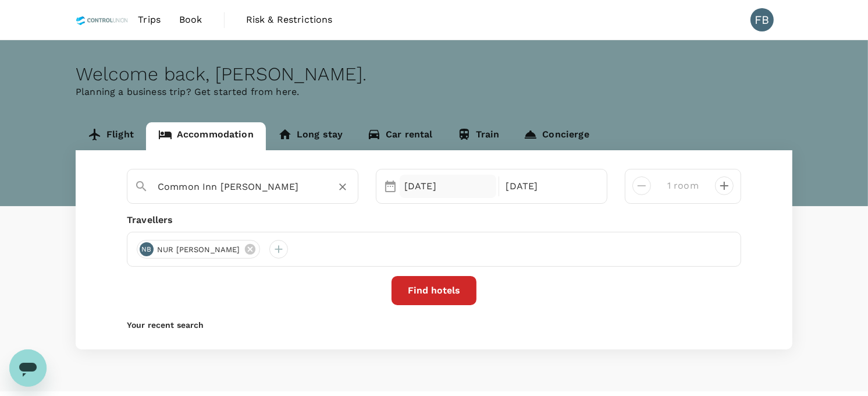
type input "Common Inn Thao Dien"
click at [435, 180] on div "26 Aug" at bounding box center [448, 185] width 97 height 23
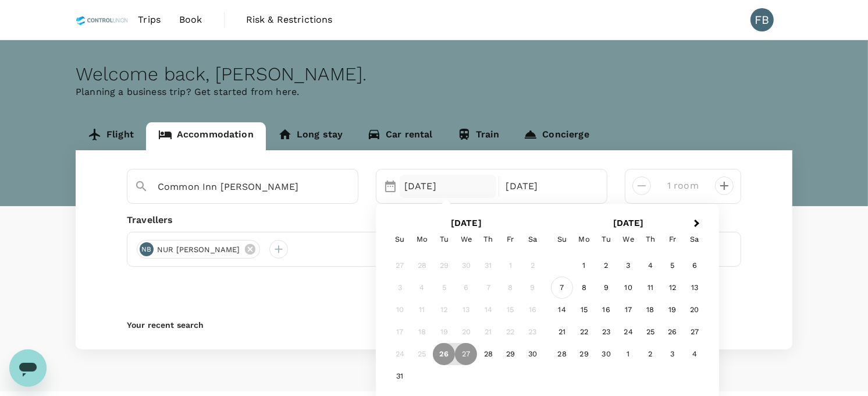
click at [557, 286] on div "7" at bounding box center [562, 287] width 22 height 22
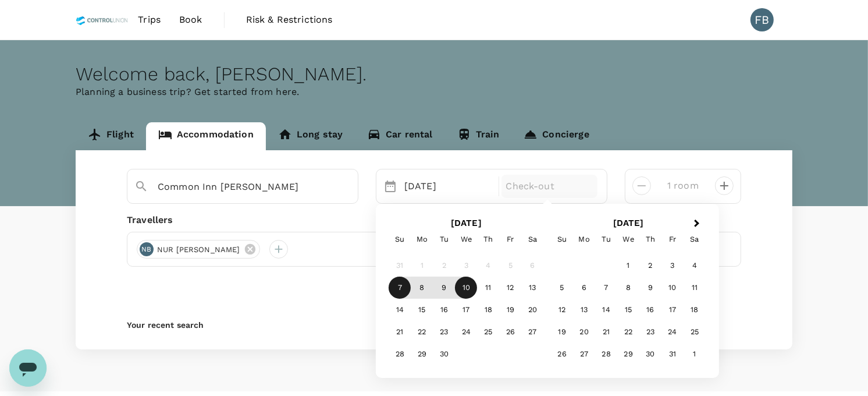
click at [468, 283] on div "10" at bounding box center [466, 287] width 22 height 22
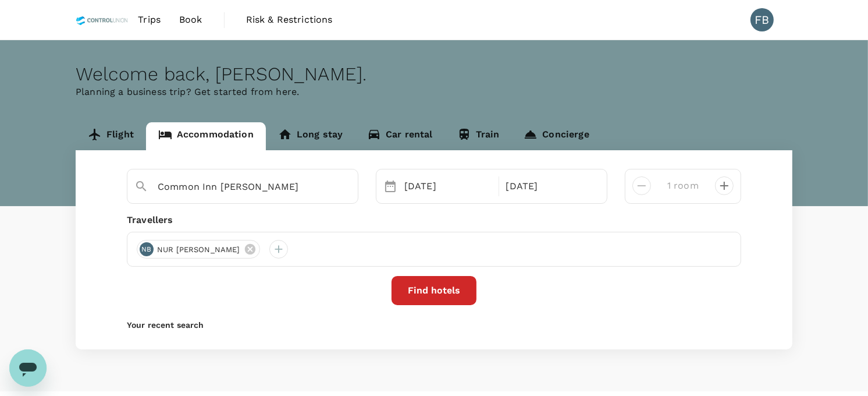
click at [448, 291] on button "Find hotels" at bounding box center [433, 290] width 85 height 29
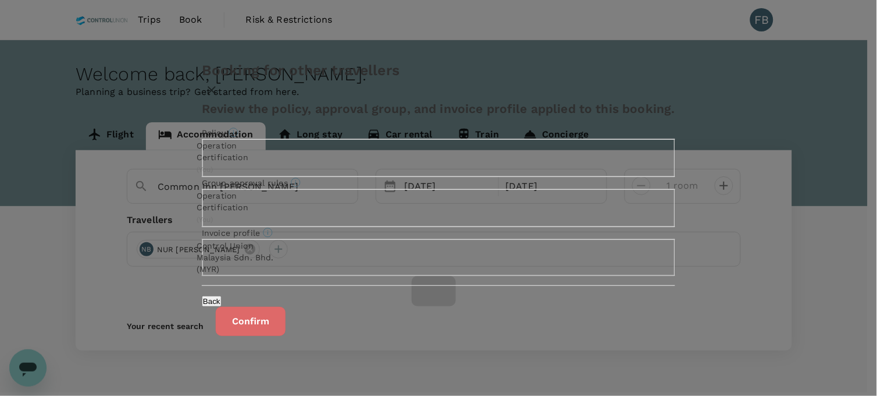
click at [286, 336] on button "Confirm" at bounding box center [251, 321] width 70 height 29
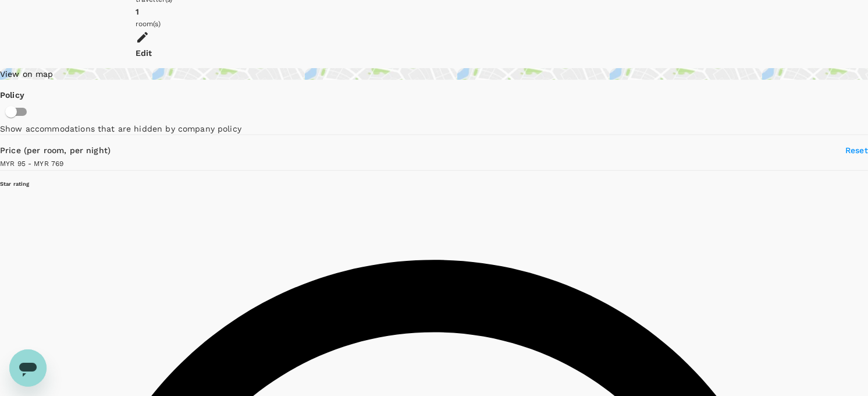
scroll to position [65, 0]
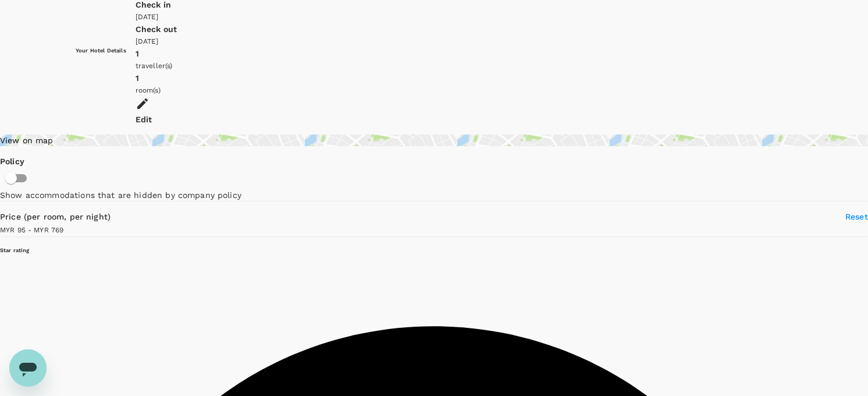
type input "768.47"
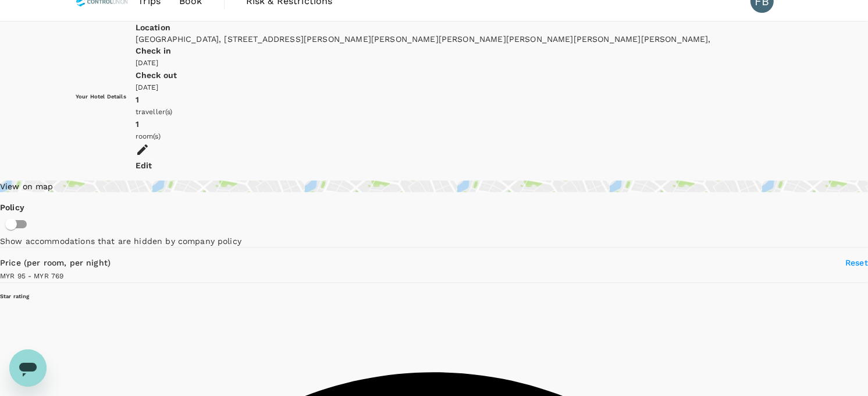
scroll to position [0, 0]
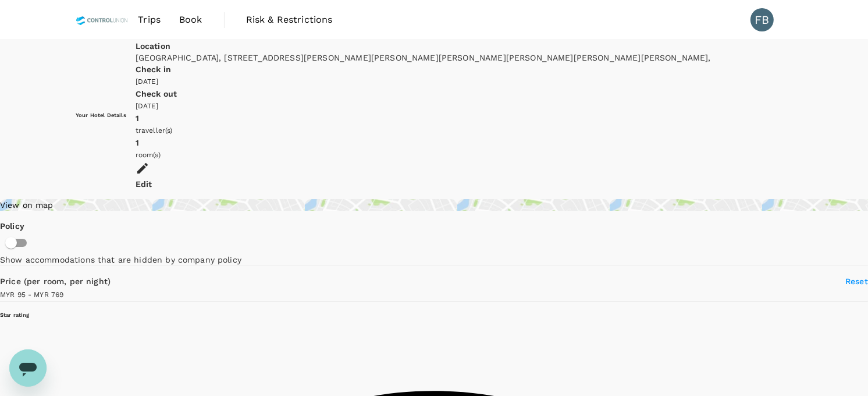
click at [769, 178] on div "Edit" at bounding box center [464, 184] width 657 height 12
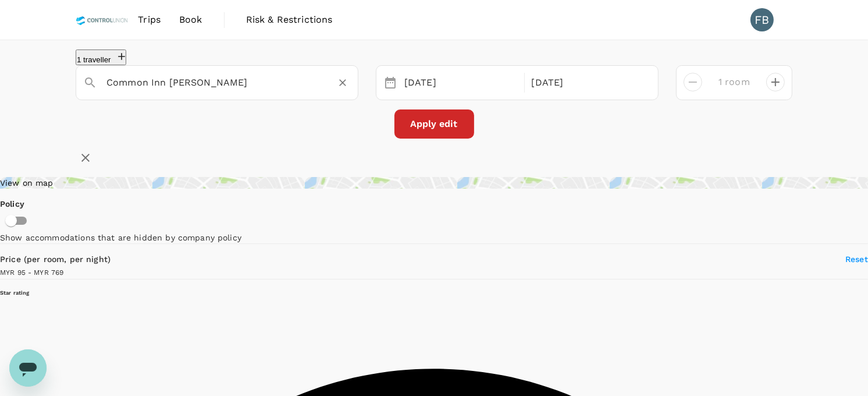
click at [247, 91] on input "Common Inn Thao Dien" at bounding box center [212, 82] width 212 height 18
click at [247, 91] on input "COMMON INN [PERSON_NAME]" at bounding box center [212, 82] width 212 height 18
click at [248, 91] on input "COMMON INN [PERSON_NAME]" at bounding box center [212, 82] width 212 height 18
paste input "ityHouse - Atelier"
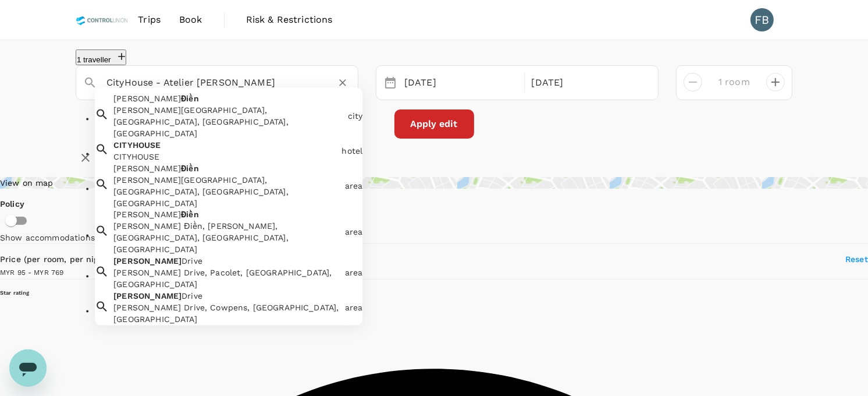
click at [276, 156] on div "CITYHOUSE CITYHOUSE" at bounding box center [223, 148] width 228 height 28
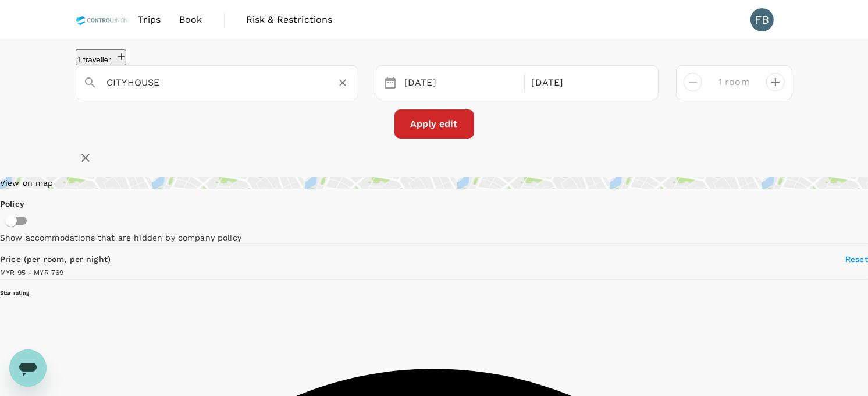
type input "CITYHOUSE"
click at [432, 127] on button "Apply edit" at bounding box center [434, 123] width 80 height 29
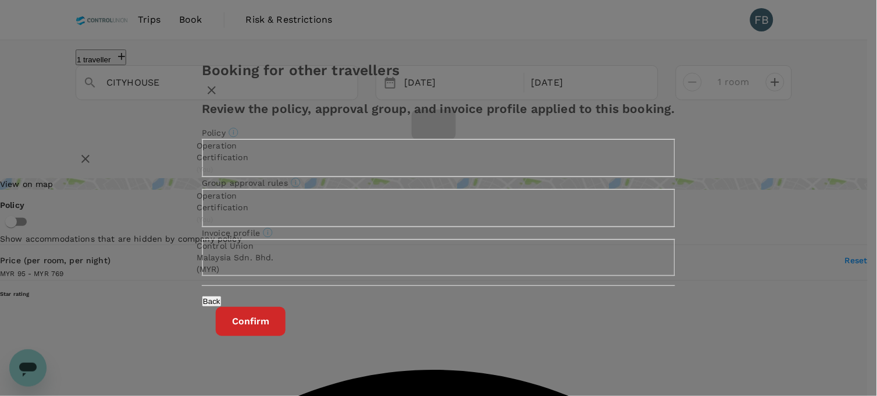
click at [286, 336] on button "Confirm" at bounding box center [251, 321] width 70 height 29
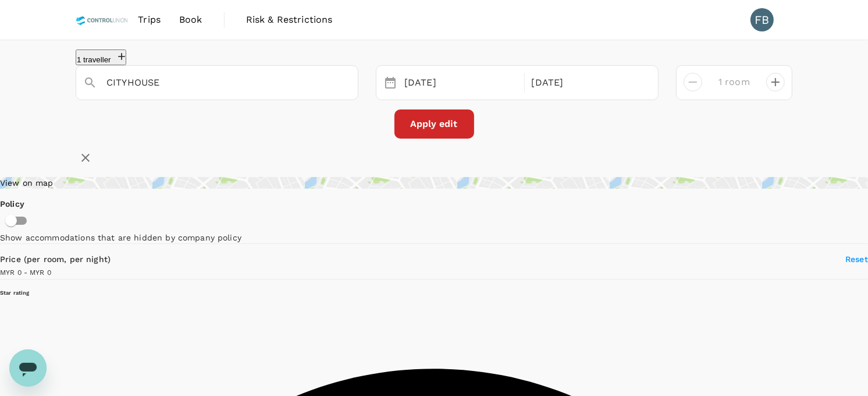
type input "1235"
click at [237, 88] on input "CITYHOUSE" at bounding box center [212, 82] width 212 height 18
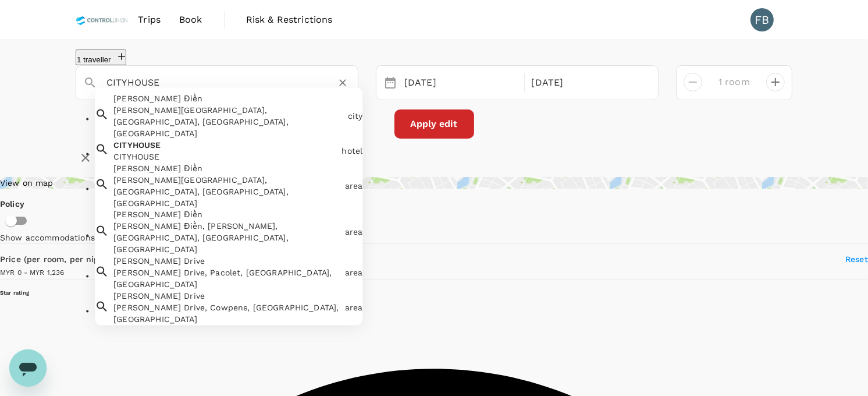
click at [237, 87] on input "CITYHOUSE" at bounding box center [212, 82] width 212 height 18
paste input "Glenwood Suites"
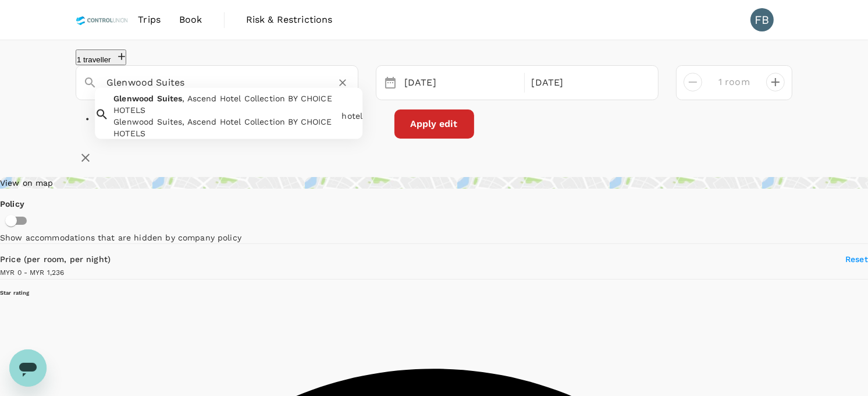
click at [246, 138] on div "Glenwood Suites, Ascend Hotel Collection BY CHOICE HOTELS" at bounding box center [224, 127] width 223 height 23
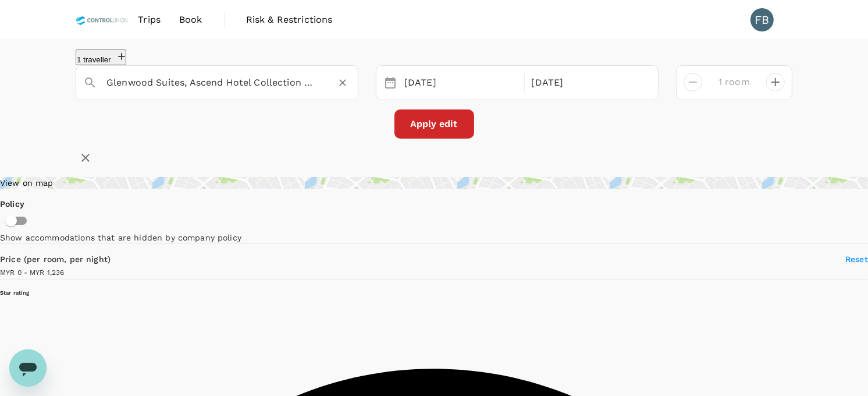
type input "Glenwood Suites, Ascend Hotel Collection BY CHOICE HOTELS"
click at [417, 132] on button "Apply edit" at bounding box center [434, 123] width 80 height 29
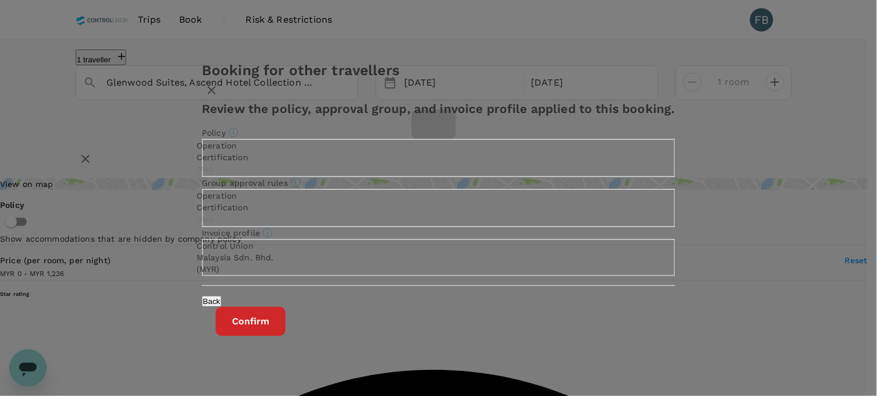
click at [286, 336] on button "Confirm" at bounding box center [251, 321] width 70 height 29
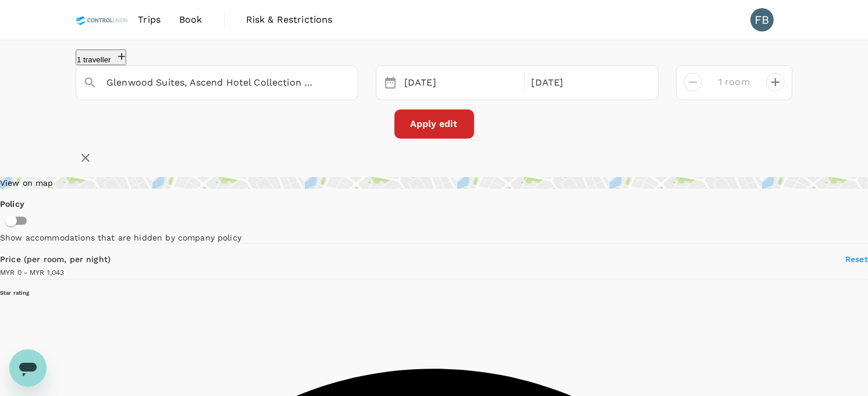
type input "1043"
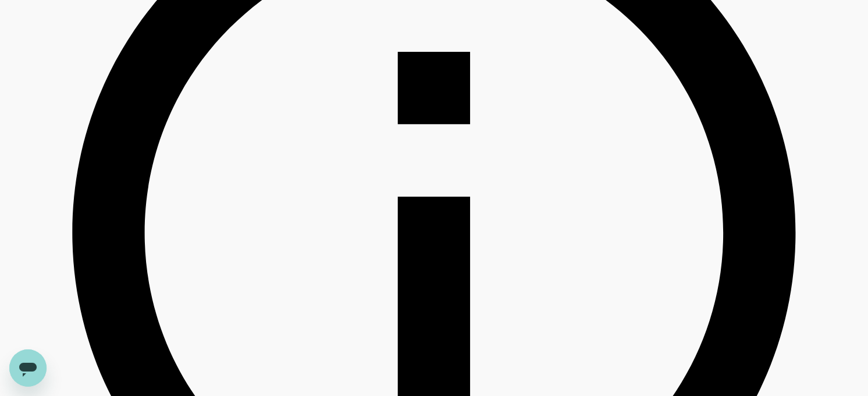
scroll to position [496, 0]
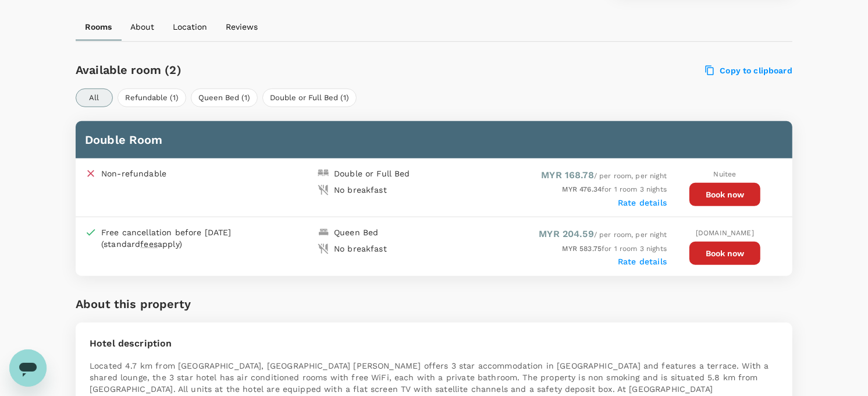
scroll to position [516, 0]
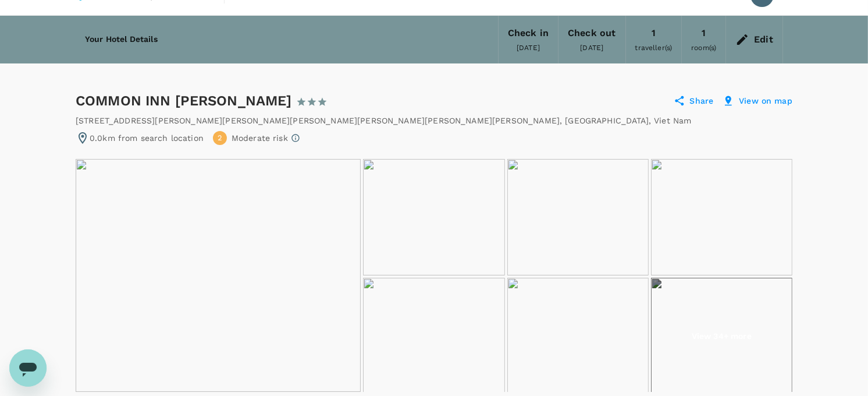
scroll to position [194, 0]
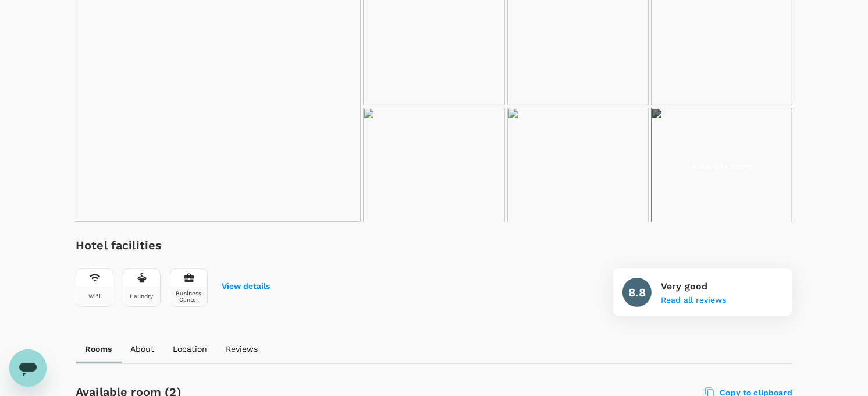
click at [671, 136] on img at bounding box center [721, 166] width 141 height 116
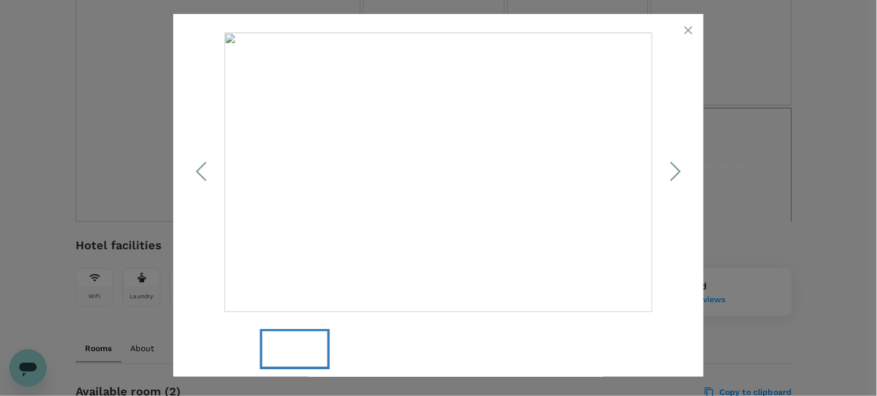
click at [675, 176] on polyline "Next Slide" at bounding box center [676, 171] width 9 height 17
drag, startPoint x: 683, startPoint y: 26, endPoint x: 683, endPoint y: 47, distance: 20.4
click at [683, 26] on icon "button" at bounding box center [689, 30] width 14 height 14
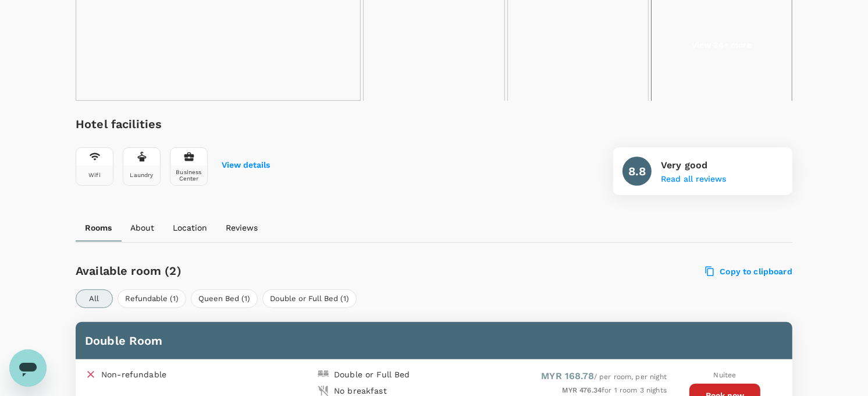
scroll to position [47, 0]
